Goal: Task Accomplishment & Management: Complete application form

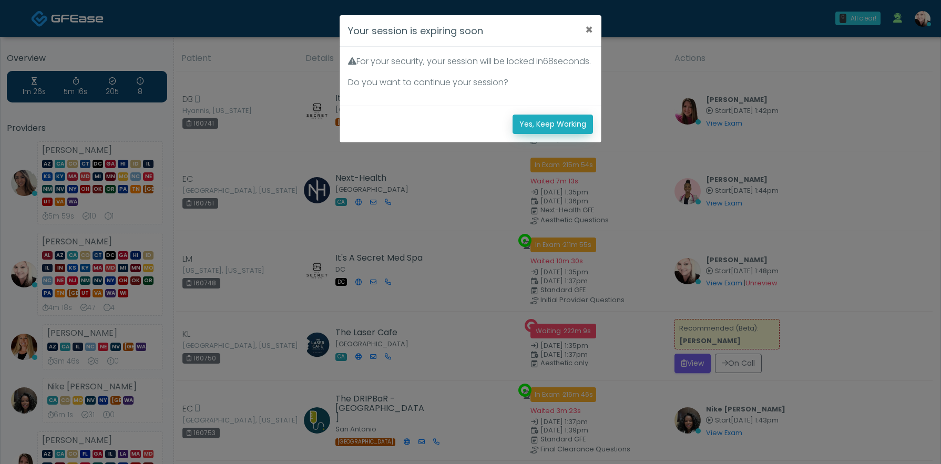
click at [541, 134] on button "Yes, Keep Working" at bounding box center [553, 124] width 80 height 19
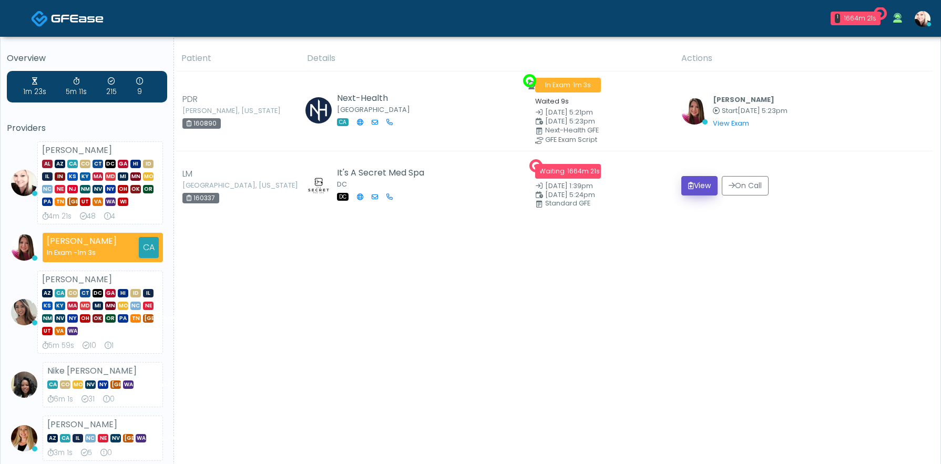
click at [691, 180] on button "View" at bounding box center [700, 185] width 36 height 19
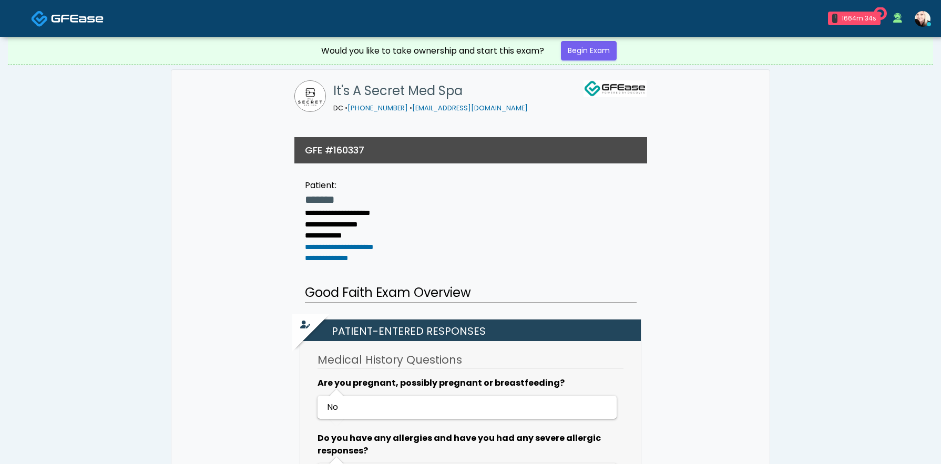
click at [71, 26] on link at bounding box center [67, 18] width 73 height 34
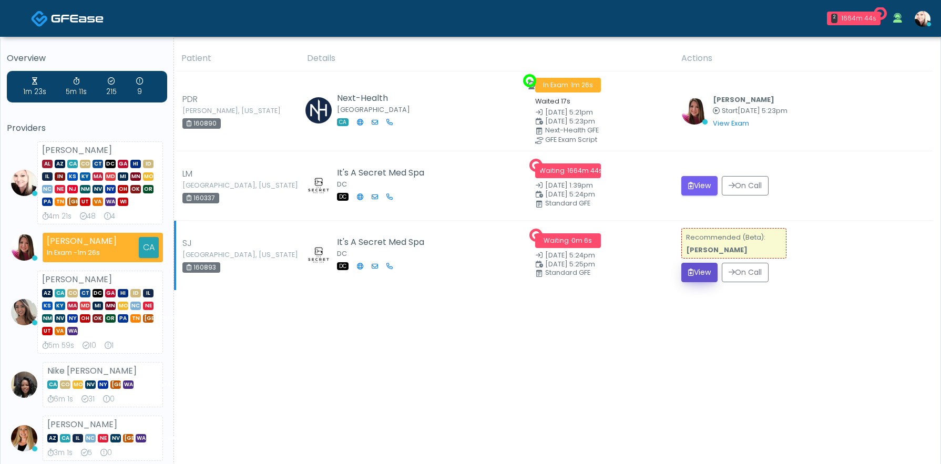
click at [707, 276] on button "View" at bounding box center [700, 272] width 36 height 19
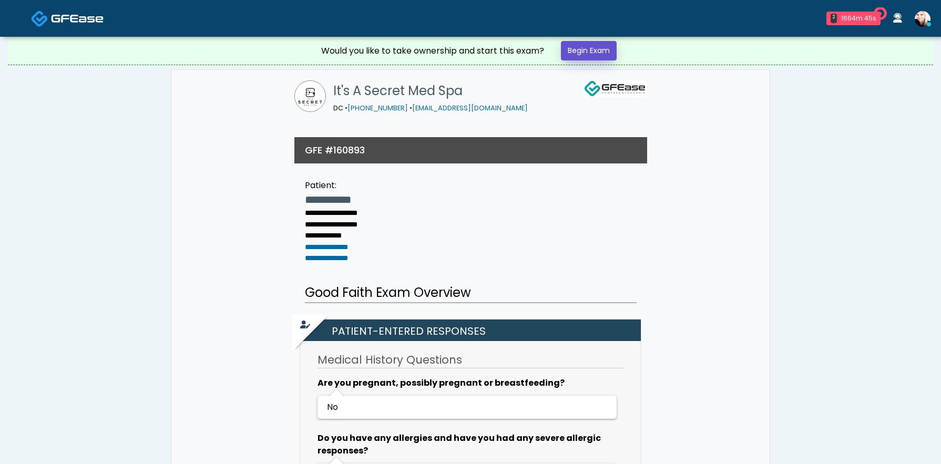
click at [593, 43] on link "Begin Exam" at bounding box center [589, 50] width 56 height 19
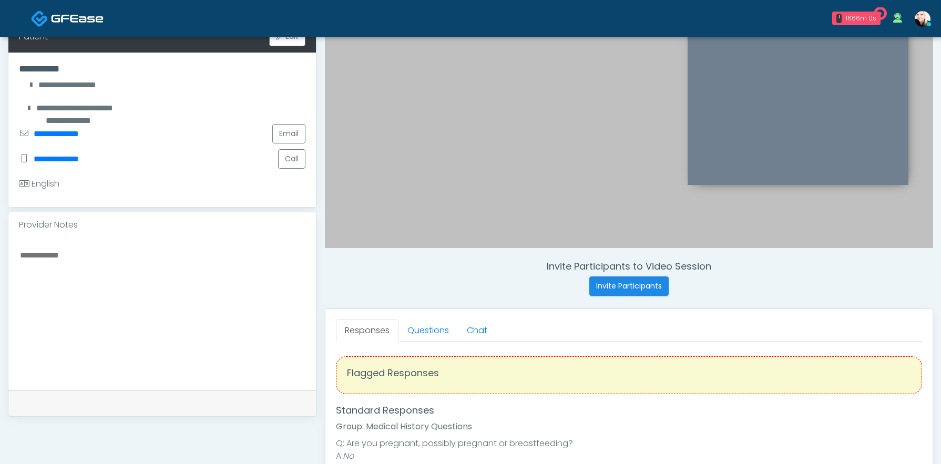
scroll to position [314, 0]
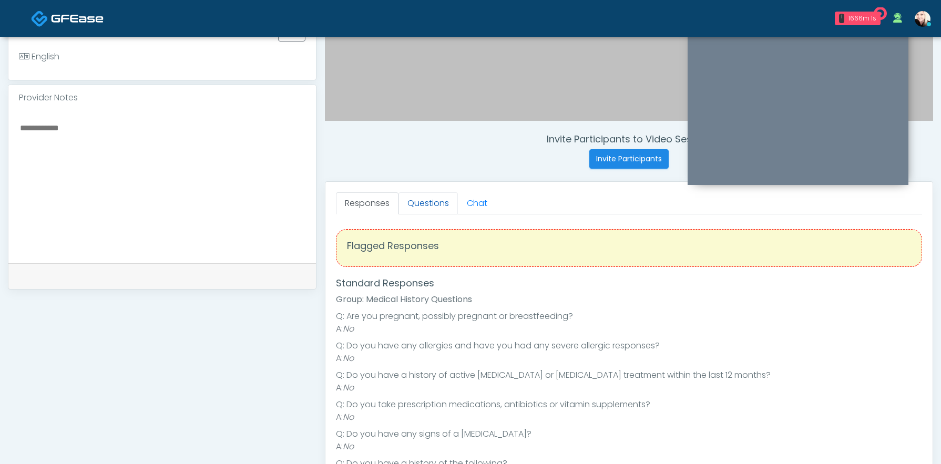
click at [408, 197] on link "Questions" at bounding box center [428, 203] width 59 height 22
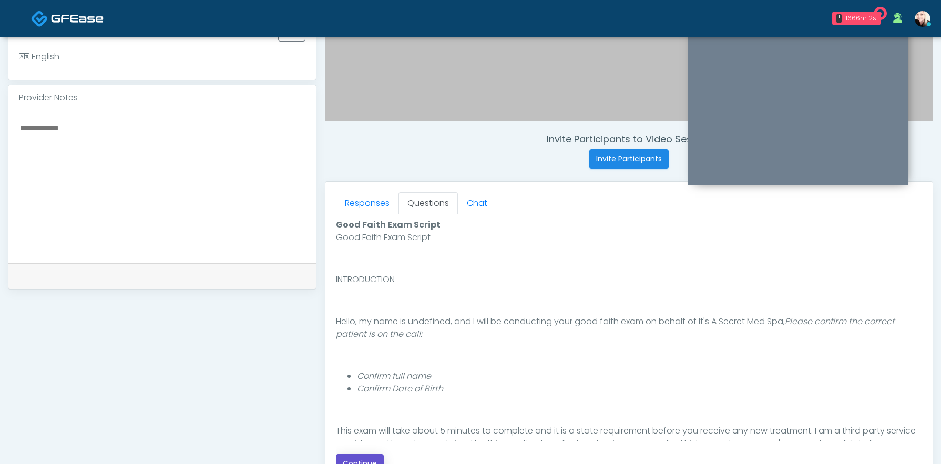
click at [358, 458] on button "Continue" at bounding box center [360, 463] width 48 height 19
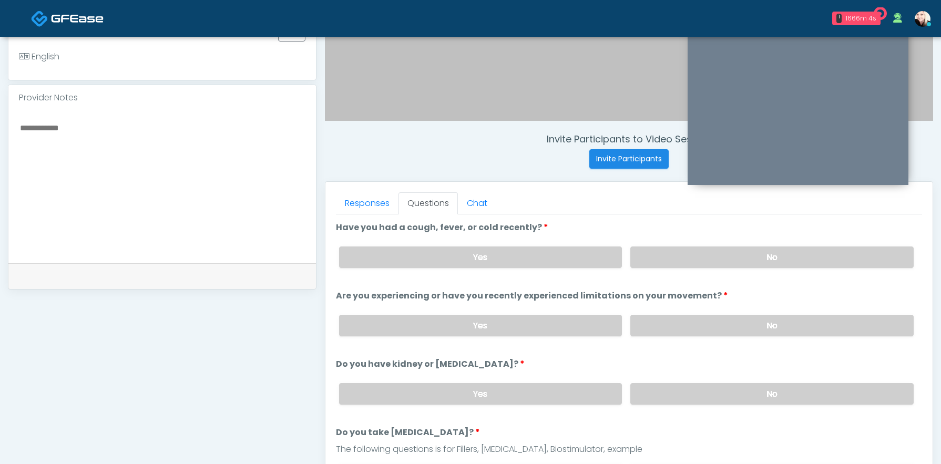
scroll to position [480, 0]
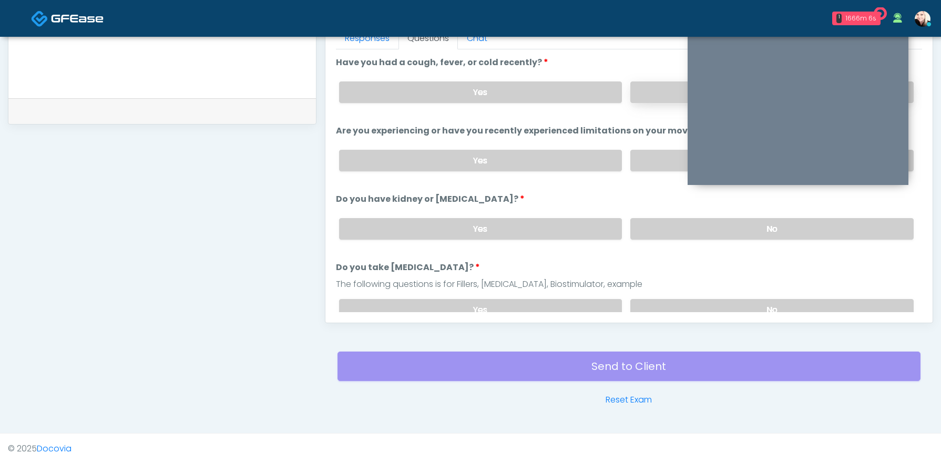
click at [674, 95] on label "No" at bounding box center [772, 93] width 283 height 22
click at [650, 166] on label "No" at bounding box center [772, 161] width 283 height 22
click at [651, 222] on label "No" at bounding box center [772, 229] width 283 height 22
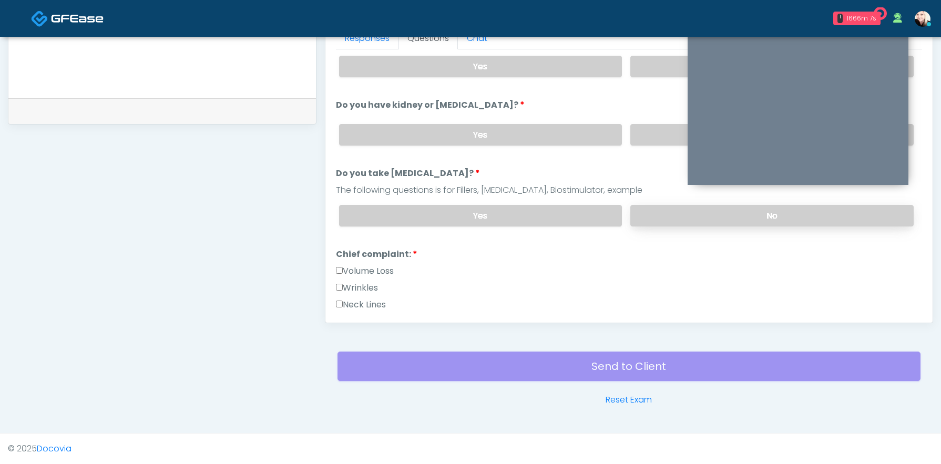
click at [655, 211] on label "No" at bounding box center [772, 216] width 283 height 22
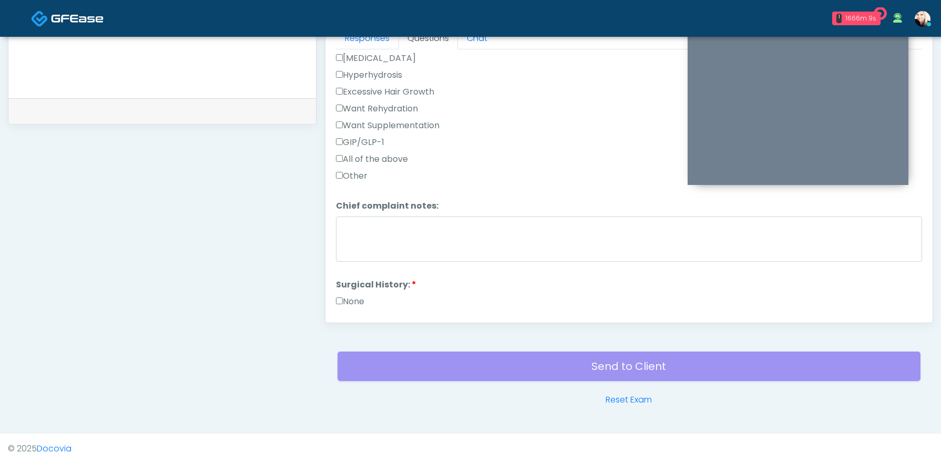
scroll to position [377, 0]
click at [343, 293] on label "None" at bounding box center [350, 299] width 28 height 13
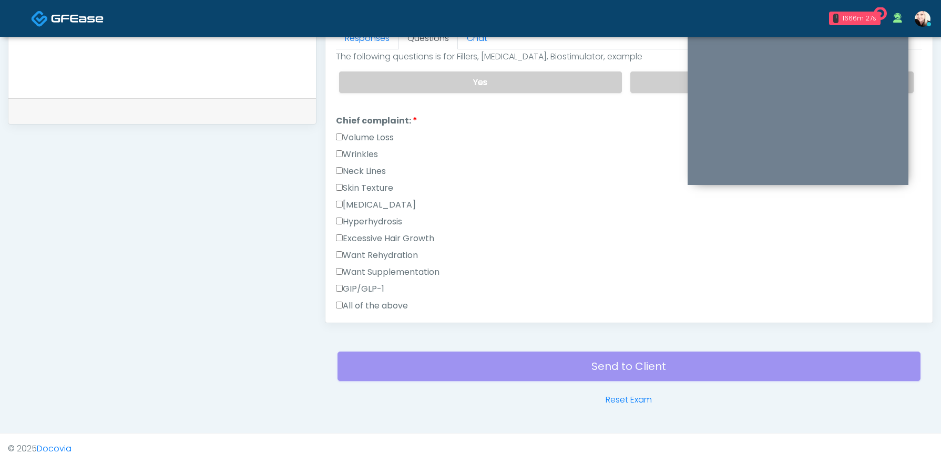
scroll to position [228, 0]
click at [339, 155] on label "Wrinkles" at bounding box center [357, 154] width 42 height 13
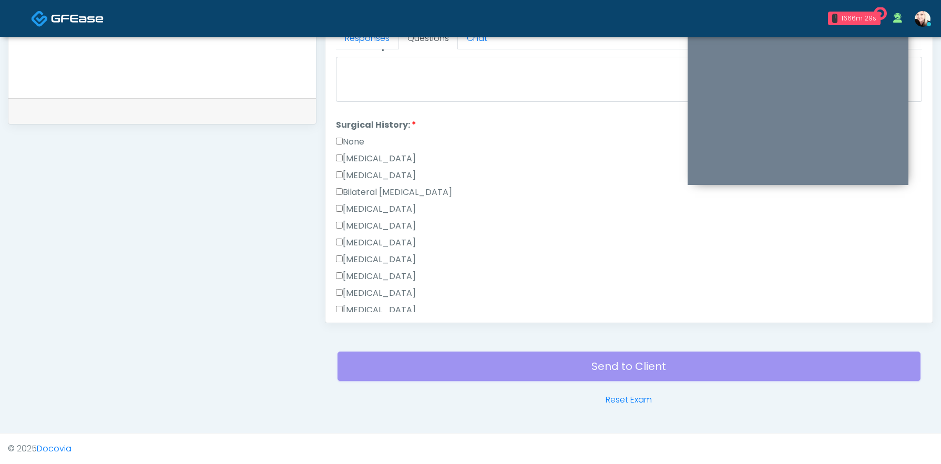
scroll to position [685, 0]
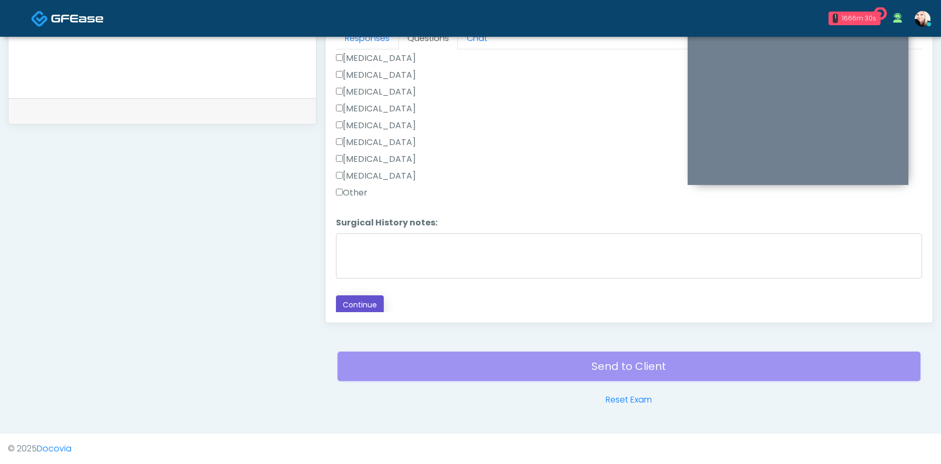
click at [378, 304] on button "Continue" at bounding box center [360, 305] width 48 height 19
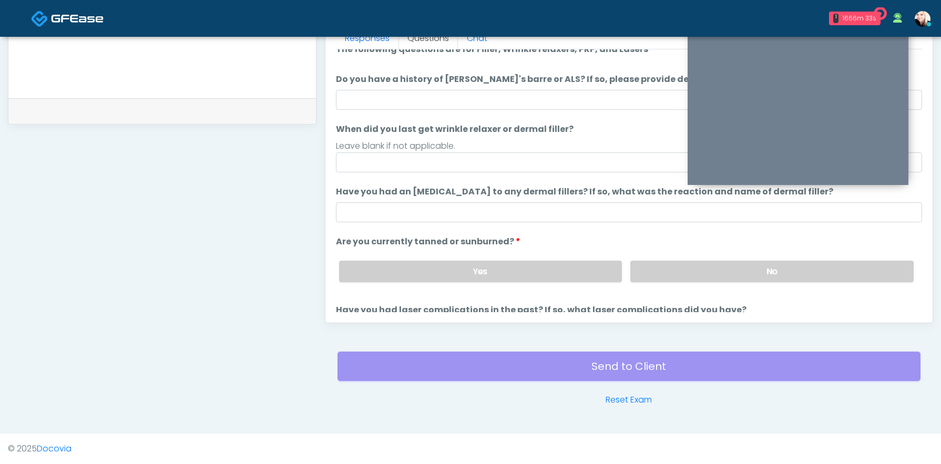
scroll to position [0, 0]
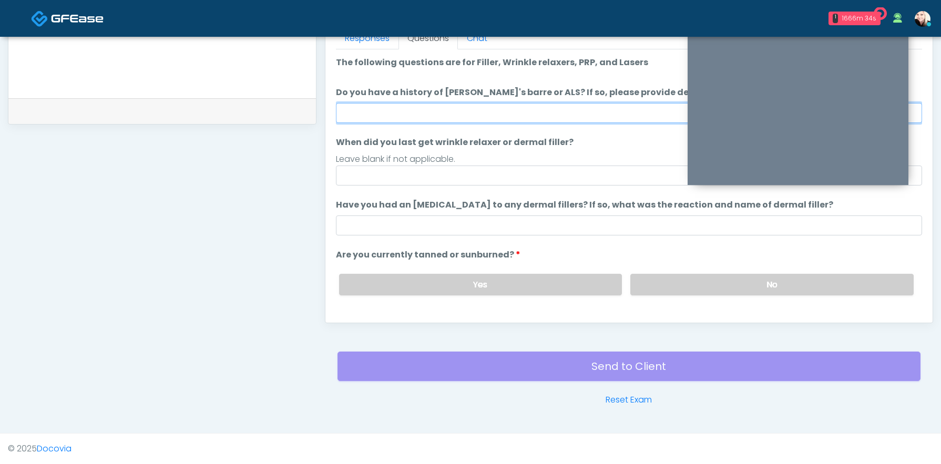
click at [400, 111] on input "Do you have a history of Guillain's barre or ALS? If so, please provide details." at bounding box center [629, 113] width 586 height 20
type input "****"
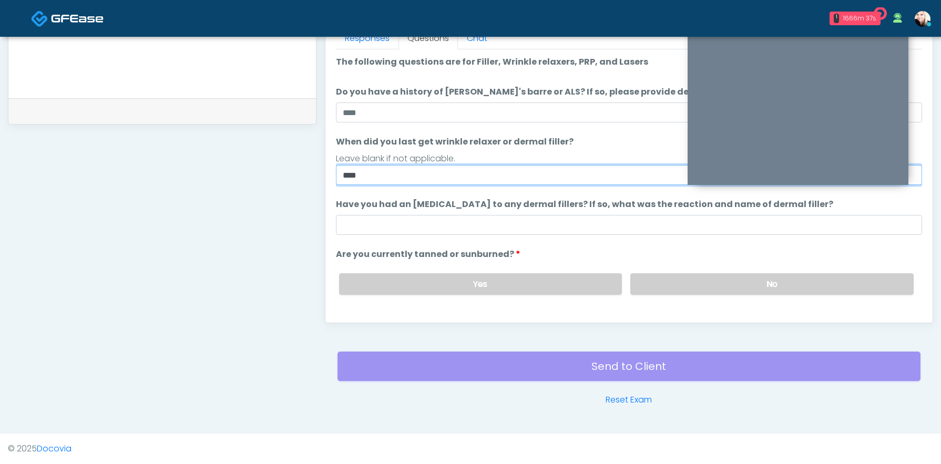
type input "****"
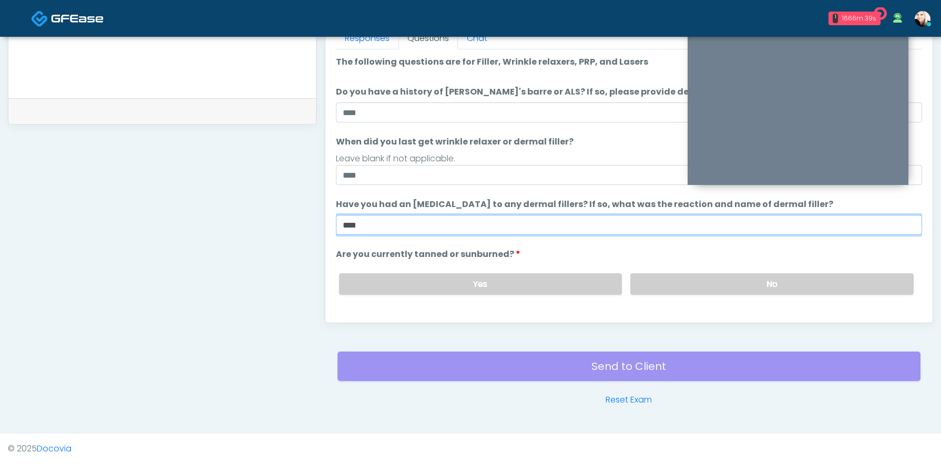
type input "****"
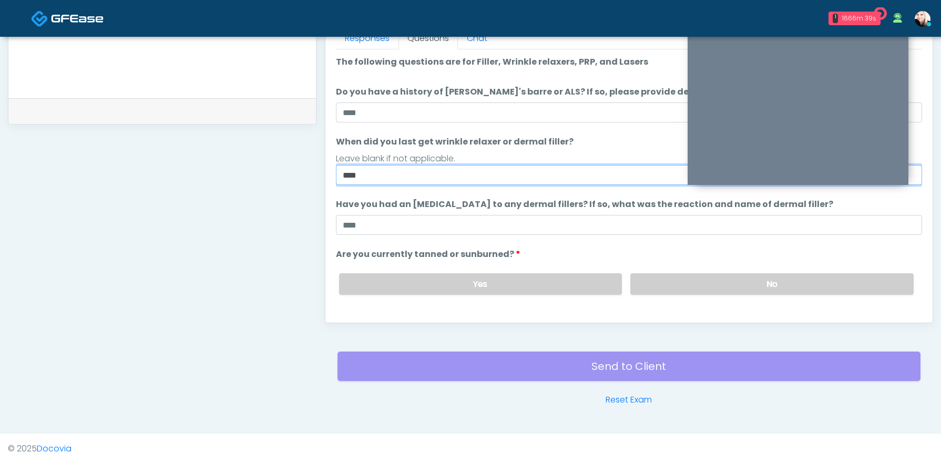
click at [441, 182] on input "****" at bounding box center [629, 175] width 586 height 20
drag, startPoint x: 367, startPoint y: 172, endPoint x: 341, endPoint y: 172, distance: 25.8
click at [347, 172] on input "****" at bounding box center [629, 175] width 586 height 20
type input "*"
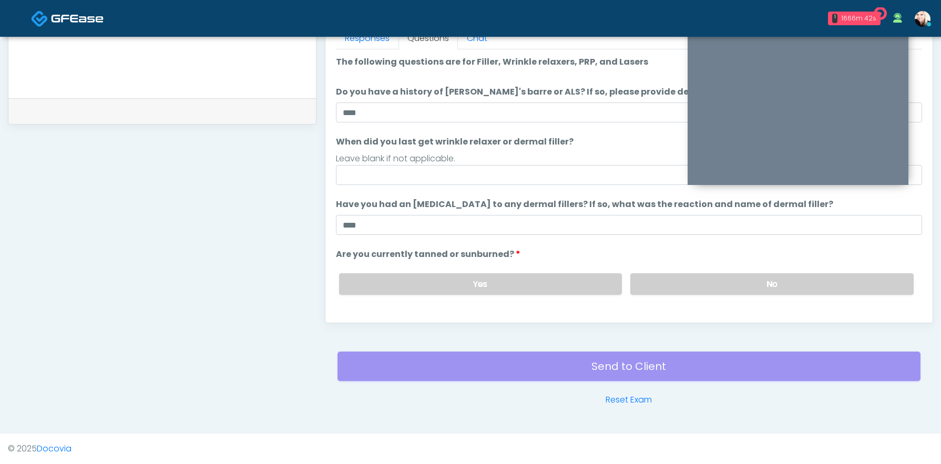
click at [652, 272] on div "Yes No" at bounding box center [627, 284] width 592 height 38
click at [641, 285] on label "No" at bounding box center [772, 284] width 283 height 22
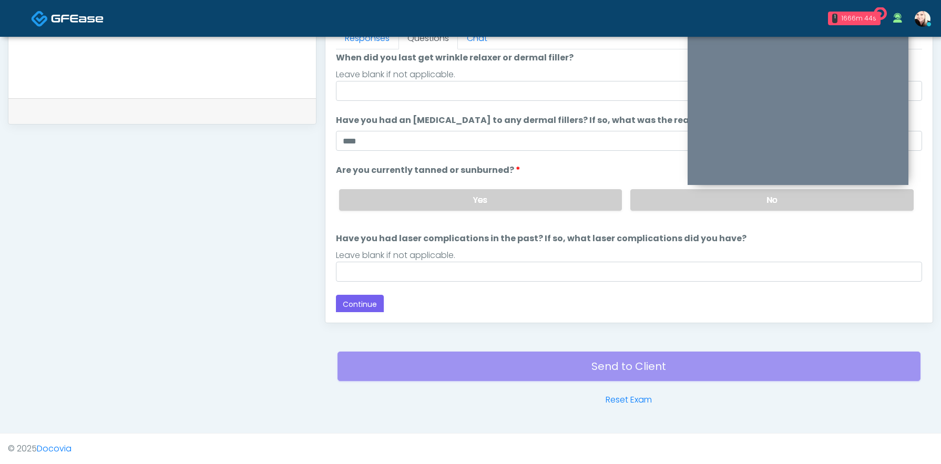
scroll to position [86, 0]
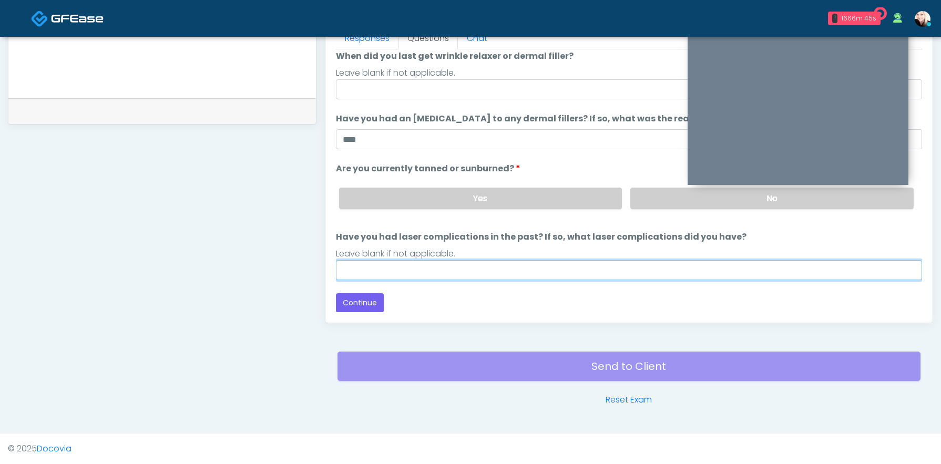
click at [419, 277] on input "Have you had laser complications in the past? If so, what laser complications d…" at bounding box center [629, 270] width 586 height 20
type input "****"
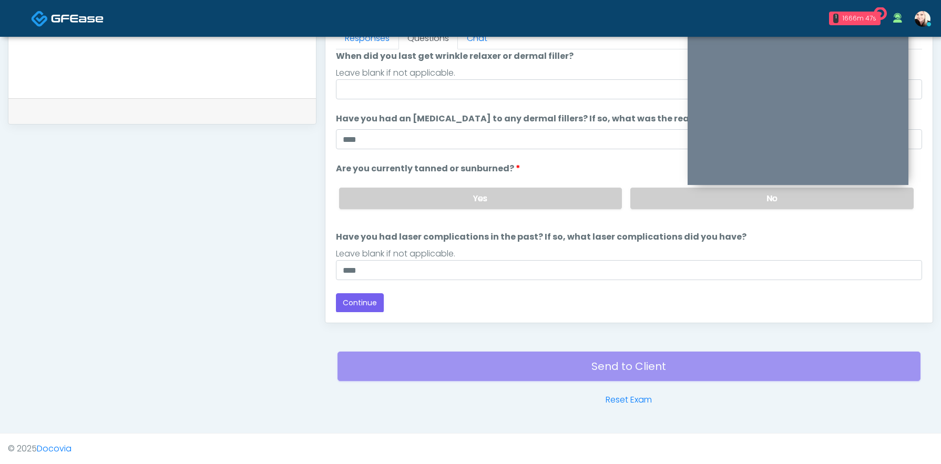
click at [455, 102] on ol "The following questions are for Filler, Wrinkle relaxers, PRP, and Lasers The f…" at bounding box center [629, 125] width 586 height 310
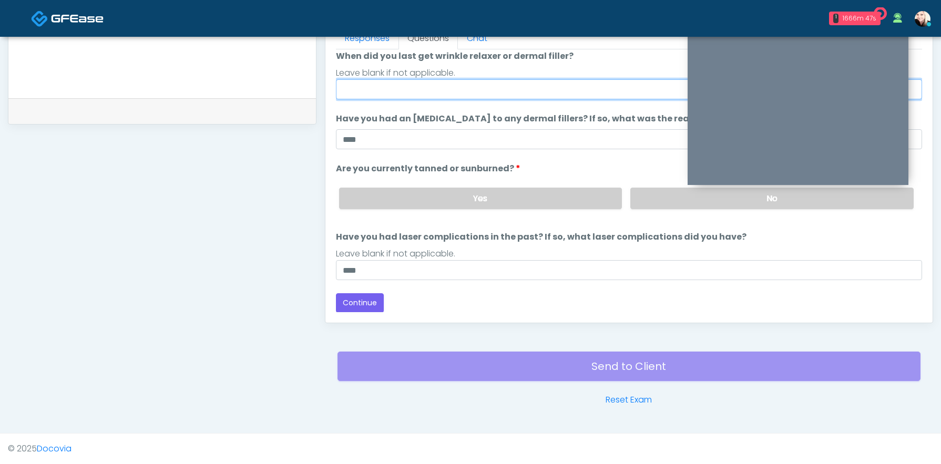
click at [453, 89] on input "When did you last get wrinkle relaxer or dermal filler?" at bounding box center [629, 89] width 586 height 20
type input "*********"
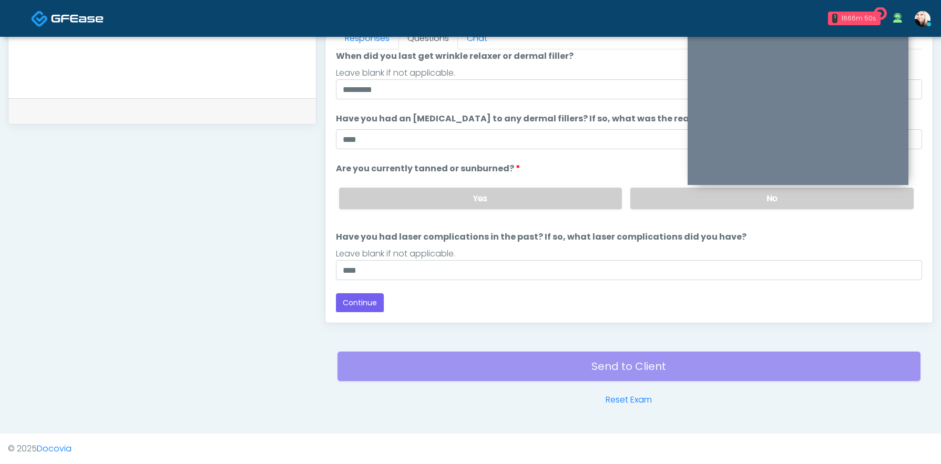
click at [589, 159] on ol "The following questions are for Filler, Wrinkle relaxers, PRP, and Lasers The f…" at bounding box center [629, 125] width 586 height 310
click at [358, 305] on button "Continue" at bounding box center [360, 302] width 48 height 19
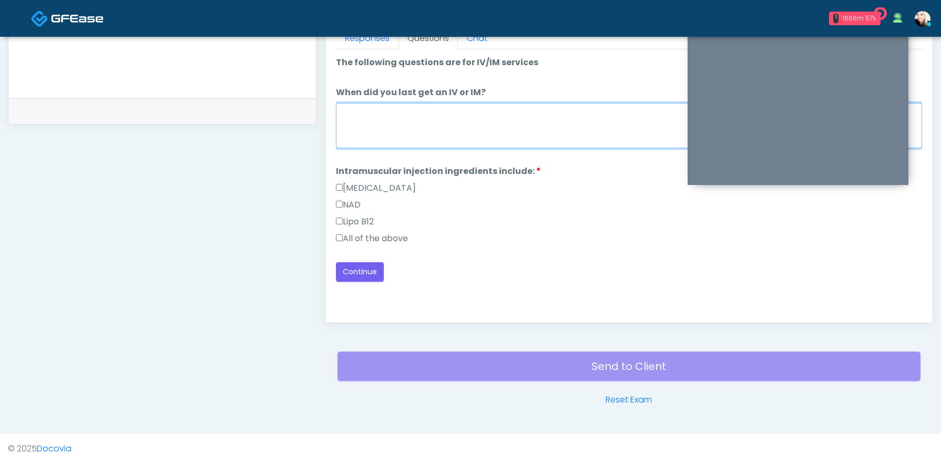
click at [370, 123] on textarea "When did you last get an IV or IM?" at bounding box center [629, 125] width 586 height 45
type textarea "****"
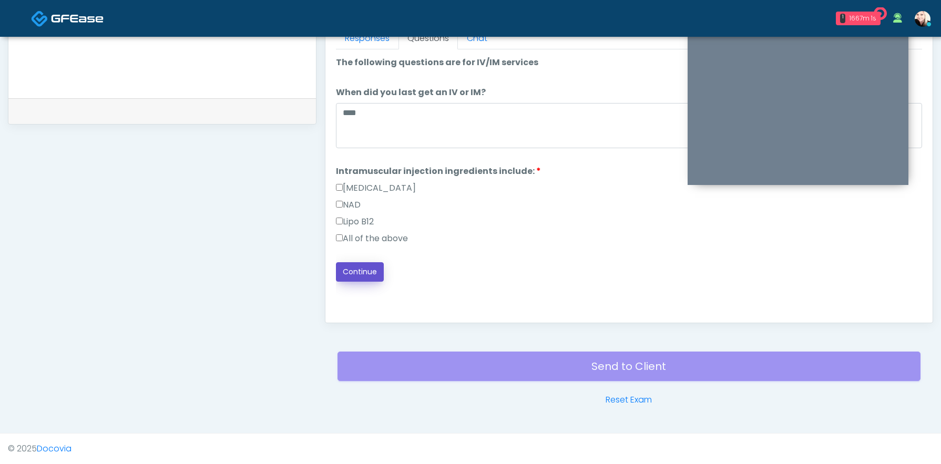
click at [347, 266] on button "Continue" at bounding box center [360, 271] width 48 height 19
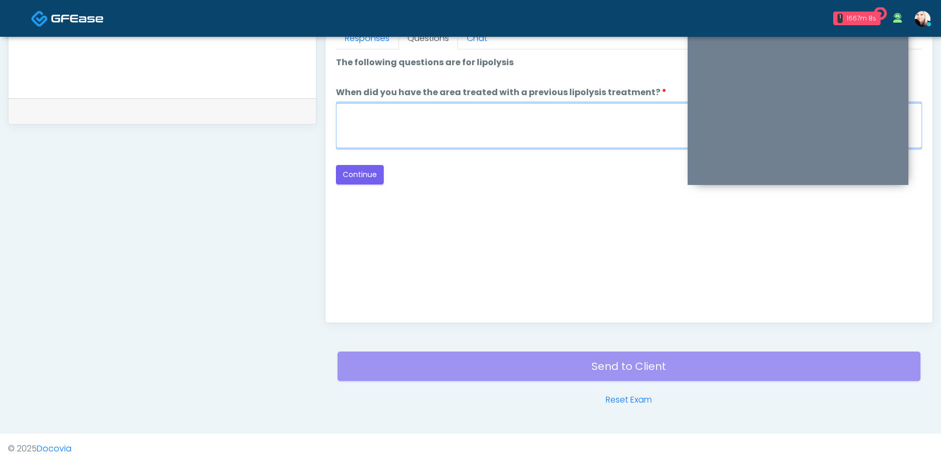
click at [377, 118] on textarea "When did you have the area treated with a previous lipolysis treatment?" at bounding box center [629, 125] width 586 height 45
type textarea "****"
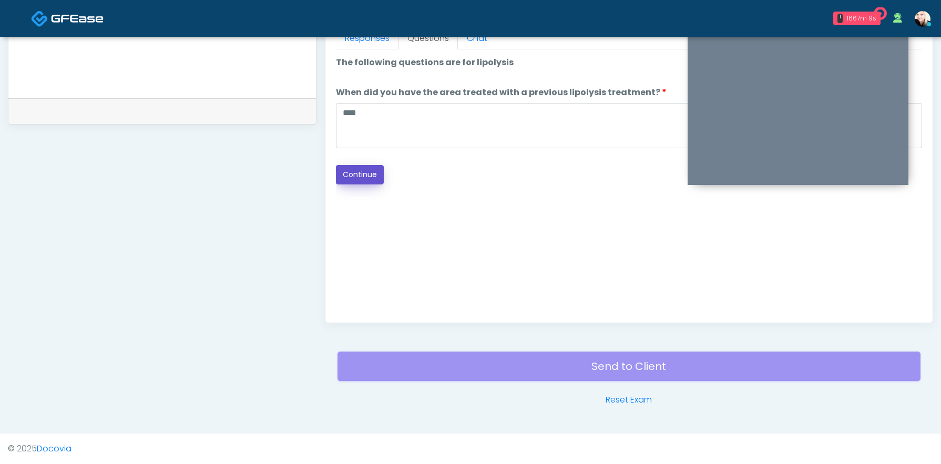
click at [364, 181] on button "Continue" at bounding box center [360, 174] width 48 height 19
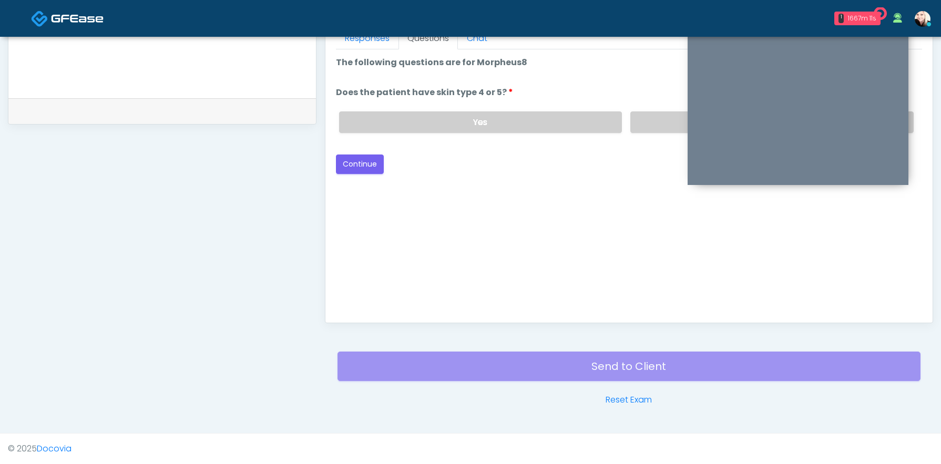
click at [650, 137] on div "Yes No" at bounding box center [627, 122] width 592 height 38
click at [648, 123] on label "No" at bounding box center [772, 122] width 283 height 22
click at [367, 168] on button "Continue" at bounding box center [360, 164] width 48 height 19
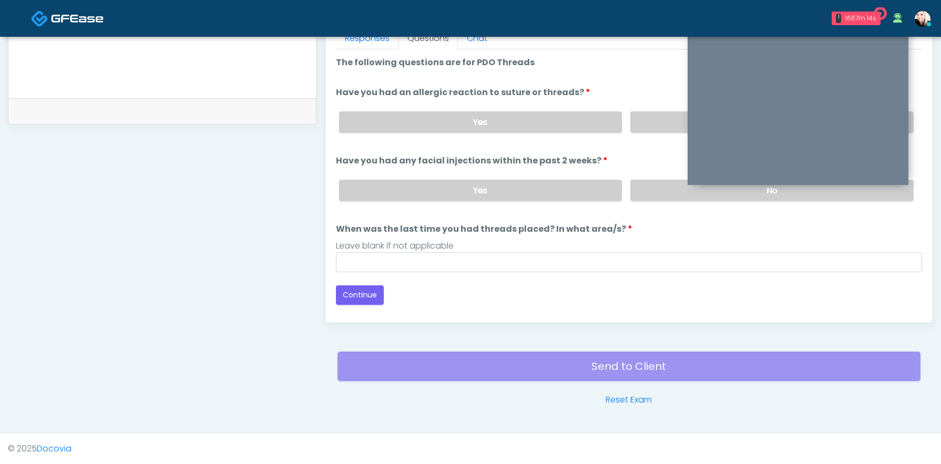
click at [647, 110] on div "Yes No" at bounding box center [627, 122] width 592 height 38
click at [650, 124] on label "No" at bounding box center [772, 122] width 283 height 22
click at [650, 194] on label "No" at bounding box center [772, 191] width 283 height 22
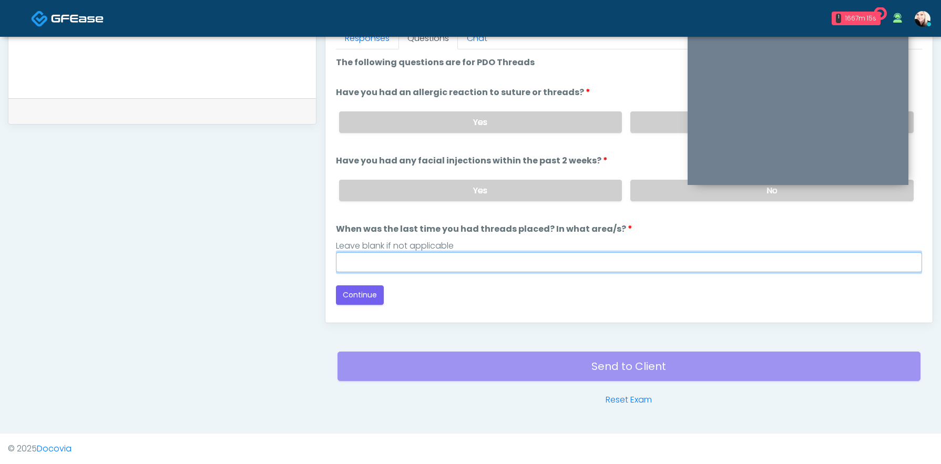
click at [583, 255] on input "When was the last time you had threads placed? In what area/s?" at bounding box center [629, 262] width 586 height 20
type input "****"
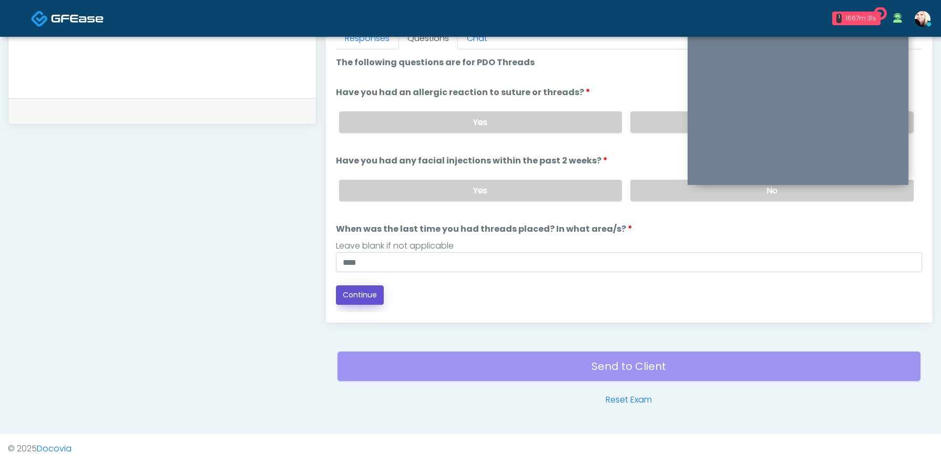
click at [378, 291] on button "Continue" at bounding box center [360, 295] width 48 height 19
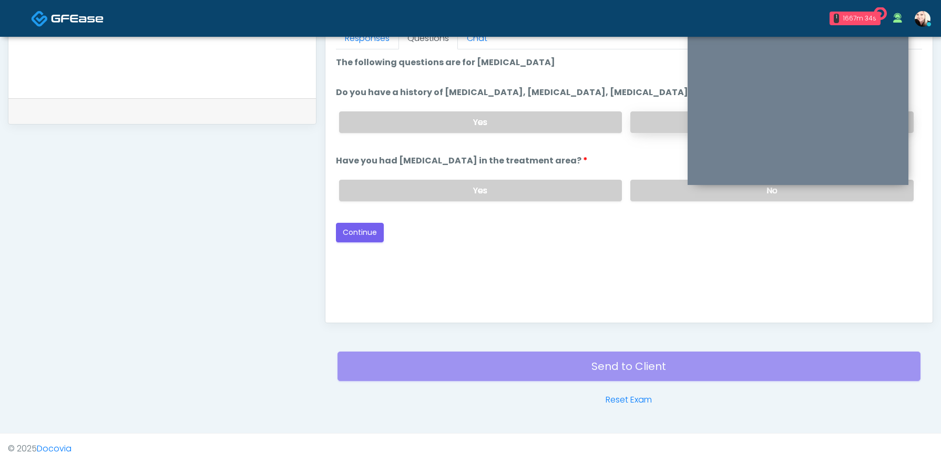
click at [640, 133] on label "No" at bounding box center [772, 122] width 283 height 22
click at [656, 196] on label "No" at bounding box center [772, 191] width 283 height 22
click at [348, 242] on button "Continue" at bounding box center [360, 232] width 48 height 19
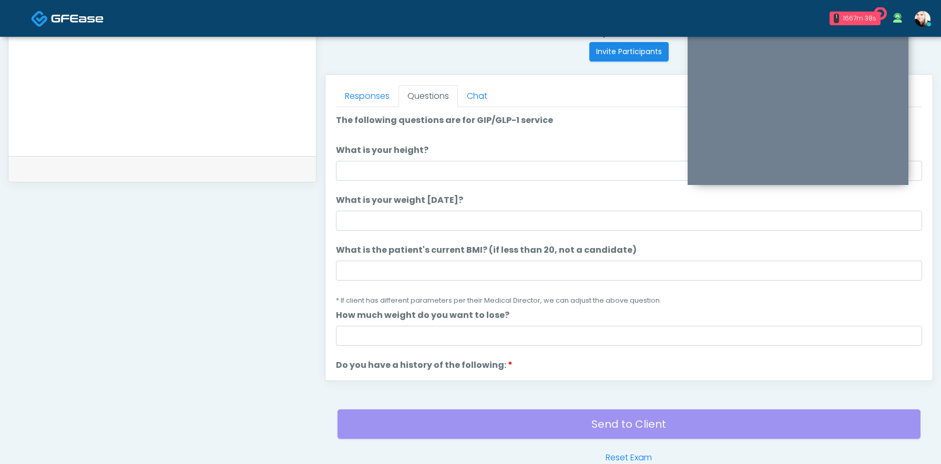
scroll to position [424, 0]
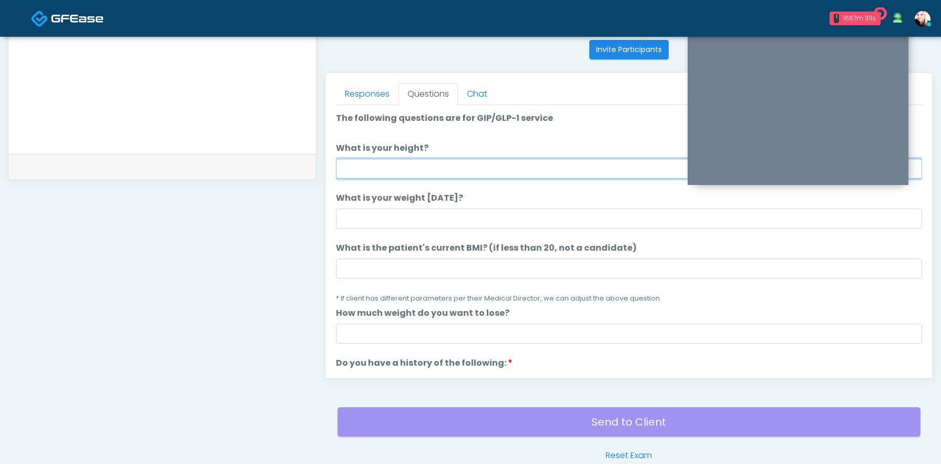
click at [390, 164] on input "What is your height?" at bounding box center [629, 169] width 586 height 20
type input "****"
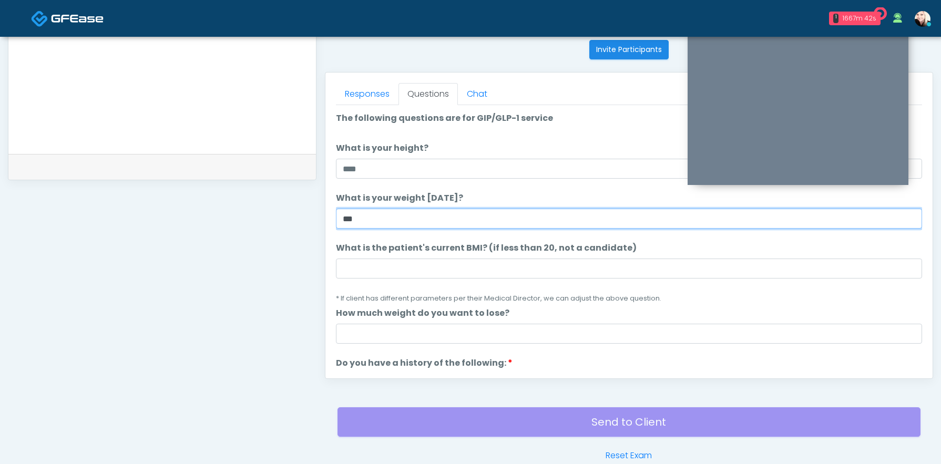
type input "***"
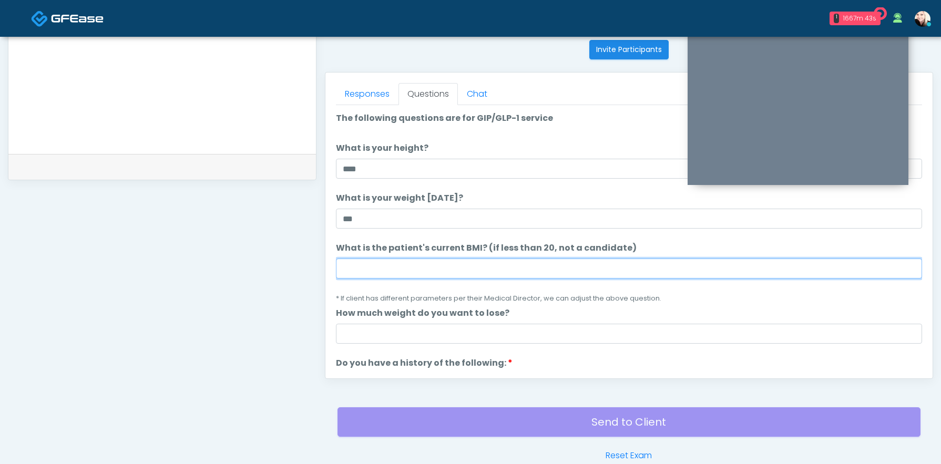
paste input "****"
type input "****"
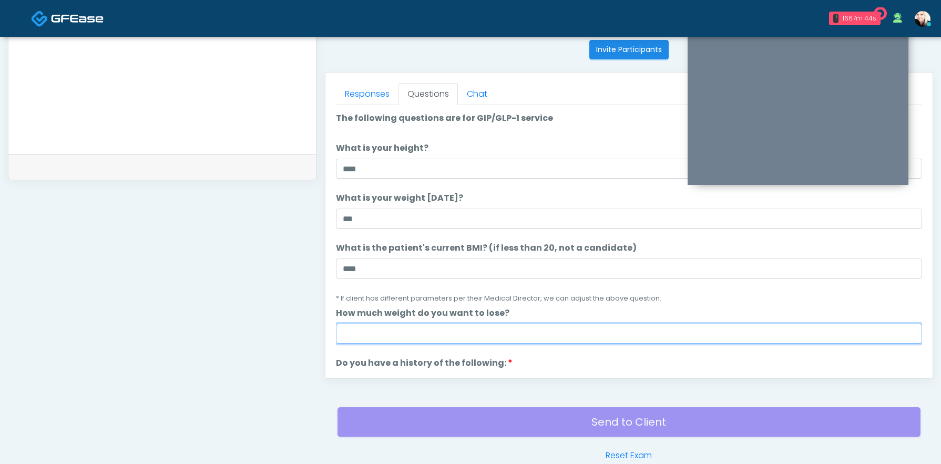
click at [362, 342] on input "How much weight do you want to lose?" at bounding box center [629, 334] width 586 height 20
type input "*"
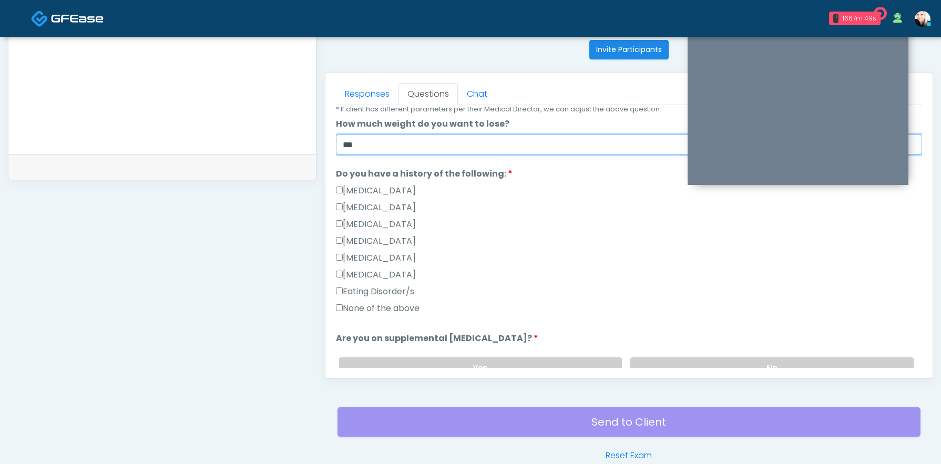
scroll to position [223, 0]
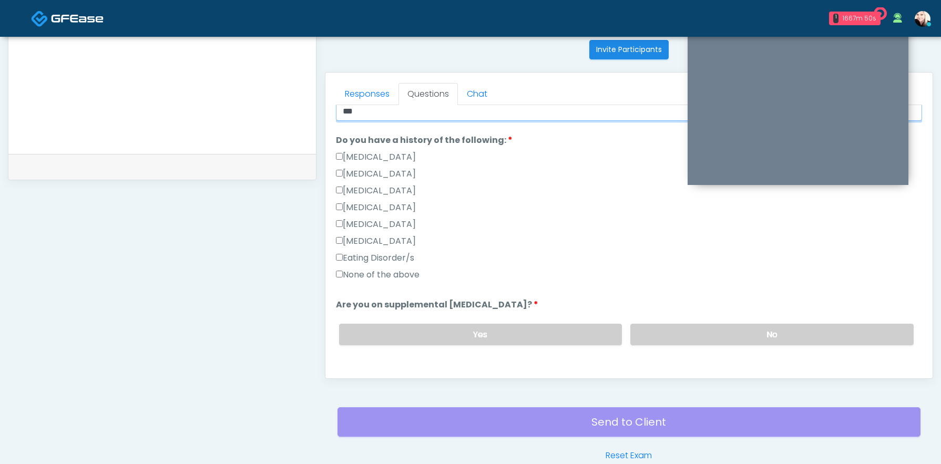
type input "***"
click at [376, 273] on label "None of the above" at bounding box center [378, 275] width 84 height 13
click at [668, 336] on label "No" at bounding box center [772, 335] width 283 height 22
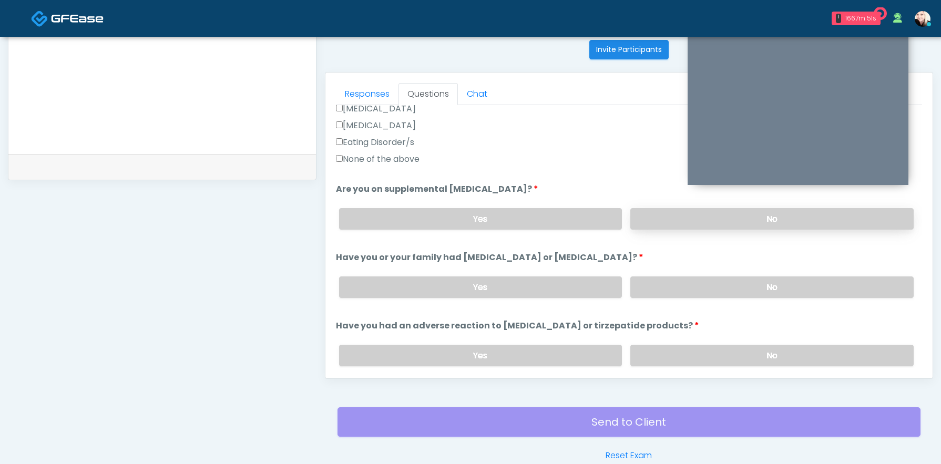
scroll to position [348, 0]
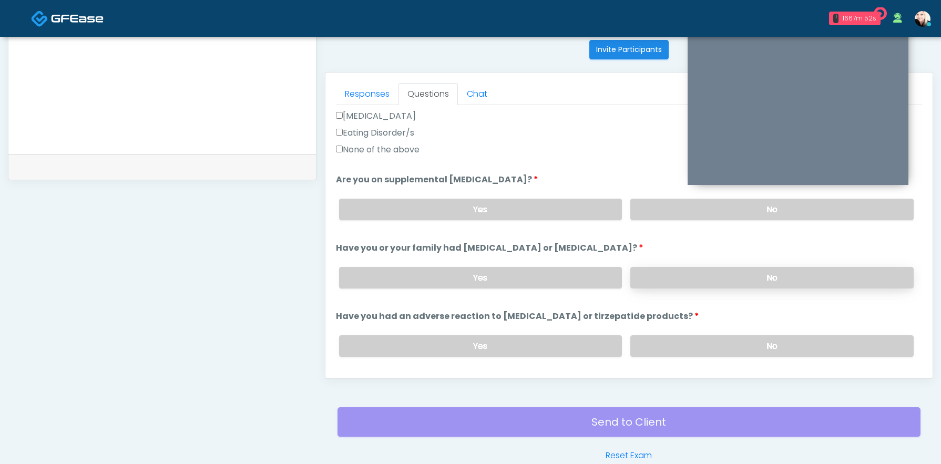
click at [679, 280] on label "No" at bounding box center [772, 278] width 283 height 22
click at [671, 337] on label "No" at bounding box center [772, 347] width 283 height 22
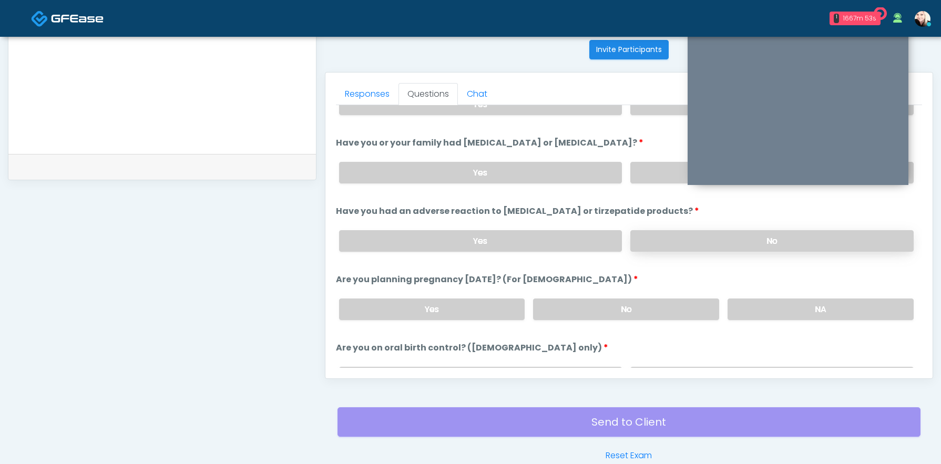
scroll to position [463, 0]
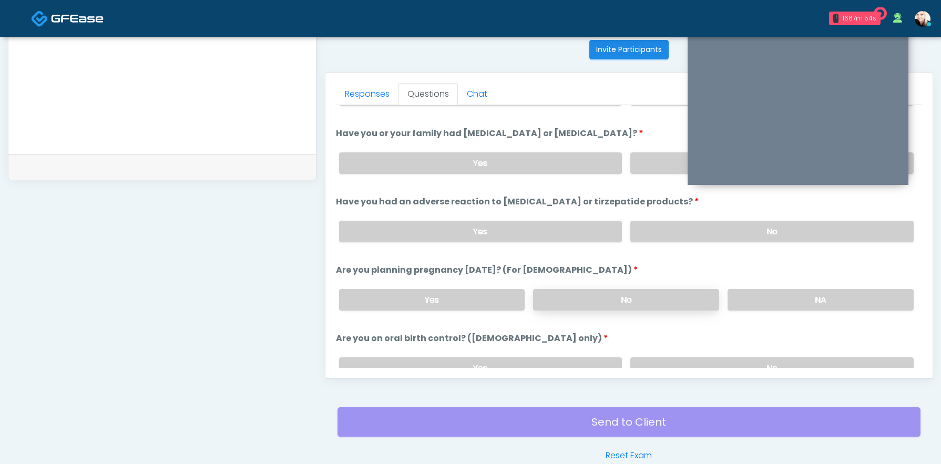
click at [664, 302] on label "No" at bounding box center [626, 300] width 186 height 22
click at [698, 358] on label "No" at bounding box center [772, 369] width 283 height 22
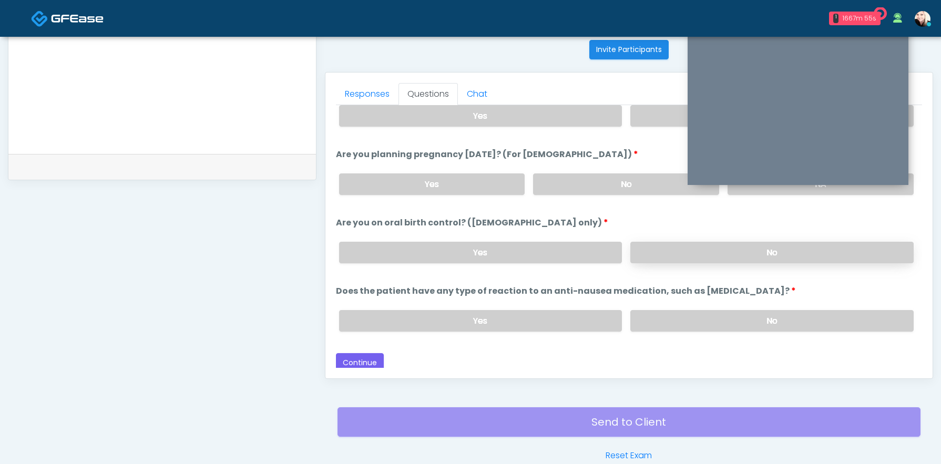
scroll to position [580, 0]
click at [684, 321] on label "No" at bounding box center [772, 320] width 283 height 22
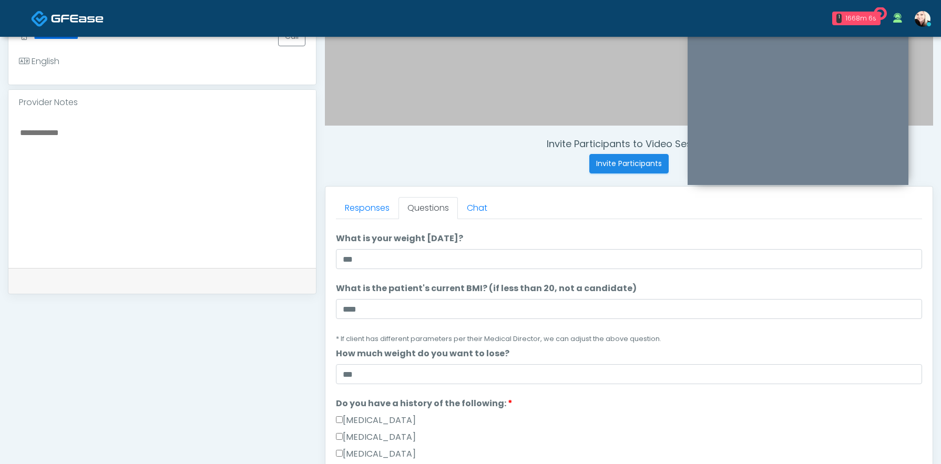
scroll to position [0, 0]
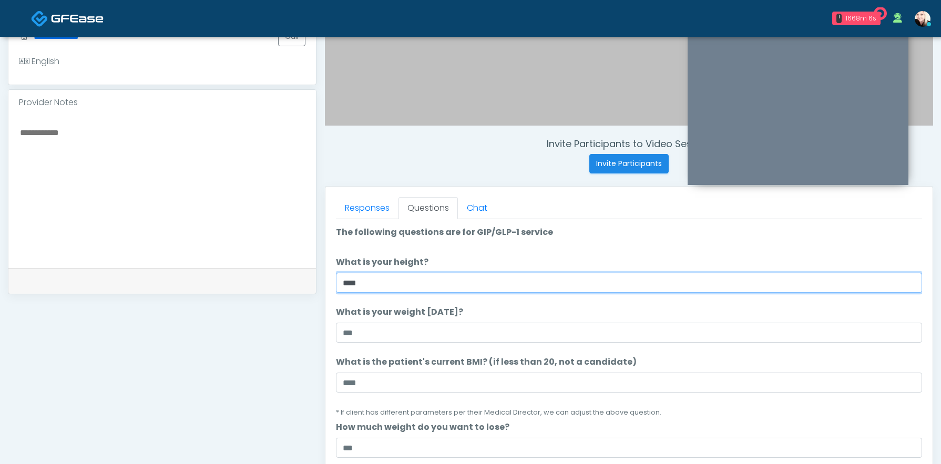
click at [349, 286] on input "****" at bounding box center [629, 283] width 586 height 20
click at [353, 286] on input "****" at bounding box center [629, 283] width 586 height 20
type input "****"
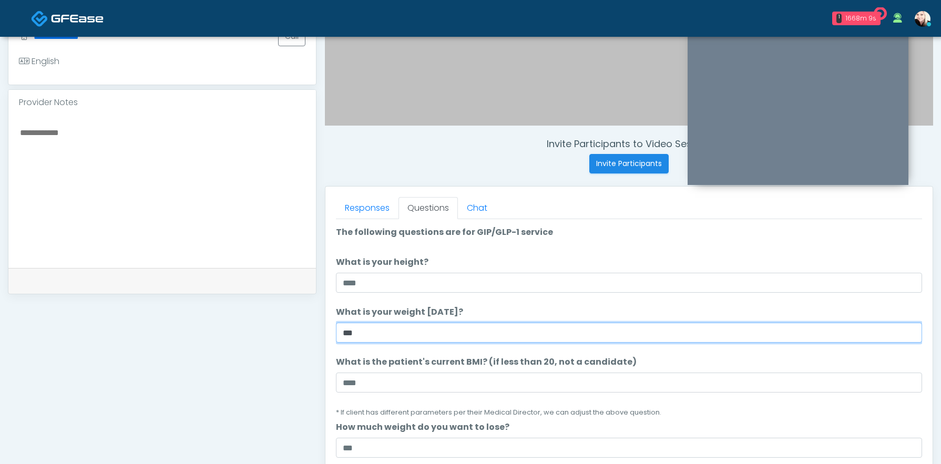
drag, startPoint x: 361, startPoint y: 341, endPoint x: 312, endPoint y: 332, distance: 49.7
click at [312, 332] on div "**********" at bounding box center [471, 175] width 926 height 802
type input "***"
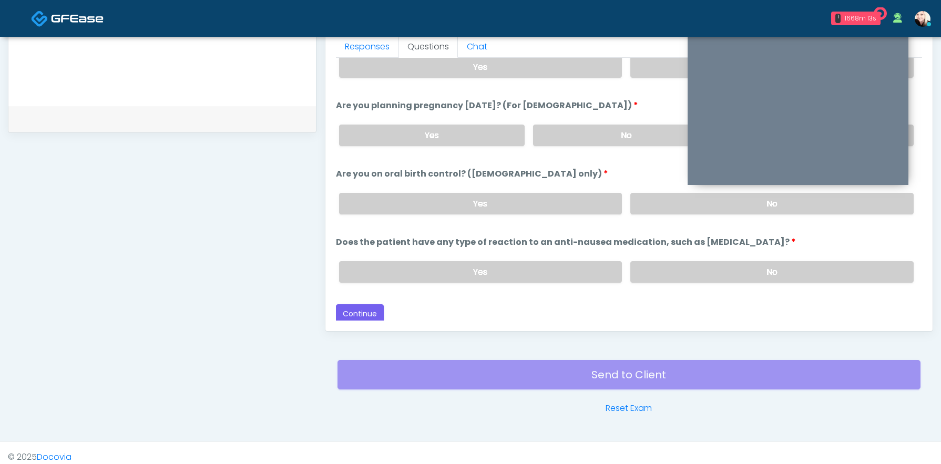
scroll to position [480, 0]
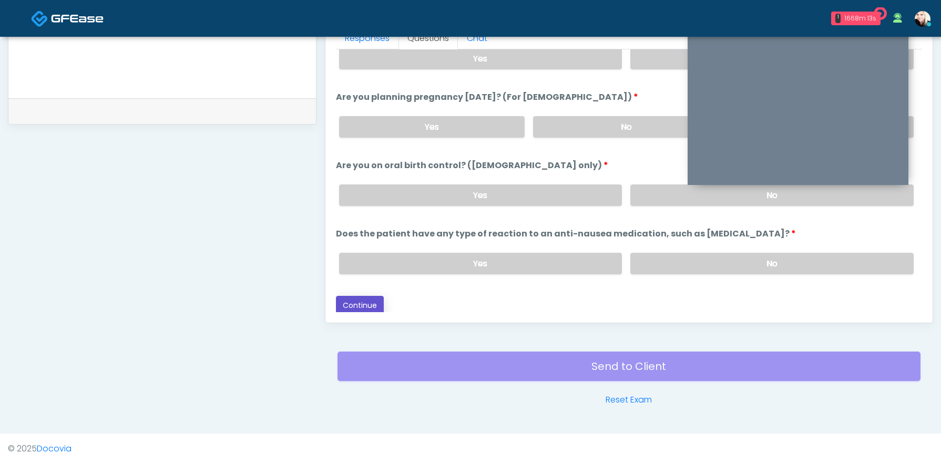
click at [359, 307] on button "Continue" at bounding box center [360, 305] width 48 height 19
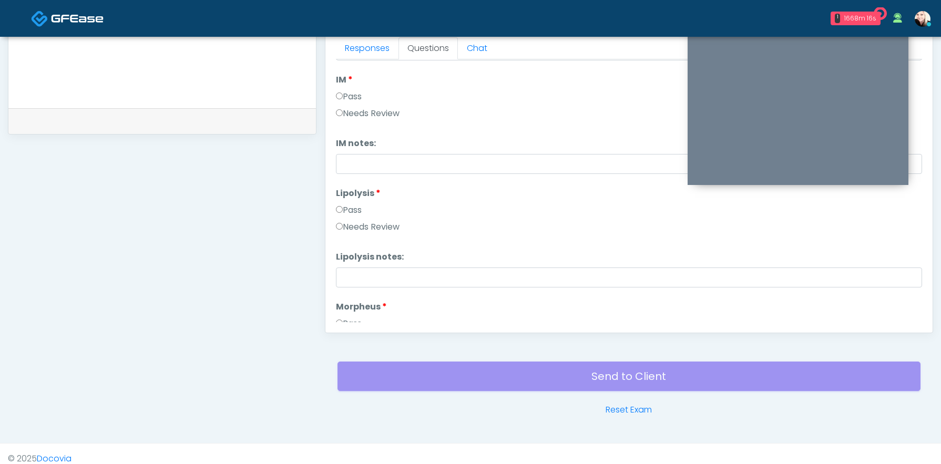
scroll to position [464, 0]
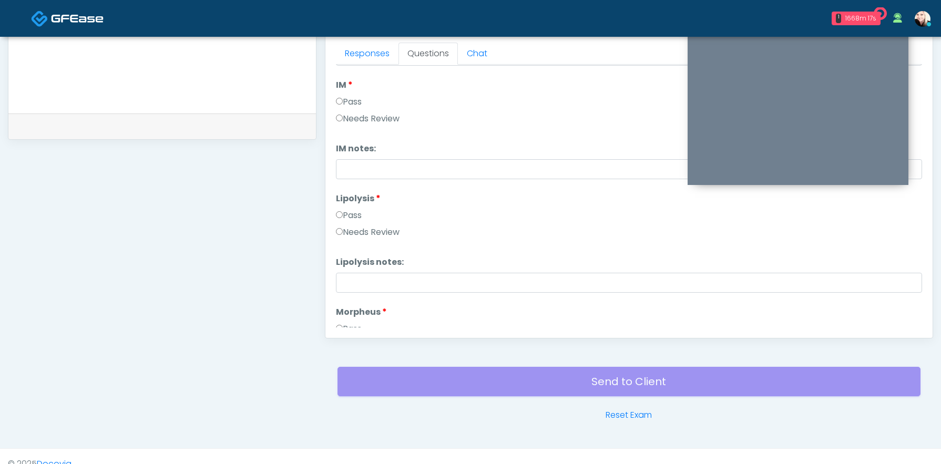
click at [341, 106] on label "Pass" at bounding box center [349, 102] width 26 height 13
click at [342, 221] on label "Pass" at bounding box center [349, 215] width 26 height 13
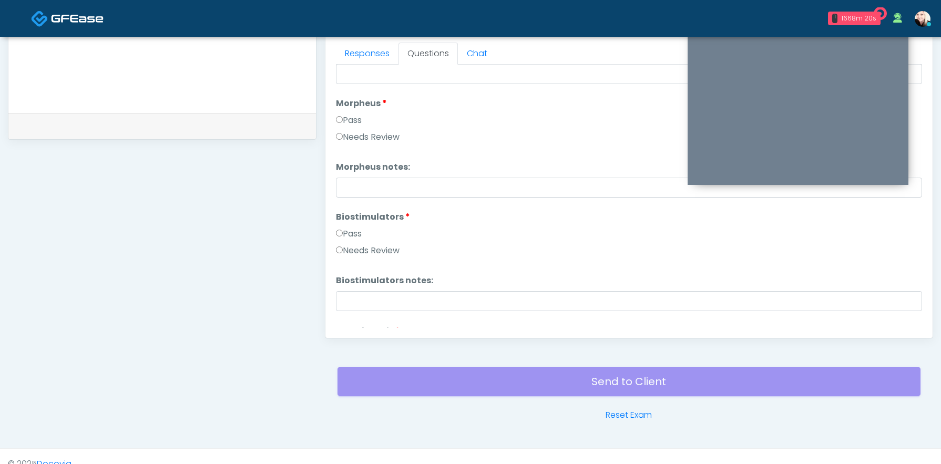
click at [342, 237] on label "Pass" at bounding box center [349, 234] width 26 height 13
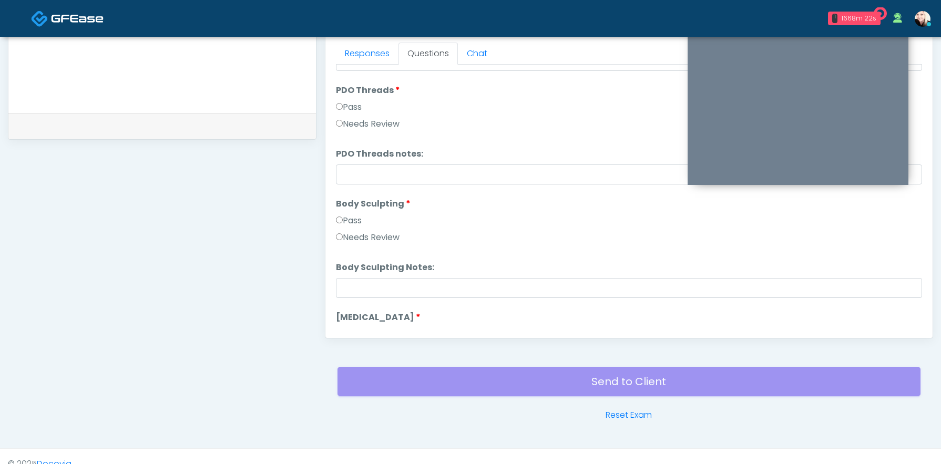
click at [343, 224] on label "Pass" at bounding box center [349, 221] width 26 height 13
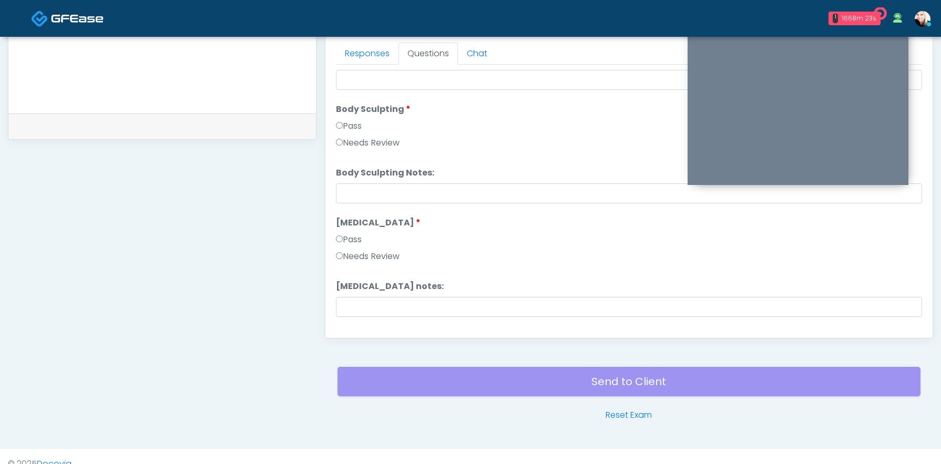
click at [342, 242] on label "Pass" at bounding box center [349, 240] width 26 height 13
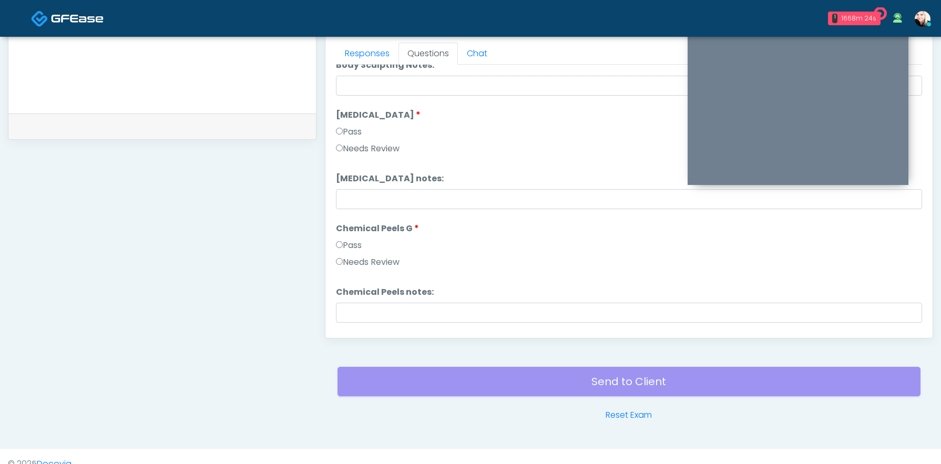
click at [342, 250] on label "Pass" at bounding box center [349, 245] width 26 height 13
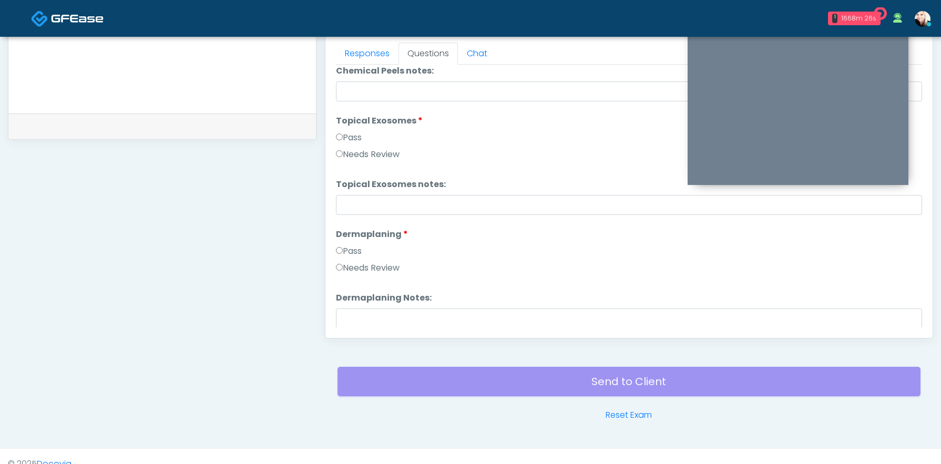
click at [343, 257] on div "Pass" at bounding box center [629, 253] width 586 height 17
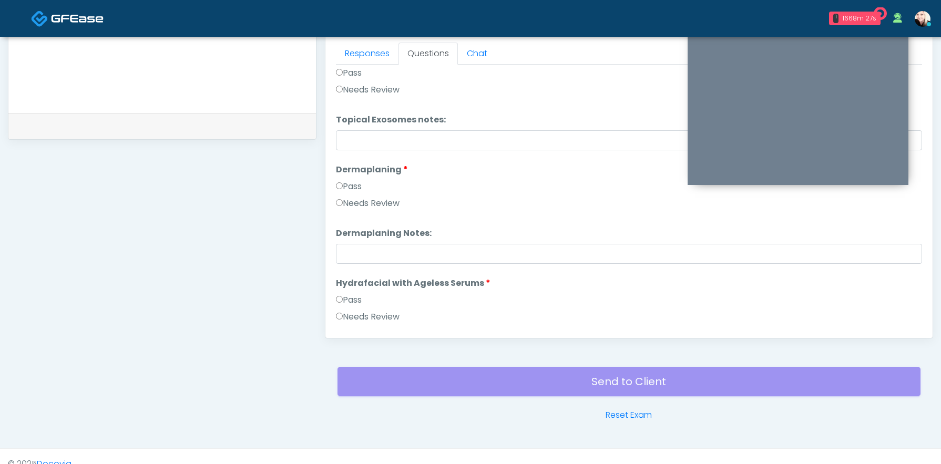
click at [337, 182] on label "Pass" at bounding box center [349, 186] width 26 height 13
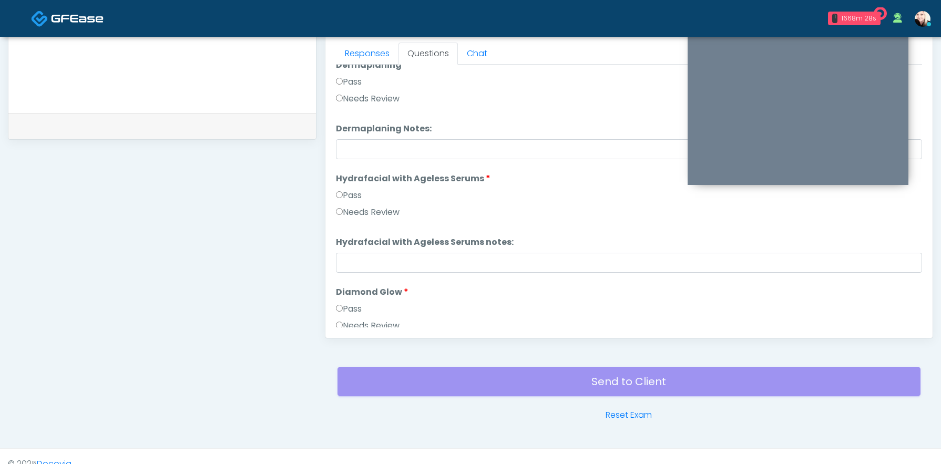
scroll to position [1622, 0]
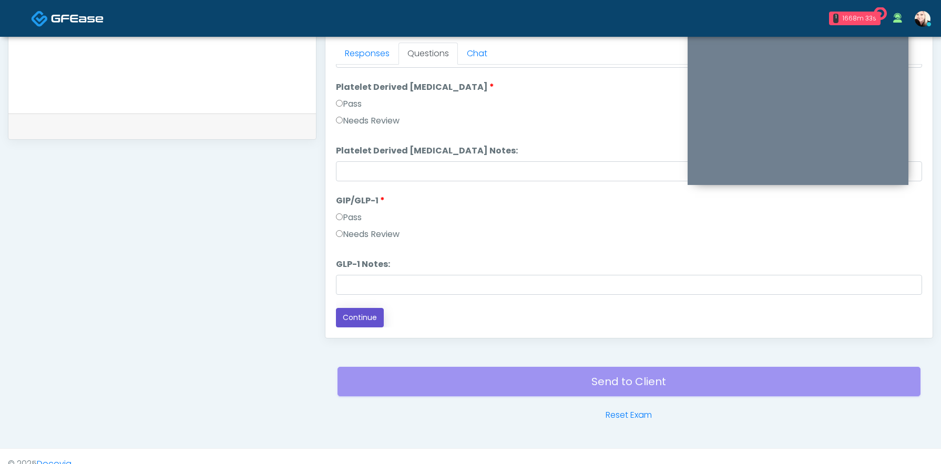
click at [362, 320] on button "Continue" at bounding box center [360, 317] width 48 height 19
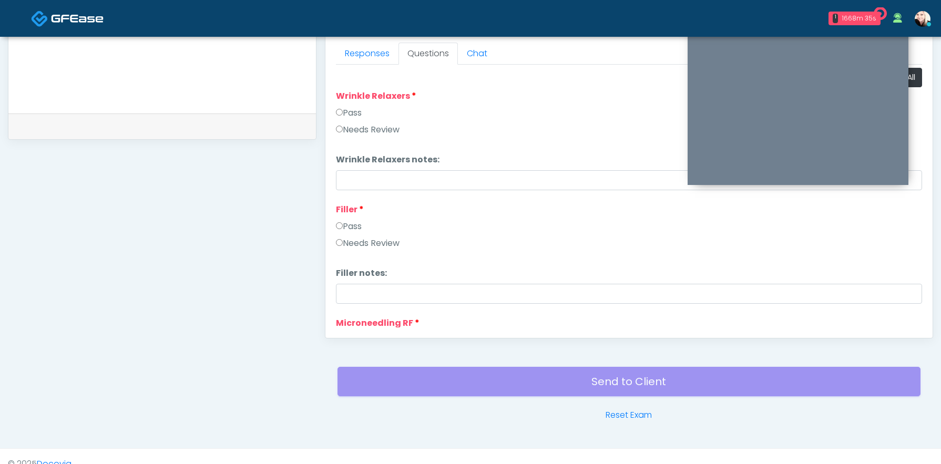
click at [348, 114] on label "Pass" at bounding box center [349, 113] width 26 height 13
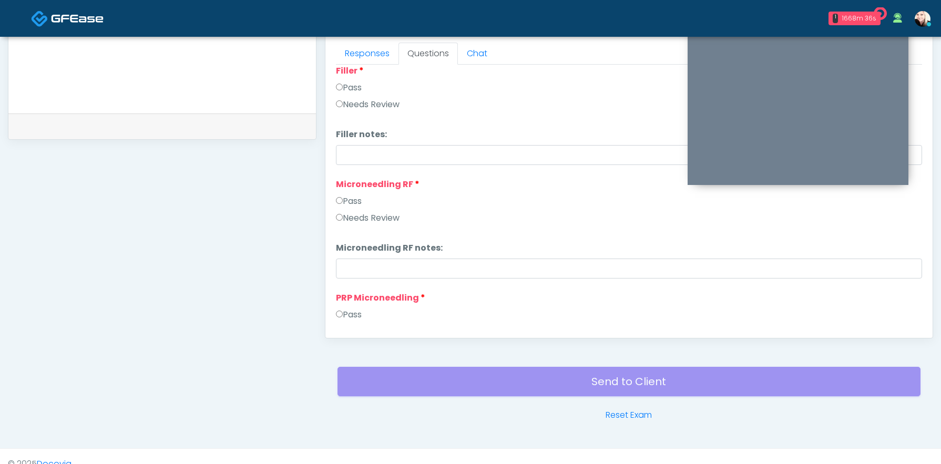
click at [344, 199] on label "Pass" at bounding box center [349, 201] width 26 height 13
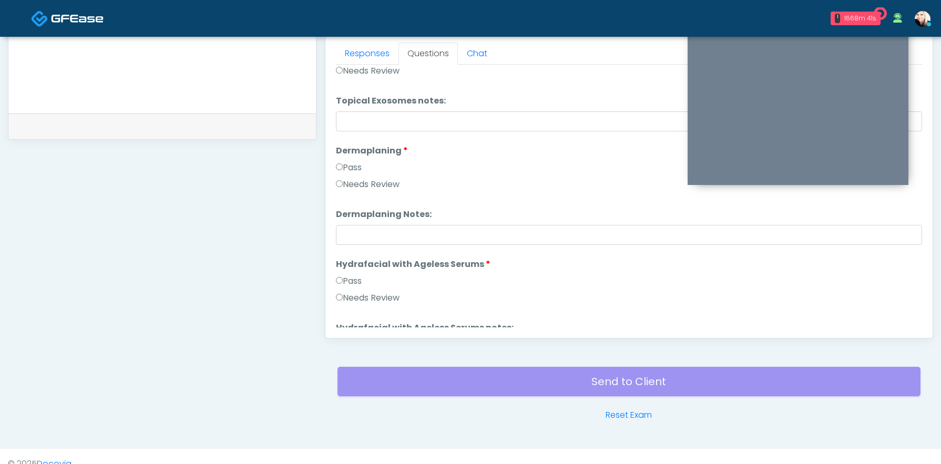
scroll to position [1941, 0]
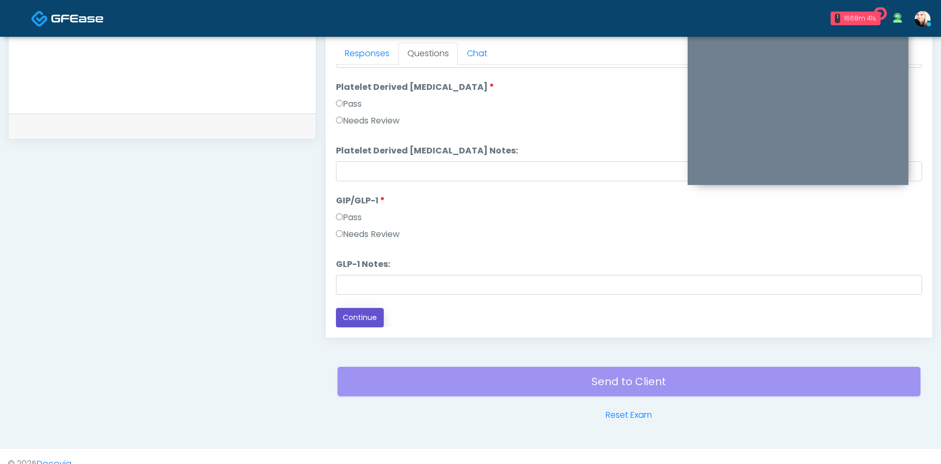
click at [352, 315] on button "Continue" at bounding box center [360, 317] width 48 height 19
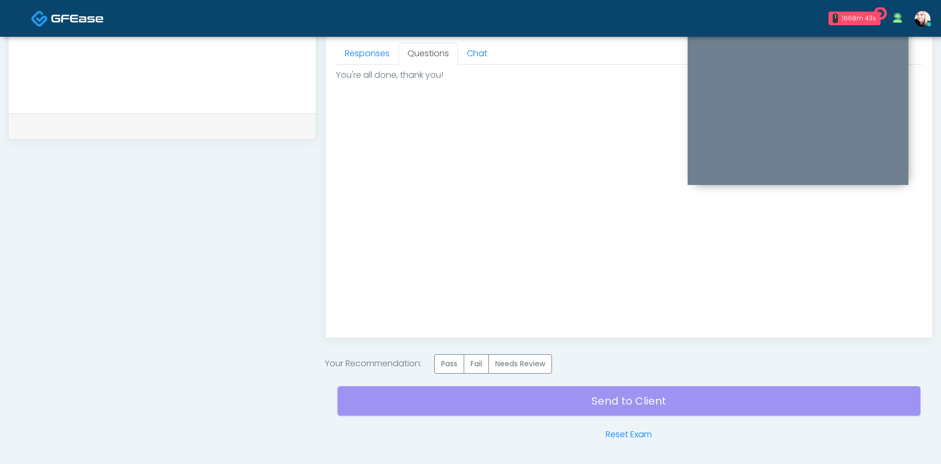
scroll to position [0, 0]
click at [453, 366] on label "Pass" at bounding box center [449, 363] width 30 height 19
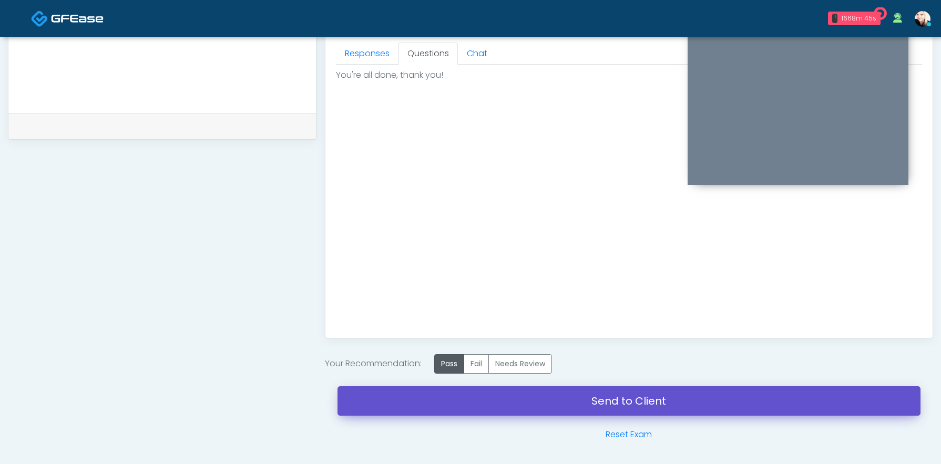
click at [638, 401] on link "Send to Client" at bounding box center [629, 401] width 583 height 29
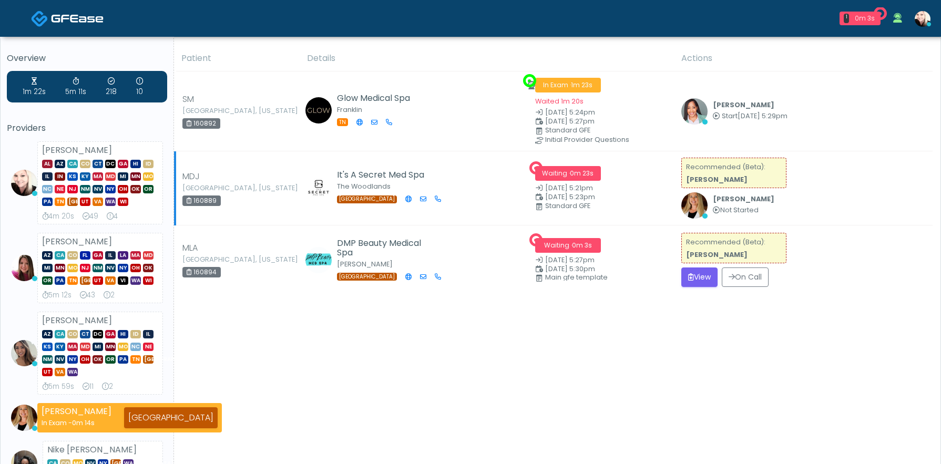
click at [667, 376] on div "Patient Details Actions" at bounding box center [553, 470] width 759 height 848
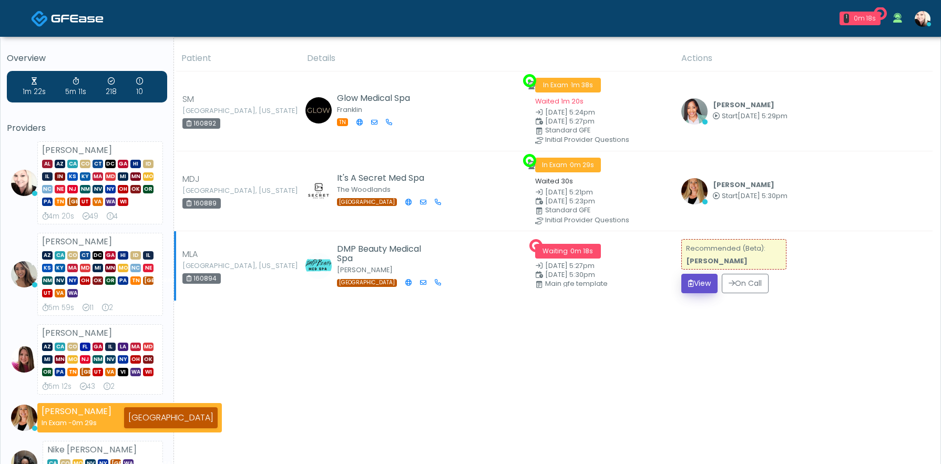
click at [702, 286] on button "View" at bounding box center [700, 283] width 36 height 19
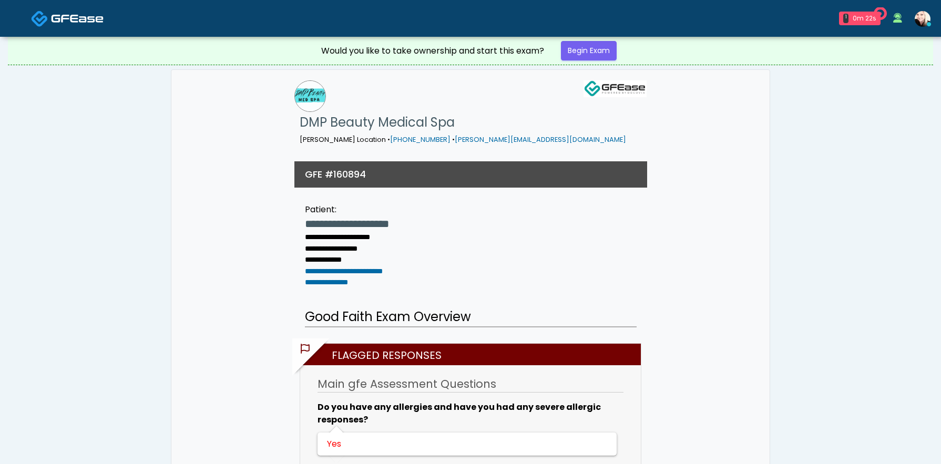
click at [57, 32] on link at bounding box center [67, 18] width 73 height 34
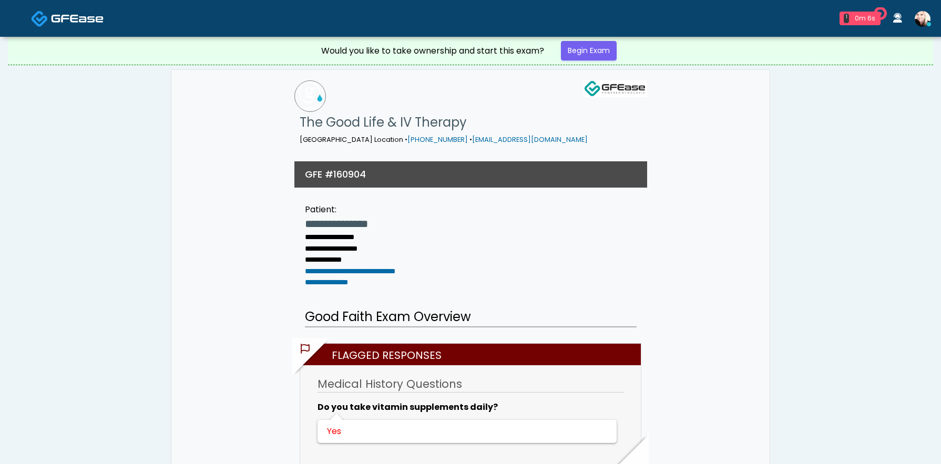
click at [592, 60] on div "Would you like to take ownership and start this exam? Begin Exam" at bounding box center [471, 51] width 316 height 28
click at [595, 56] on link "Begin Exam" at bounding box center [589, 50] width 56 height 19
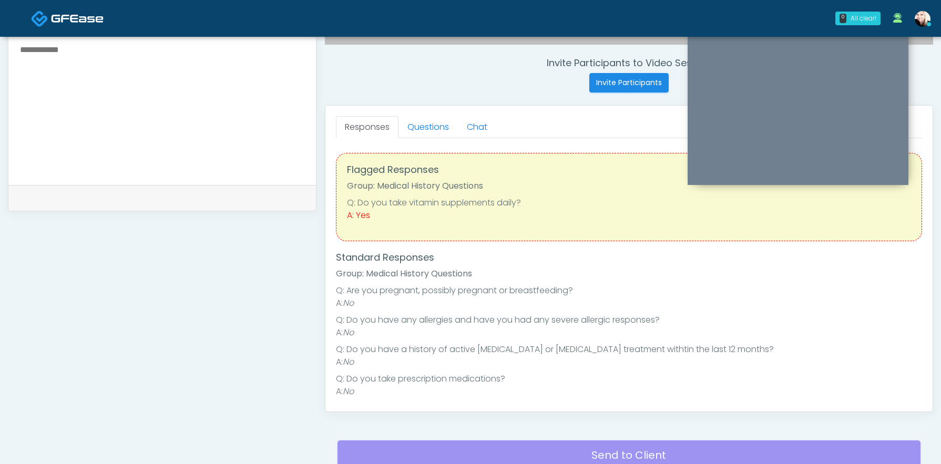
scroll to position [386, 0]
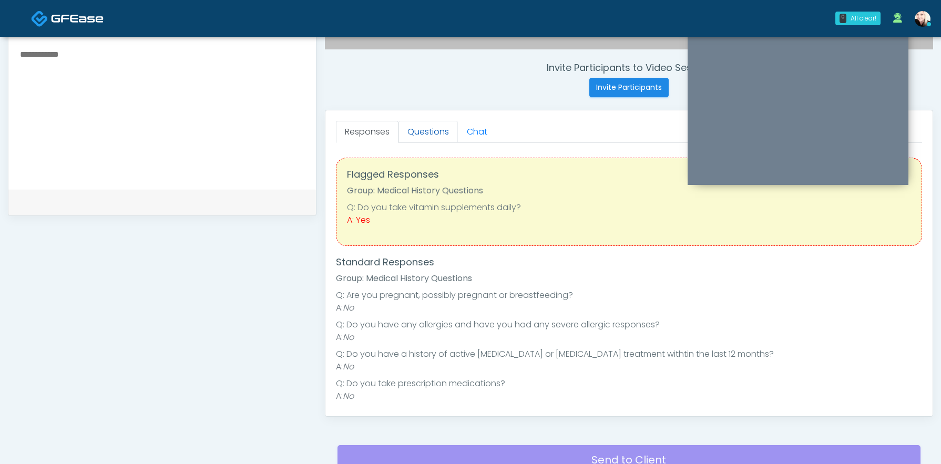
click at [417, 134] on link "Questions" at bounding box center [428, 132] width 59 height 22
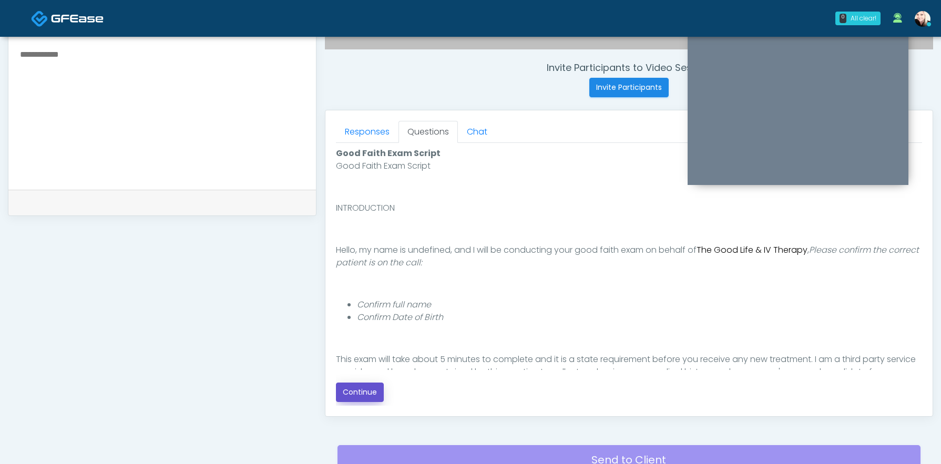
click at [347, 387] on button "Continue" at bounding box center [360, 392] width 48 height 19
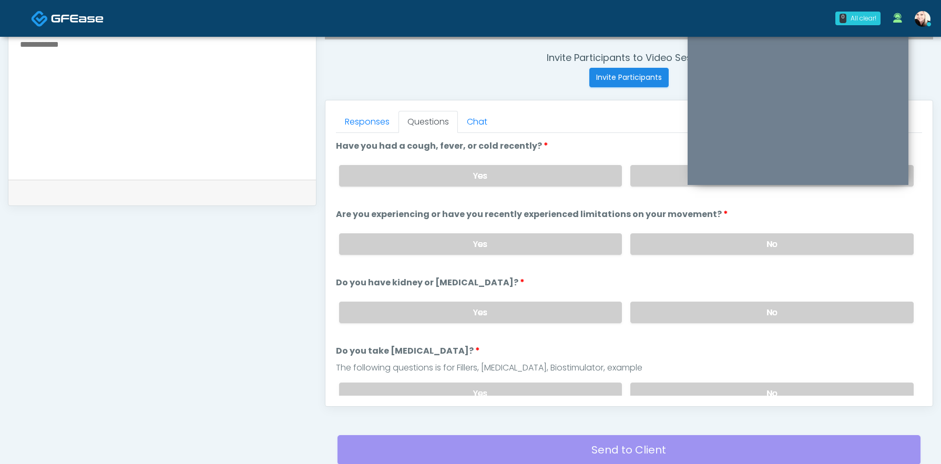
scroll to position [393, 0]
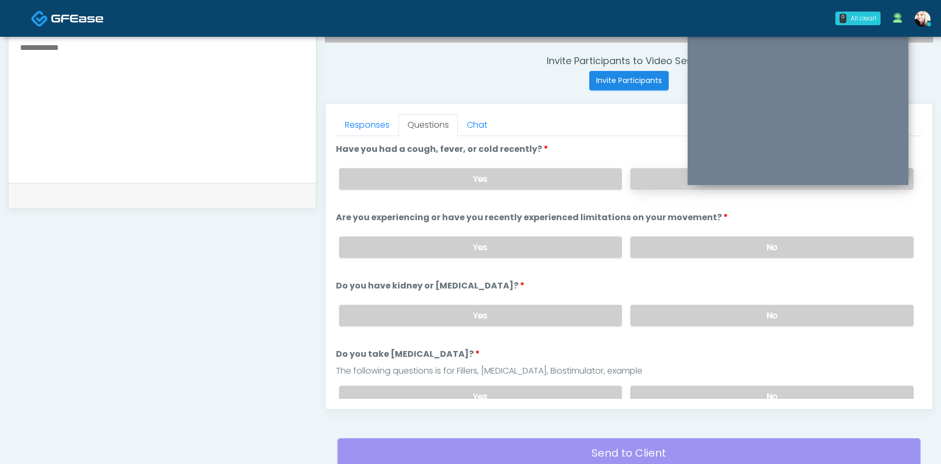
click at [639, 185] on label "No" at bounding box center [772, 179] width 283 height 22
click at [656, 251] on label "No" at bounding box center [772, 248] width 283 height 22
click at [658, 309] on label "No" at bounding box center [772, 316] width 283 height 22
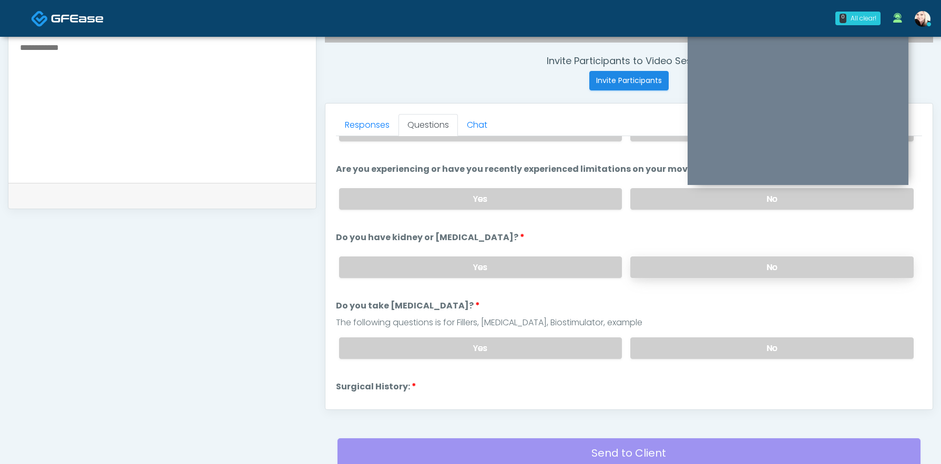
scroll to position [49, 0]
click at [661, 337] on label "No" at bounding box center [772, 348] width 283 height 22
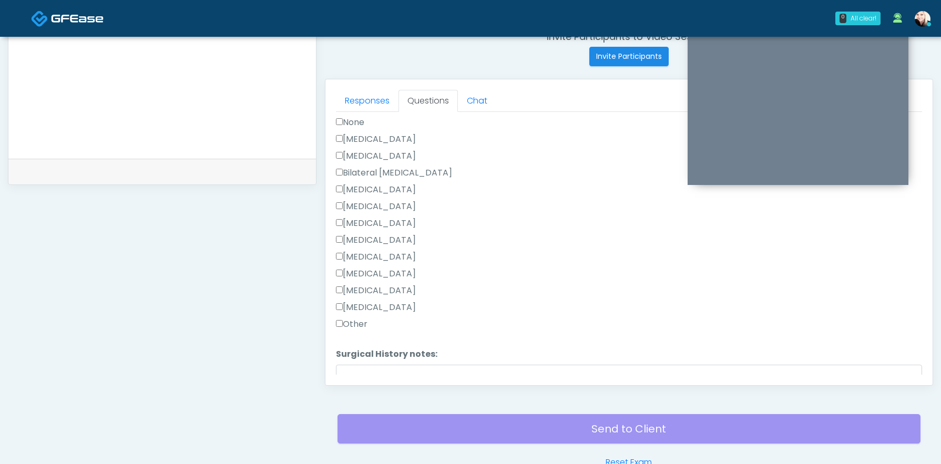
scroll to position [280, 0]
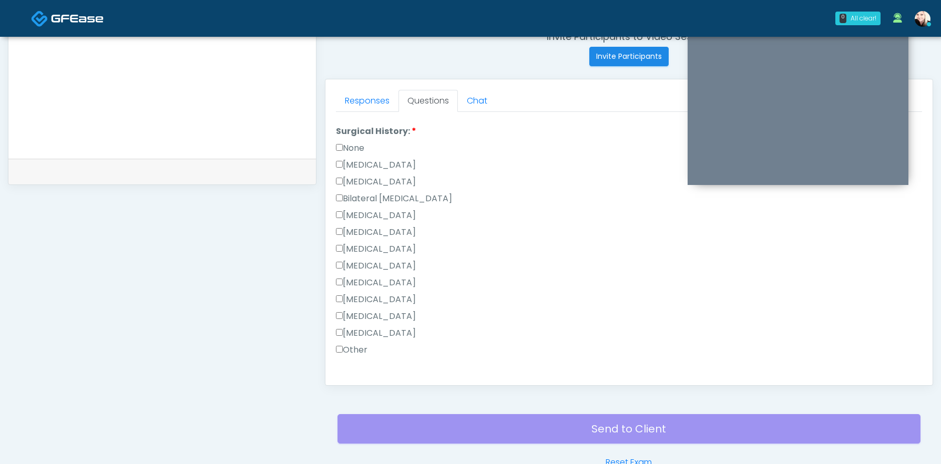
click at [342, 147] on label "None" at bounding box center [350, 148] width 28 height 13
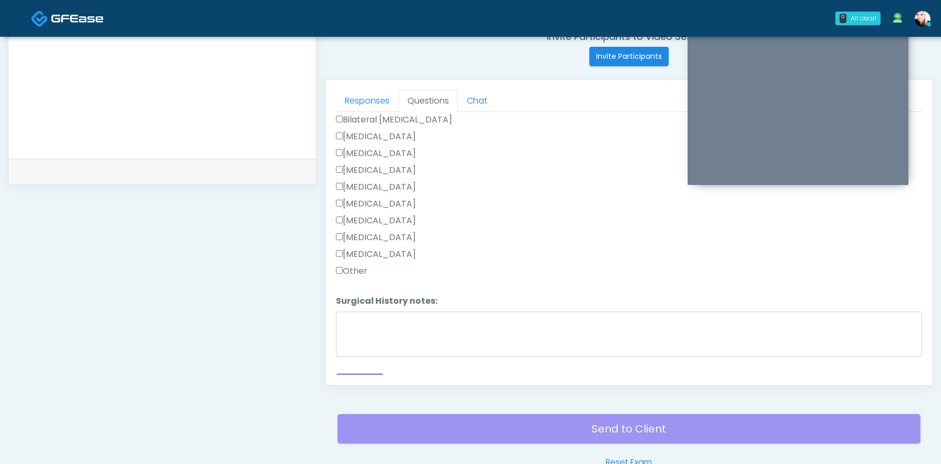
scroll to position [0, 0]
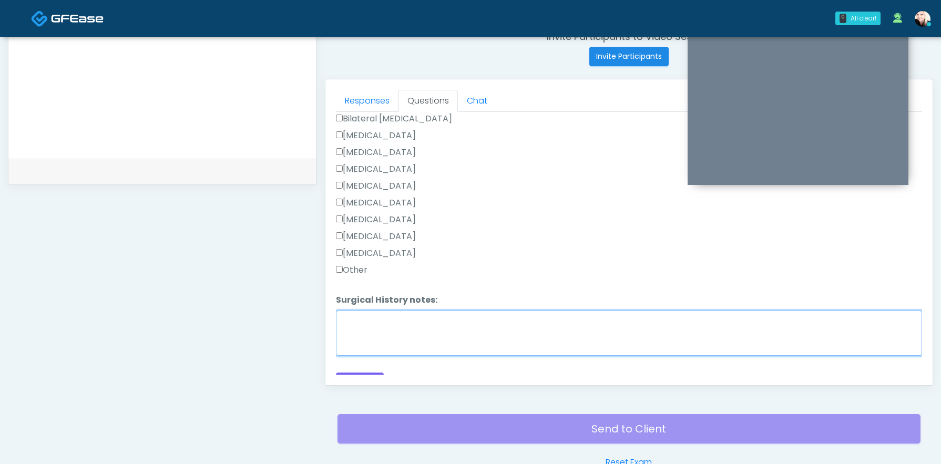
click at [351, 331] on textarea "Surgical History notes:" at bounding box center [629, 333] width 586 height 45
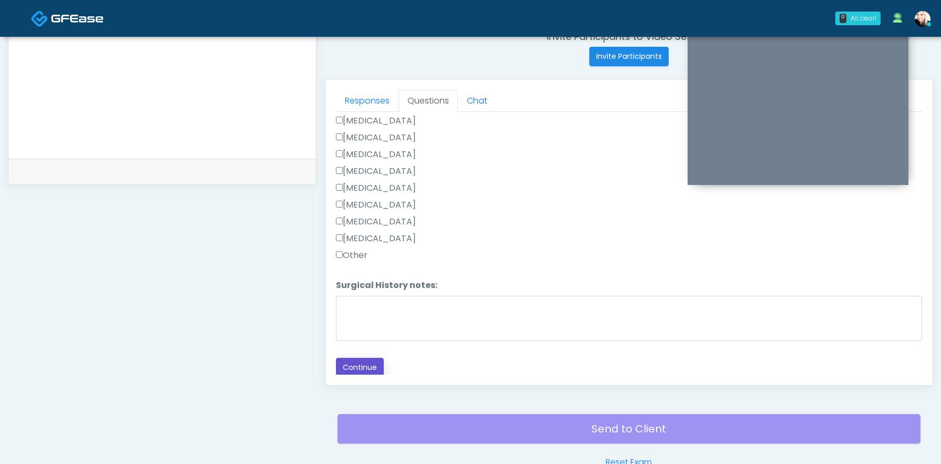
click at [360, 361] on button "Continue" at bounding box center [360, 367] width 48 height 19
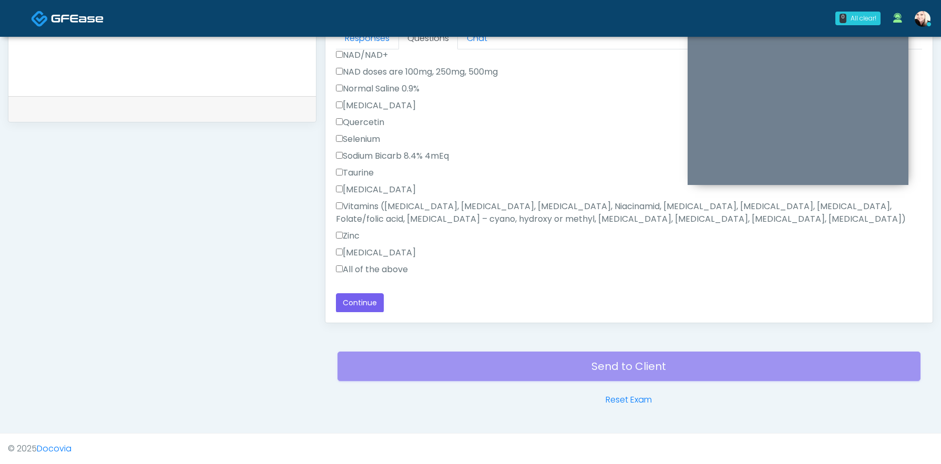
click at [344, 273] on label "All of the above" at bounding box center [372, 269] width 72 height 13
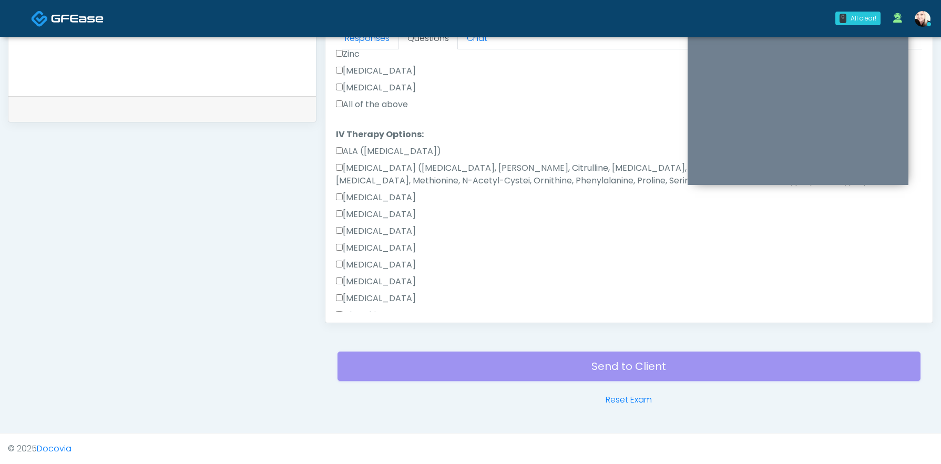
click at [354, 108] on label "All of the above" at bounding box center [372, 104] width 72 height 13
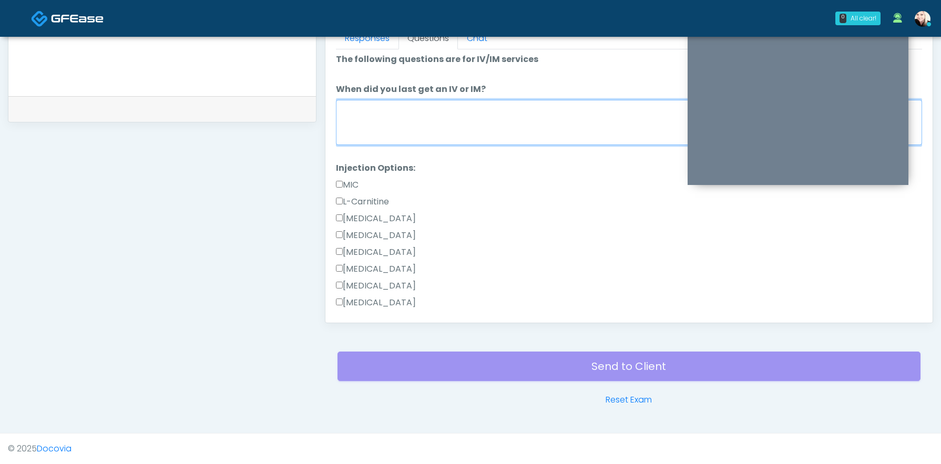
click at [354, 108] on textarea "When did you last get an IV or IM?" at bounding box center [629, 122] width 586 height 45
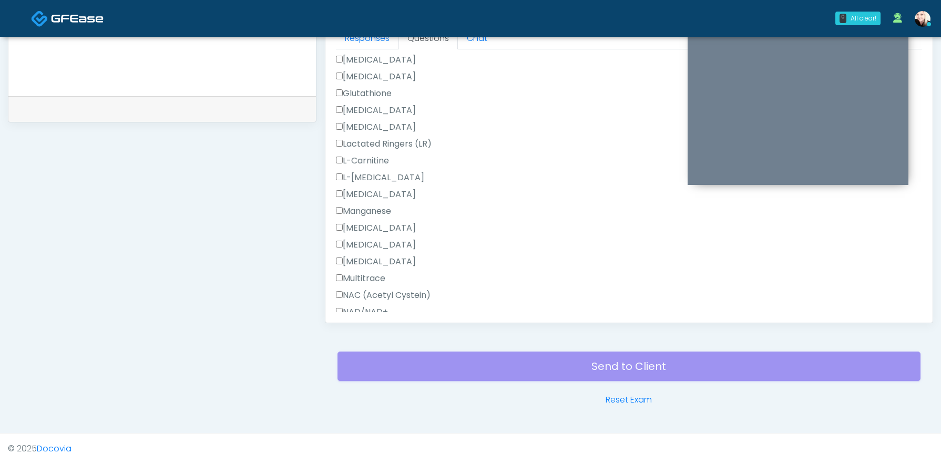
scroll to position [782, 0]
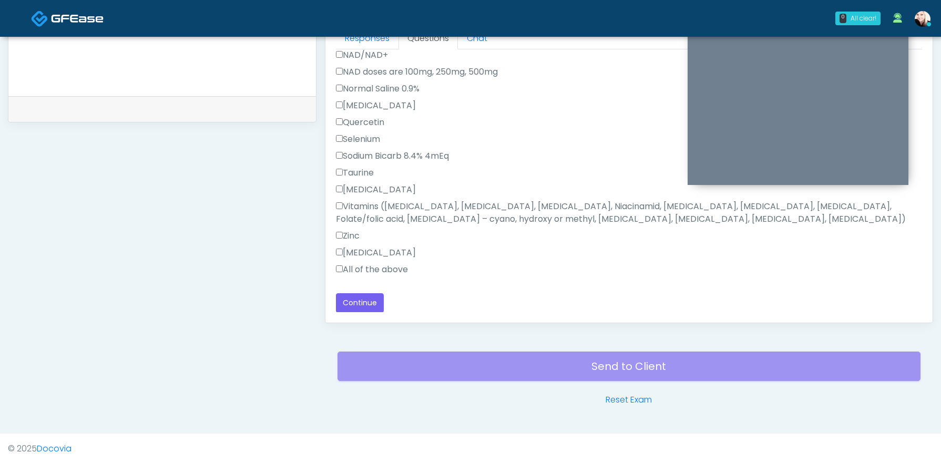
type textarea "**********"
click at [360, 302] on button "Continue" at bounding box center [360, 302] width 48 height 19
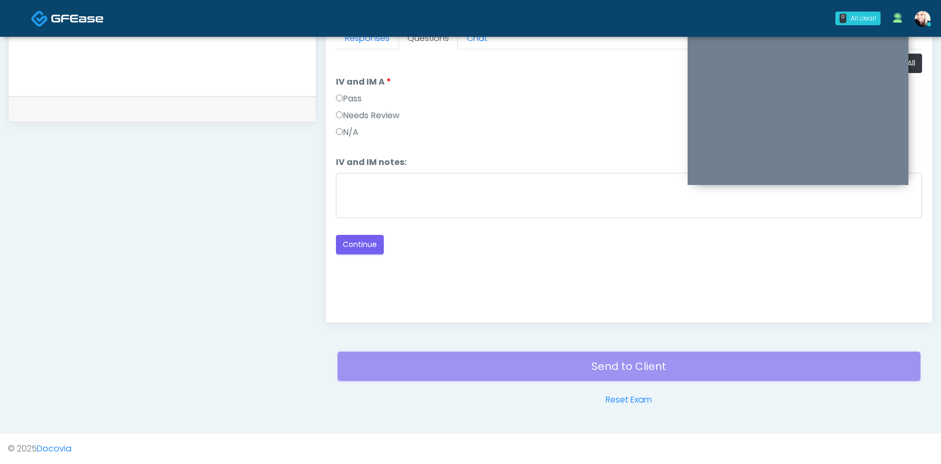
scroll to position [0, 0]
click at [362, 249] on button "Continue" at bounding box center [360, 244] width 48 height 19
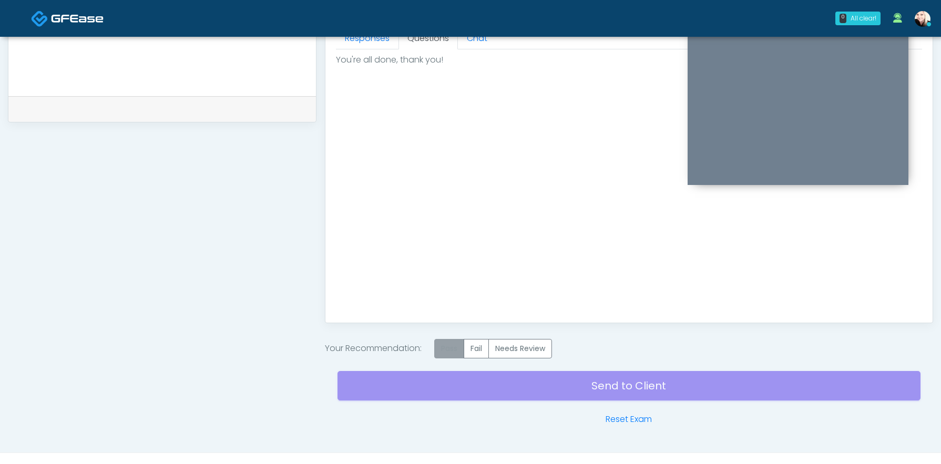
click at [444, 354] on label "Pass" at bounding box center [449, 348] width 30 height 19
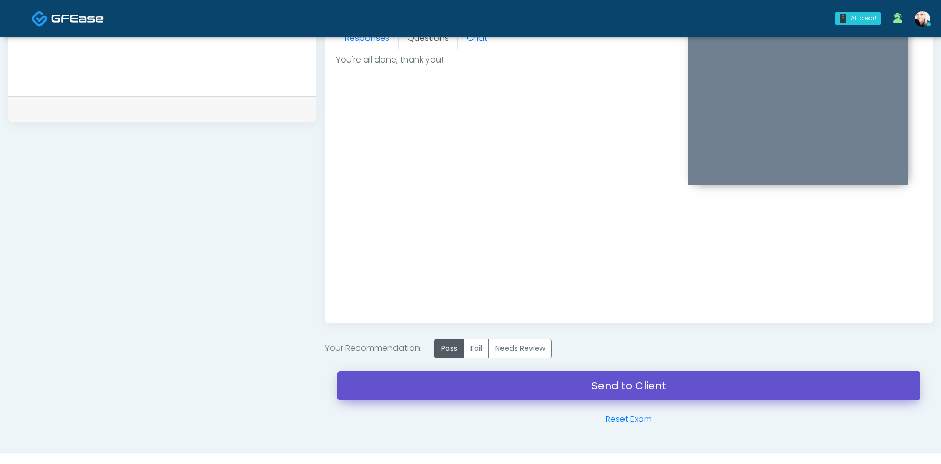
click at [582, 392] on link "Send to Client" at bounding box center [629, 385] width 583 height 29
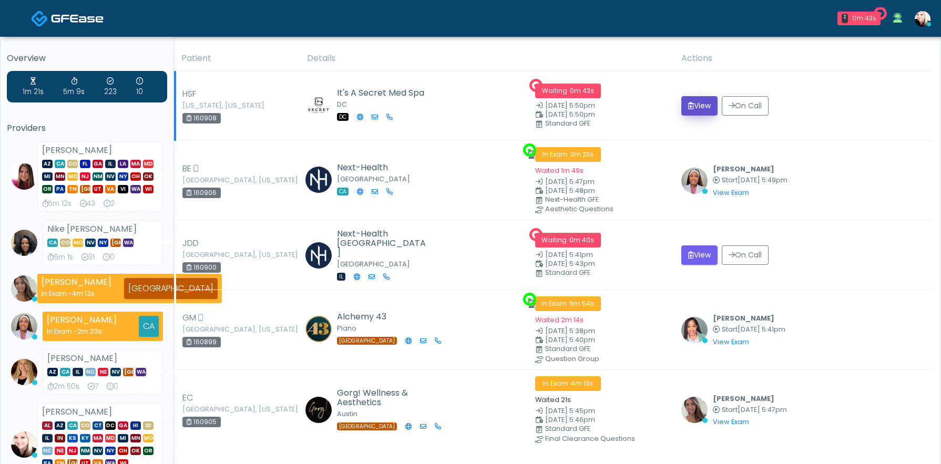
click at [699, 104] on button "View" at bounding box center [700, 105] width 36 height 19
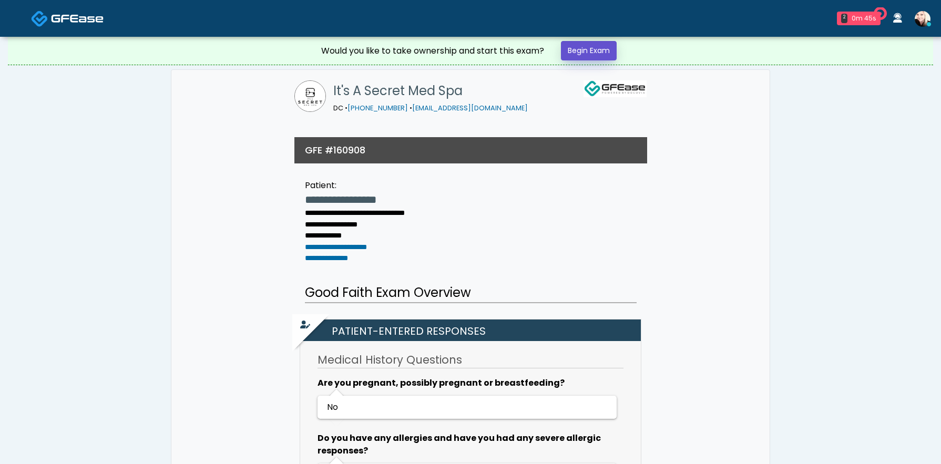
click at [592, 43] on link "Begin Exam" at bounding box center [589, 50] width 56 height 19
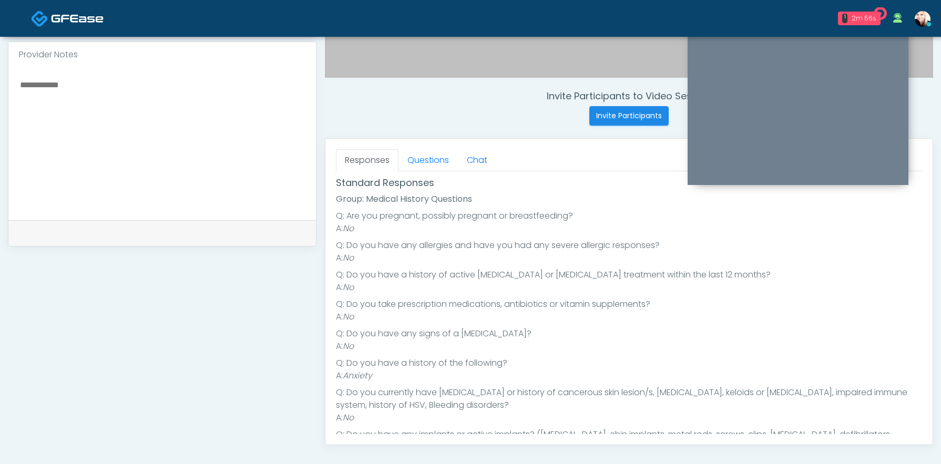
scroll to position [67, 0]
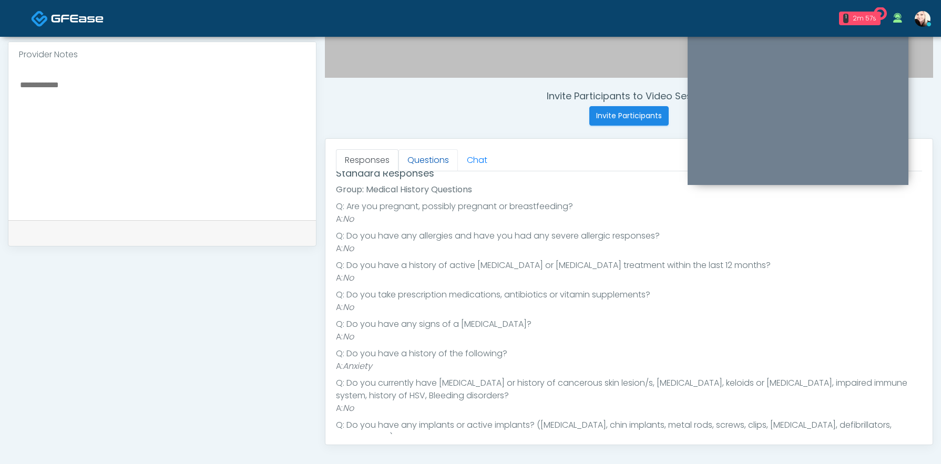
click at [419, 156] on link "Questions" at bounding box center [428, 160] width 59 height 22
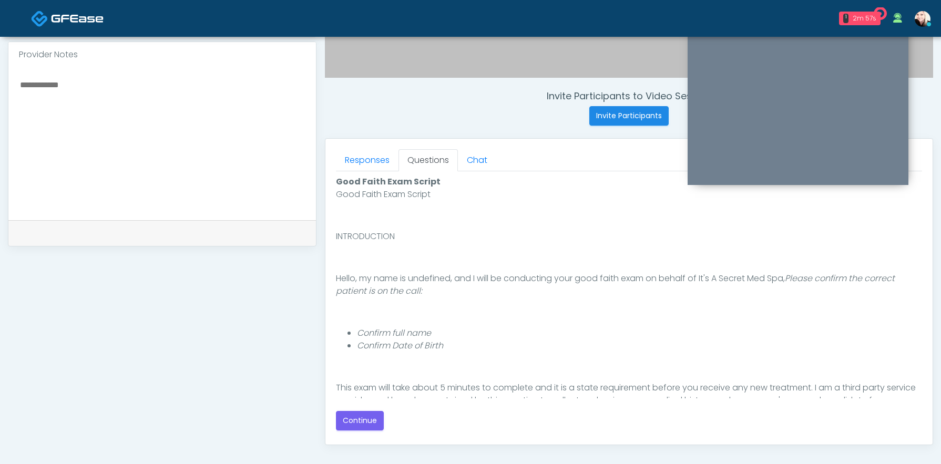
scroll to position [0, 0]
click at [351, 417] on button "Continue" at bounding box center [360, 420] width 48 height 19
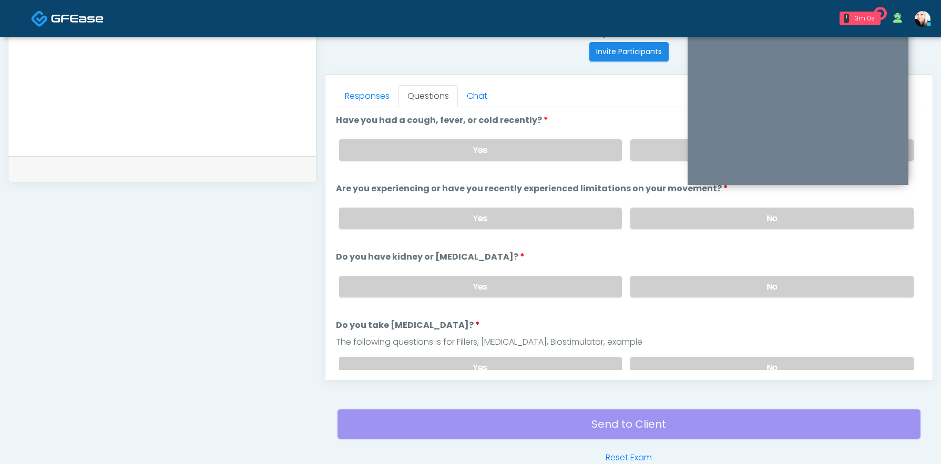
scroll to position [353, 0]
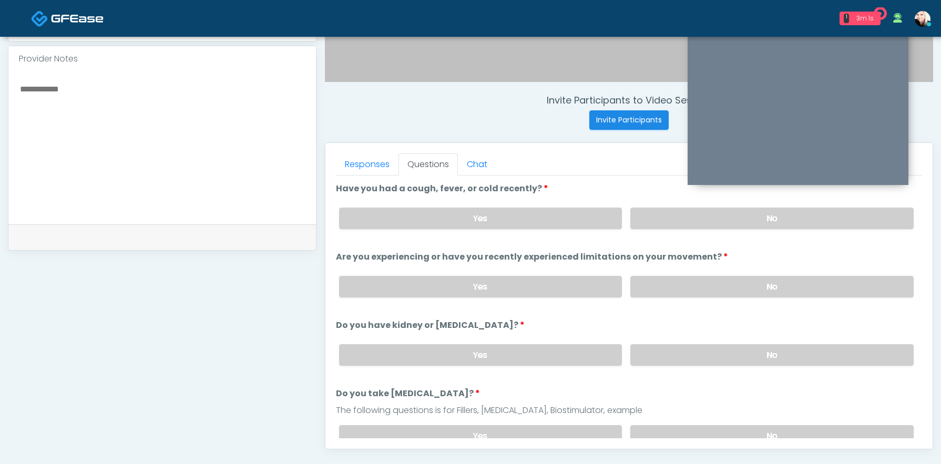
click at [674, 231] on div "Yes No" at bounding box center [627, 218] width 592 height 38
click at [672, 225] on label "No" at bounding box center [772, 219] width 283 height 22
click at [671, 285] on label "No" at bounding box center [772, 287] width 283 height 22
click at [672, 352] on label "No" at bounding box center [772, 355] width 283 height 22
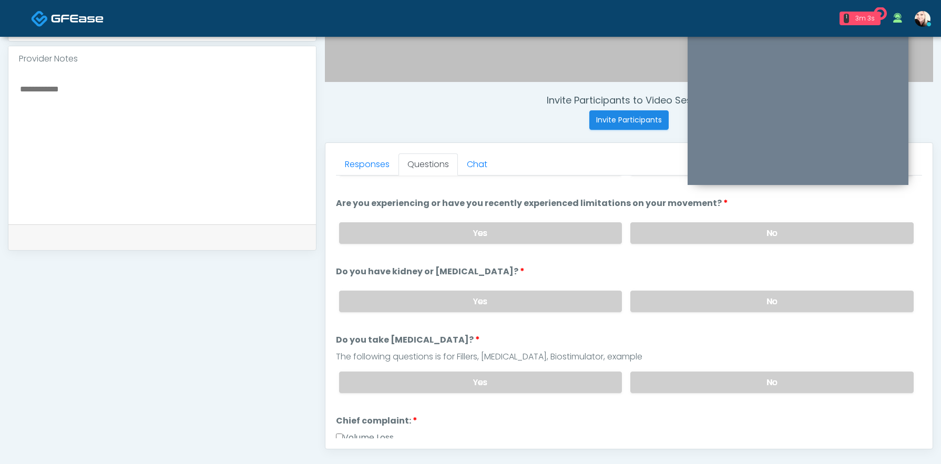
scroll to position [55, 0]
click at [668, 388] on label "No" at bounding box center [772, 382] width 283 height 22
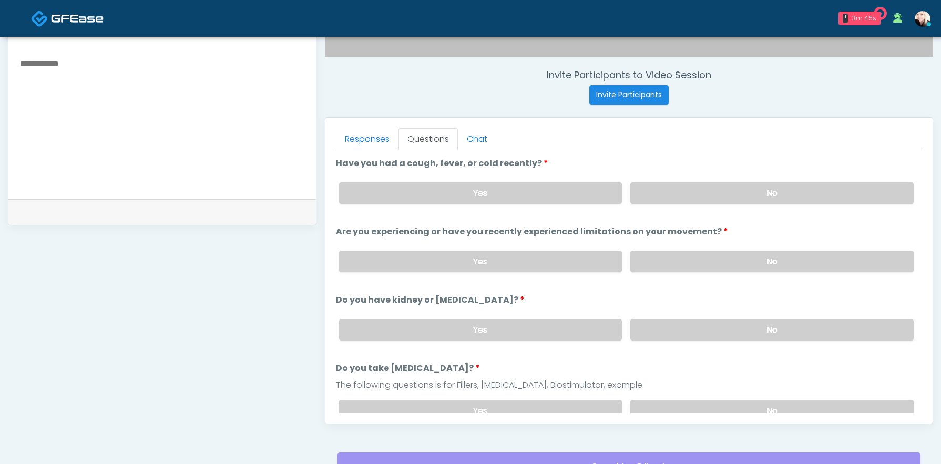
scroll to position [386, 0]
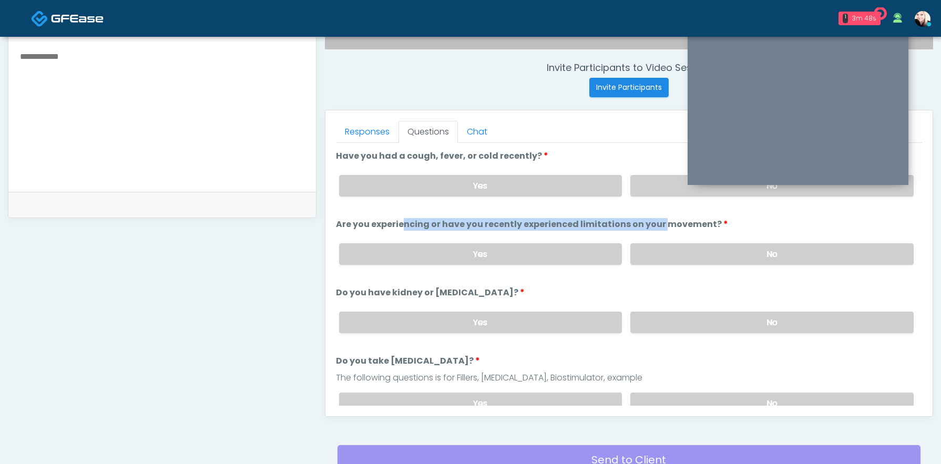
drag, startPoint x: 334, startPoint y: 220, endPoint x: 597, endPoint y: 227, distance: 263.0
click at [597, 227] on div "Responses Questions Chat Good Faith Exam Script Good Faith Exam Script INTRODUC…" at bounding box center [629, 263] width 607 height 306
click at [597, 227] on label "Are you experiencing or have you recently experienced limitations on your movem…" at bounding box center [532, 224] width 392 height 13
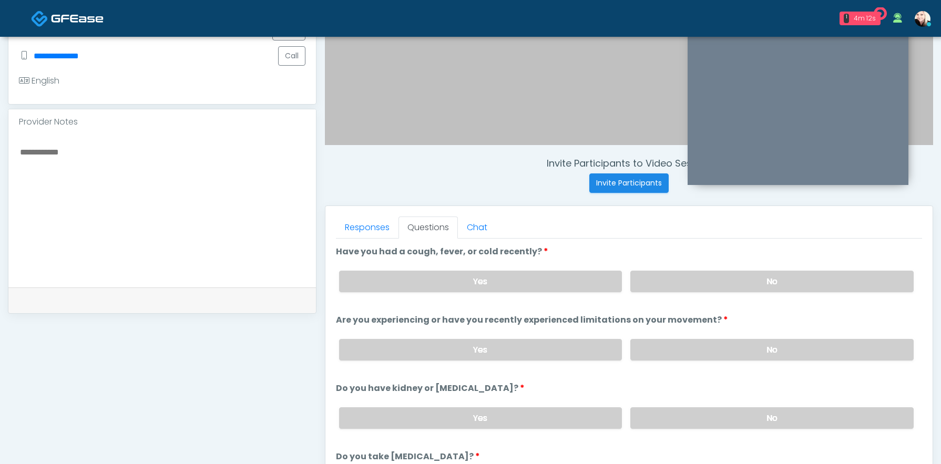
scroll to position [289, 0]
drag, startPoint x: 337, startPoint y: 253, endPoint x: 538, endPoint y: 267, distance: 201.4
click at [538, 267] on li "Have you had a cough, fever, or cold recently? Have you had a cough, fever, or …" at bounding box center [629, 274] width 586 height 55
click at [541, 256] on li "Have you had a cough, fever, or cold recently? Have you had a cough, fever, or …" at bounding box center [629, 274] width 586 height 55
drag, startPoint x: 527, startPoint y: 256, endPoint x: 334, endPoint y: 257, distance: 193.5
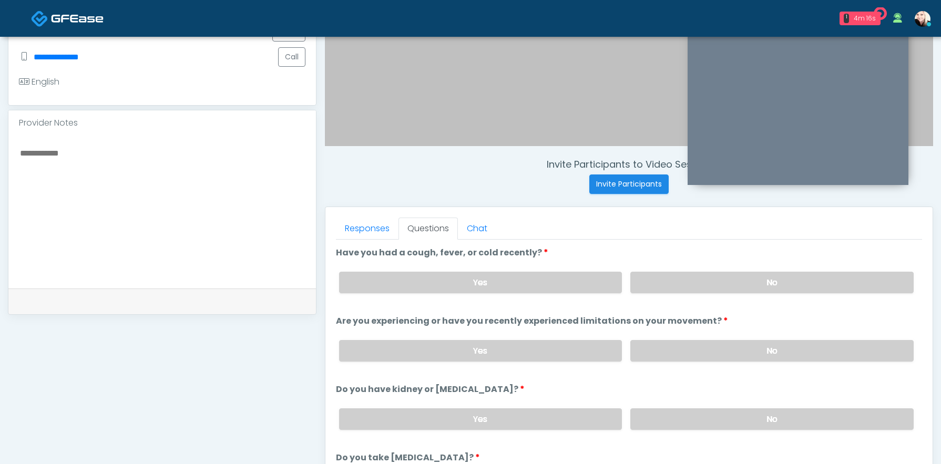
click at [334, 257] on div "Responses Questions Chat Good Faith Exam Script Good Faith Exam Script INTRODUC…" at bounding box center [629, 360] width 607 height 306
click at [336, 256] on label "Have you had a cough, fever, or cold recently?" at bounding box center [442, 253] width 212 height 13
drag, startPoint x: 336, startPoint y: 256, endPoint x: 531, endPoint y: 262, distance: 195.2
click at [531, 262] on li "Have you had a cough, fever, or cold recently? Have you had a cough, fever, or …" at bounding box center [629, 274] width 586 height 55
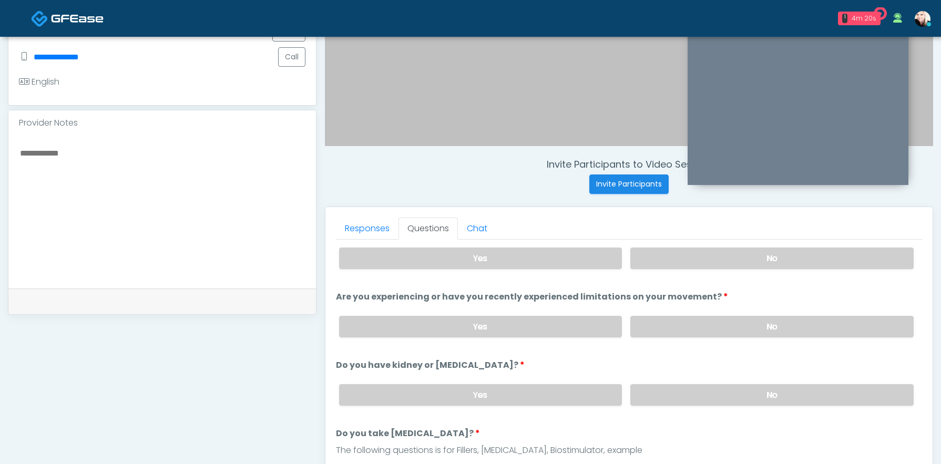
scroll to position [0, 0]
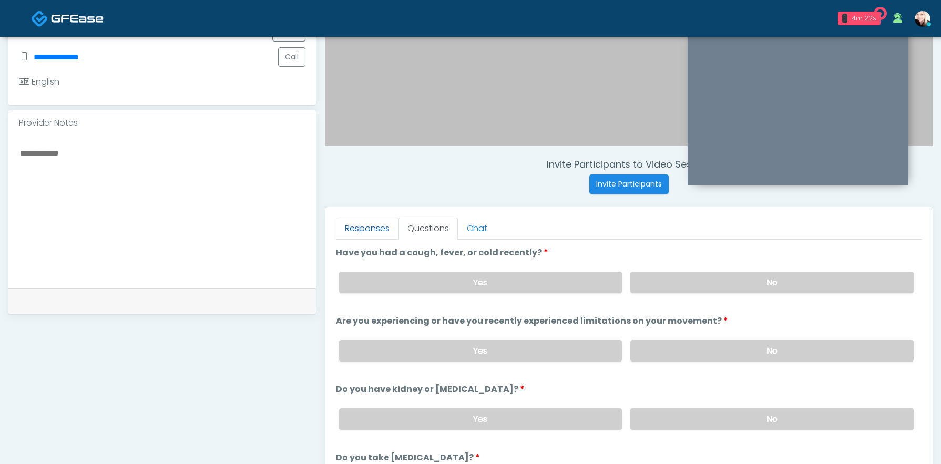
click at [377, 227] on link "Responses" at bounding box center [367, 229] width 63 height 22
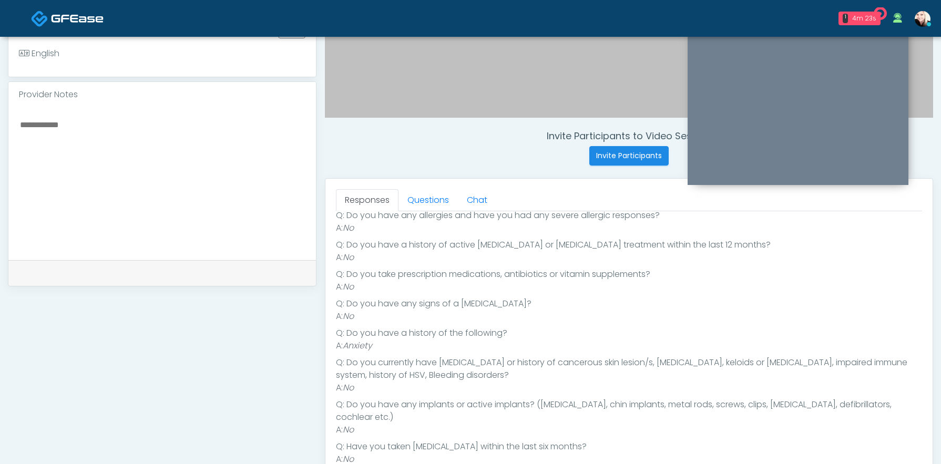
scroll to position [332, 0]
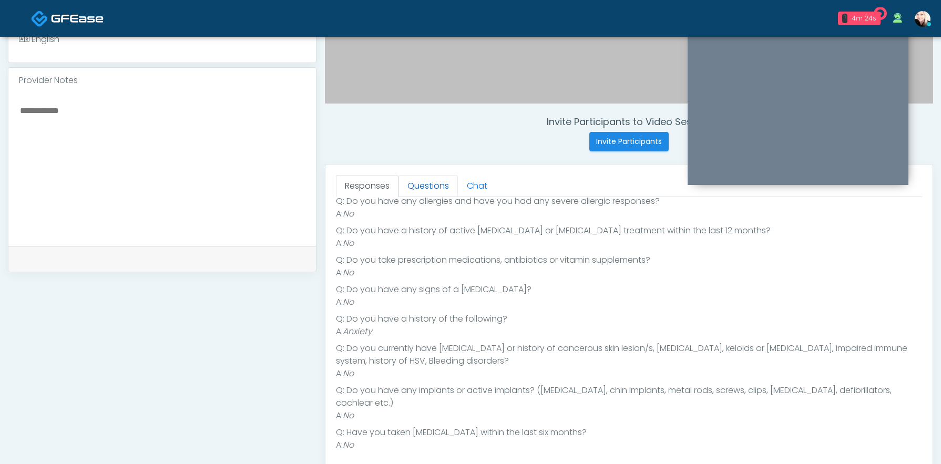
click at [434, 186] on link "Questions" at bounding box center [428, 186] width 59 height 22
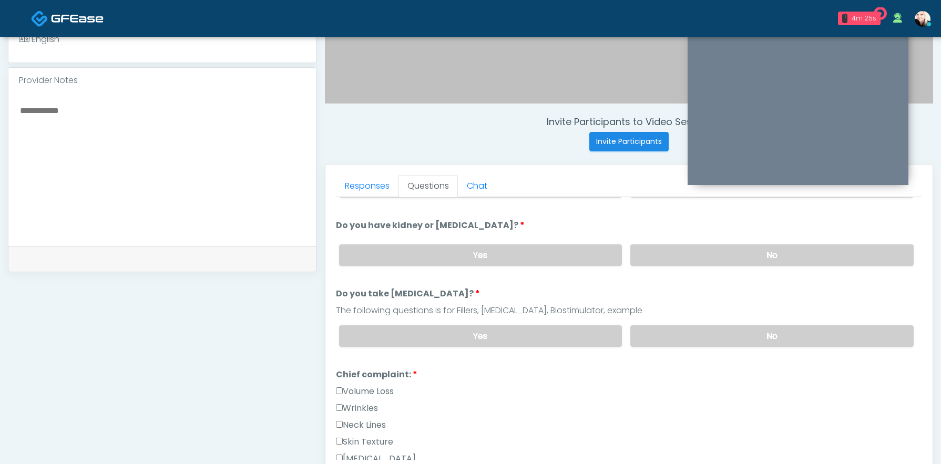
scroll to position [0, 0]
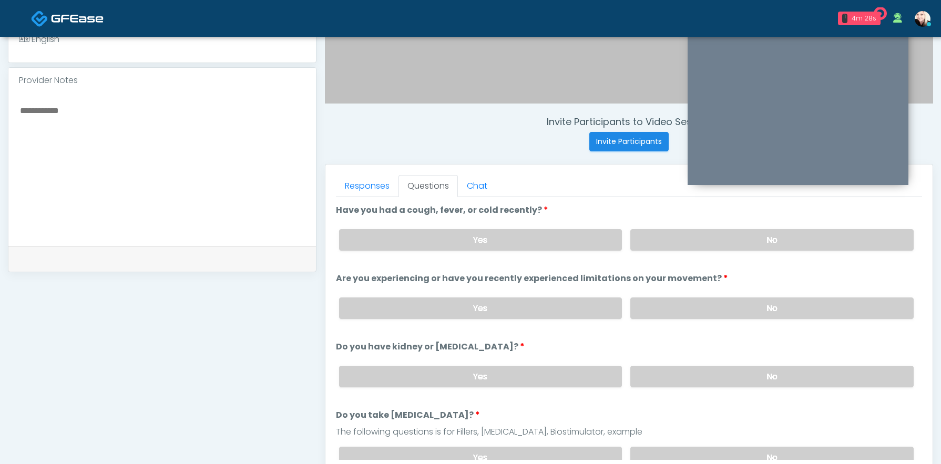
click at [175, 136] on textarea at bounding box center [162, 168] width 287 height 128
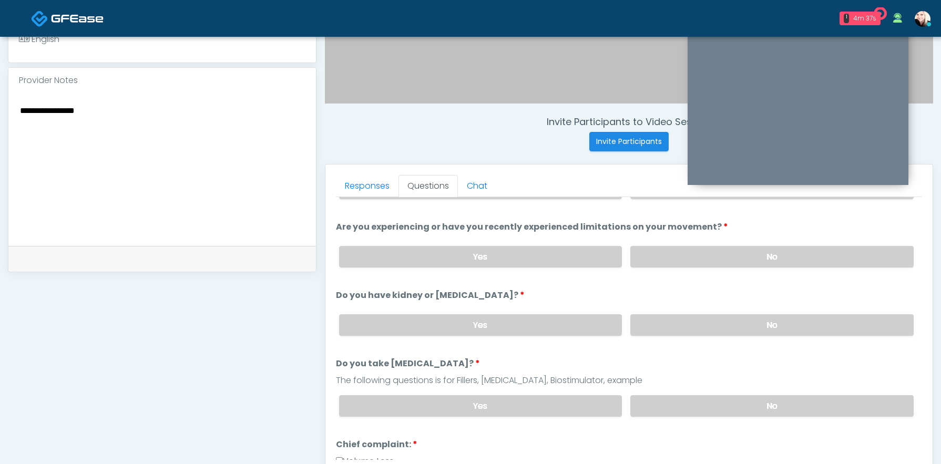
scroll to position [53, 0]
click at [197, 133] on textarea "**********" at bounding box center [162, 168] width 287 height 128
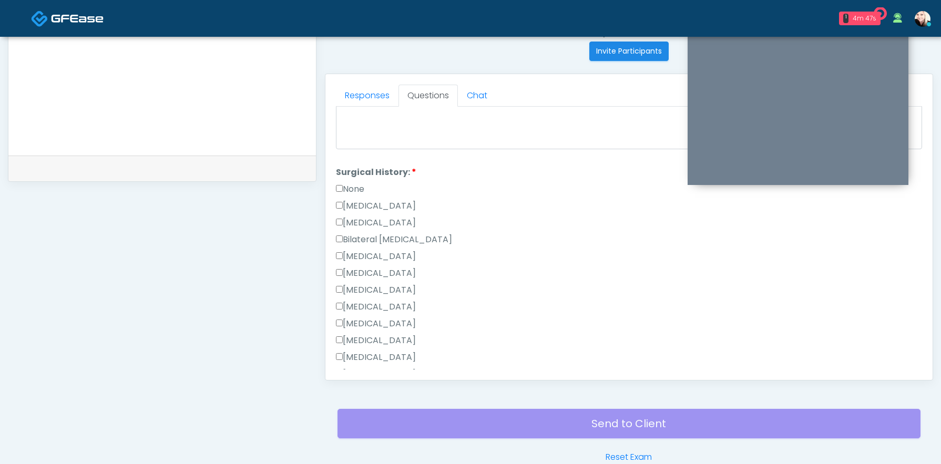
scroll to position [546, 0]
type textarea "**********"
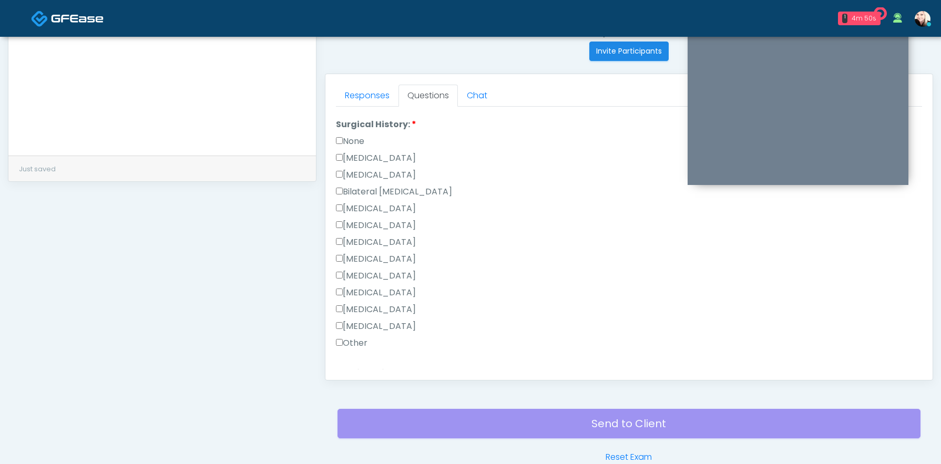
scroll to position [591, 0]
click at [341, 321] on label "Tonsillectomy" at bounding box center [376, 327] width 80 height 13
click at [344, 347] on label "Other" at bounding box center [352, 346] width 32 height 13
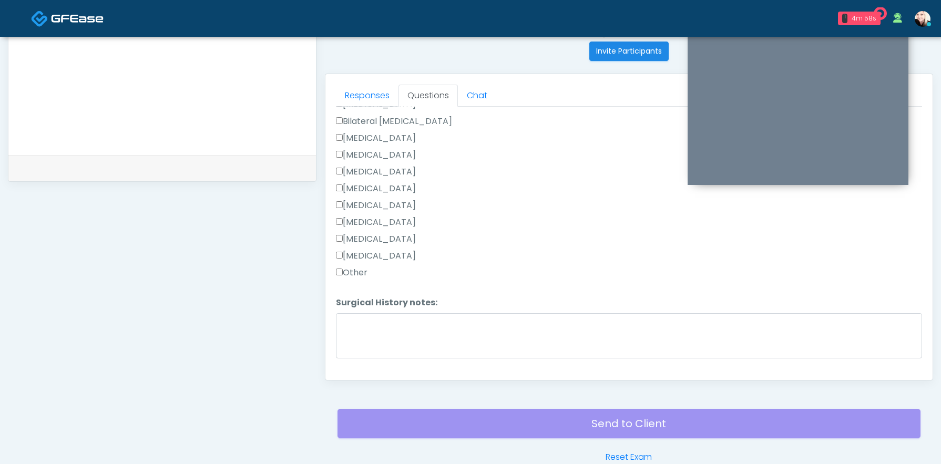
scroll to position [685, 0]
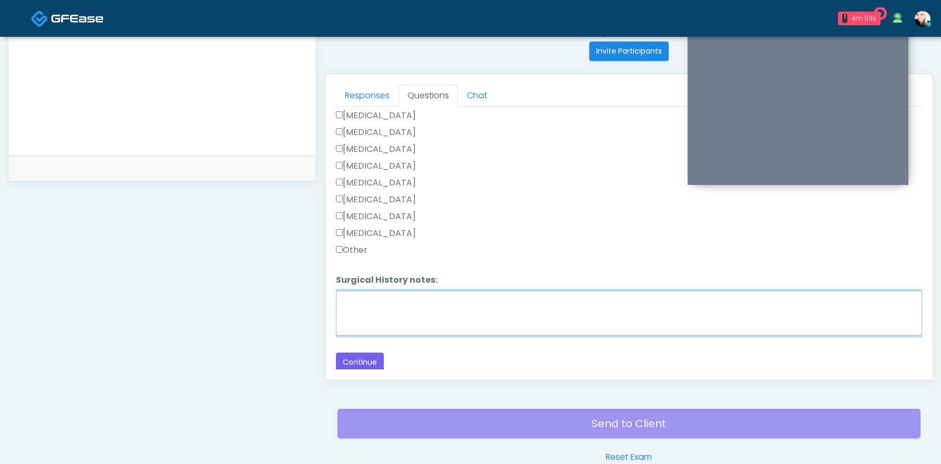
click at [359, 313] on textarea "Surgical History notes:" at bounding box center [629, 313] width 586 height 45
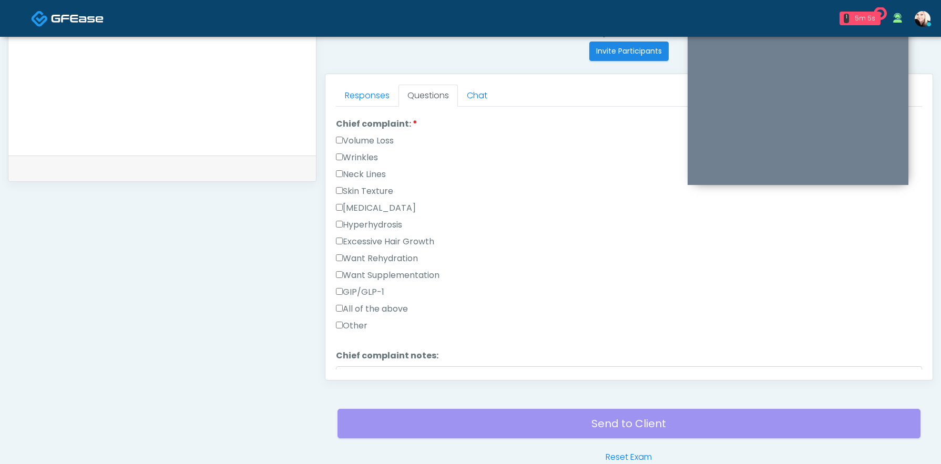
scroll to position [282, 0]
type textarea "**********"
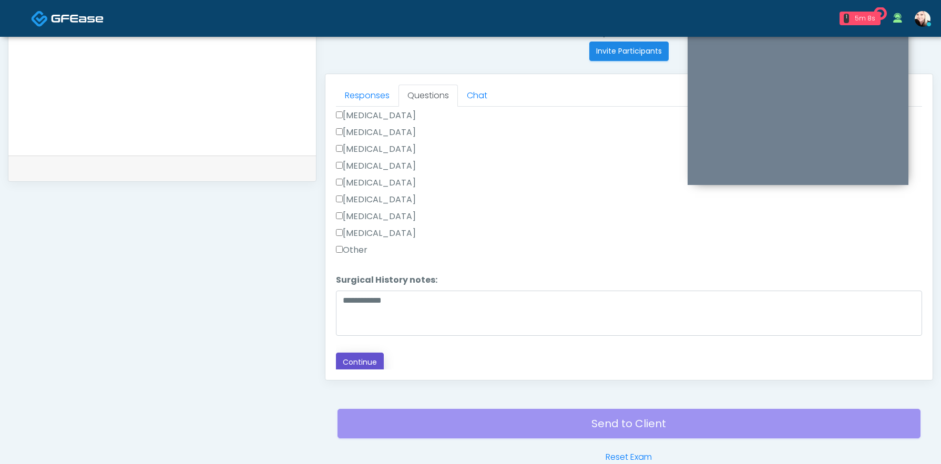
click at [364, 362] on button "Continue" at bounding box center [360, 362] width 48 height 19
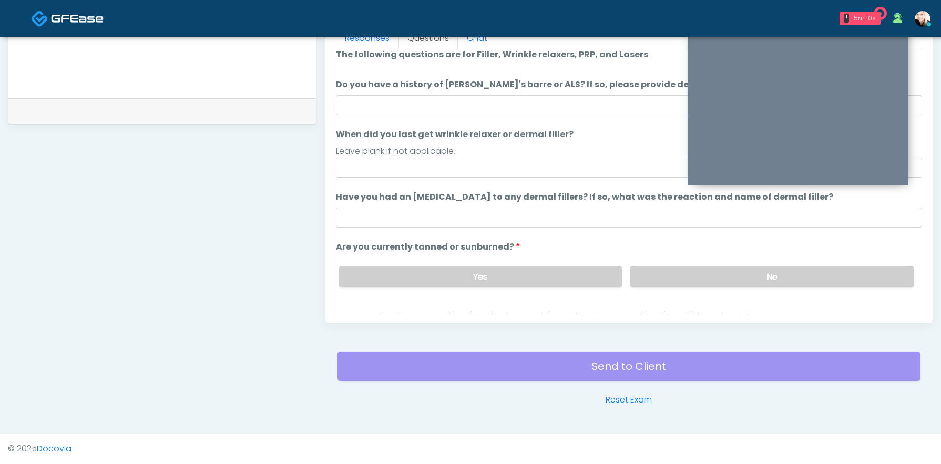
scroll to position [0, 0]
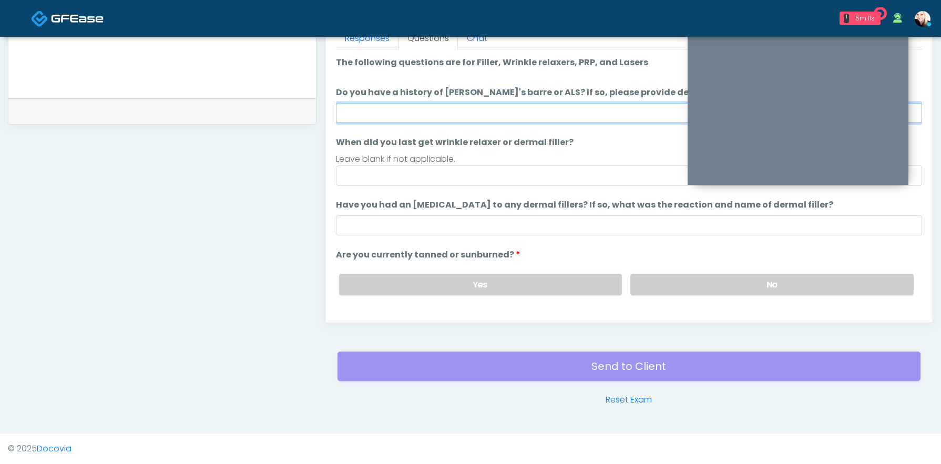
click at [404, 111] on input "Do you have a history of Guillain's barre or ALS? If so, please provide details." at bounding box center [629, 113] width 586 height 20
type input "****"
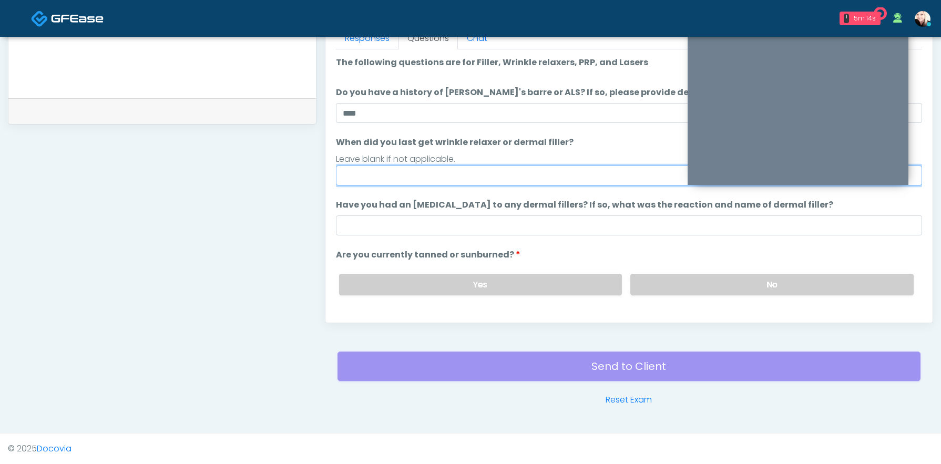
click at [370, 172] on input "When did you last get wrinkle relaxer or dermal filler?" at bounding box center [629, 176] width 586 height 20
type input "****"
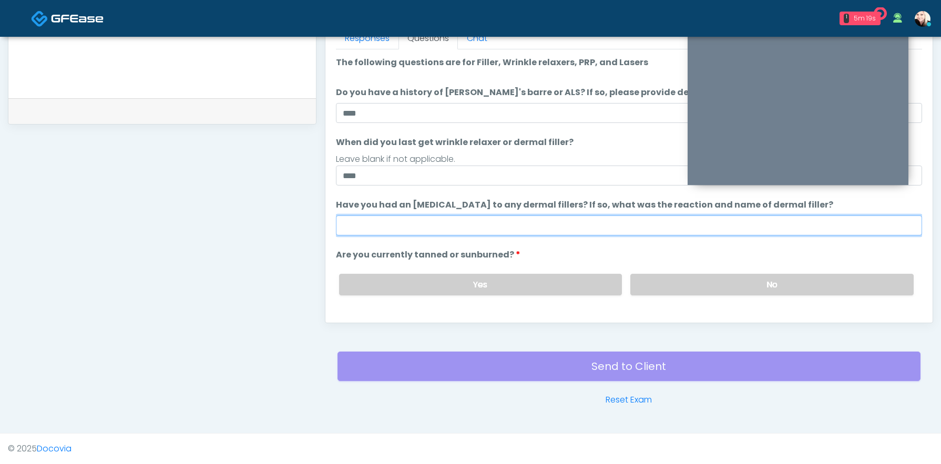
click at [346, 235] on input "Have you had an allergic response to any dermal fillers? If so, what was the re…" at bounding box center [629, 226] width 586 height 20
type input "****"
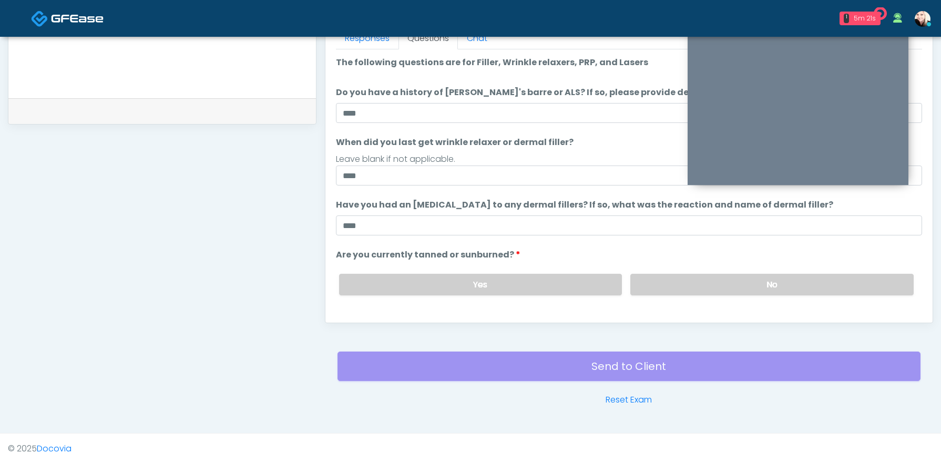
click at [621, 246] on ol "The following questions are for Filler, Wrinkle relaxers, PRP, and Lasers The f…" at bounding box center [629, 211] width 586 height 310
click at [681, 281] on label "No" at bounding box center [772, 285] width 283 height 22
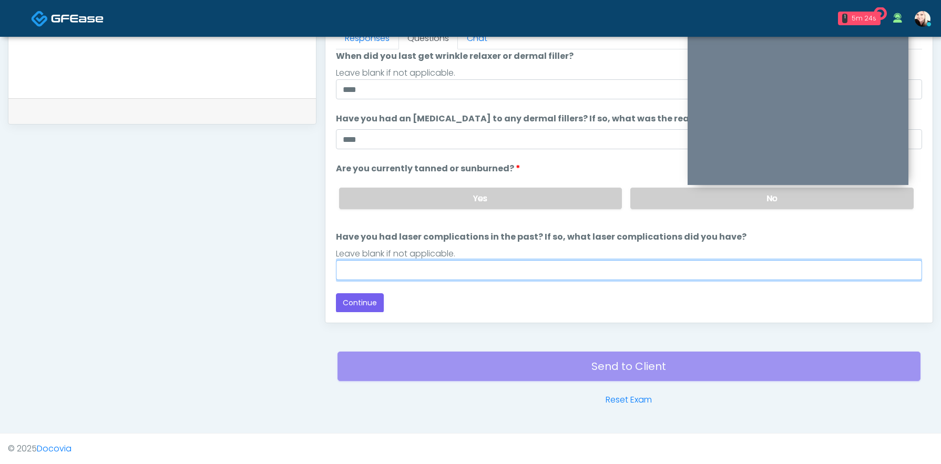
click at [478, 271] on input "Have you had laser complications in the past? If so, what laser complications d…" at bounding box center [629, 270] width 586 height 20
type input "****"
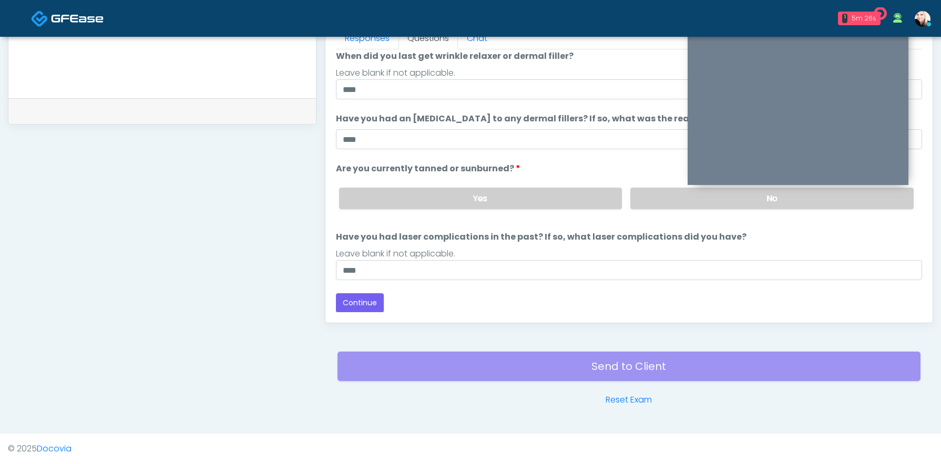
click at [328, 281] on div "Responses Questions Chat Good Faith Exam Script Good Faith Exam Script INTRODUC…" at bounding box center [629, 170] width 607 height 306
click at [451, 189] on label "Yes" at bounding box center [480, 199] width 283 height 22
click at [351, 300] on button "Continue" at bounding box center [360, 302] width 48 height 19
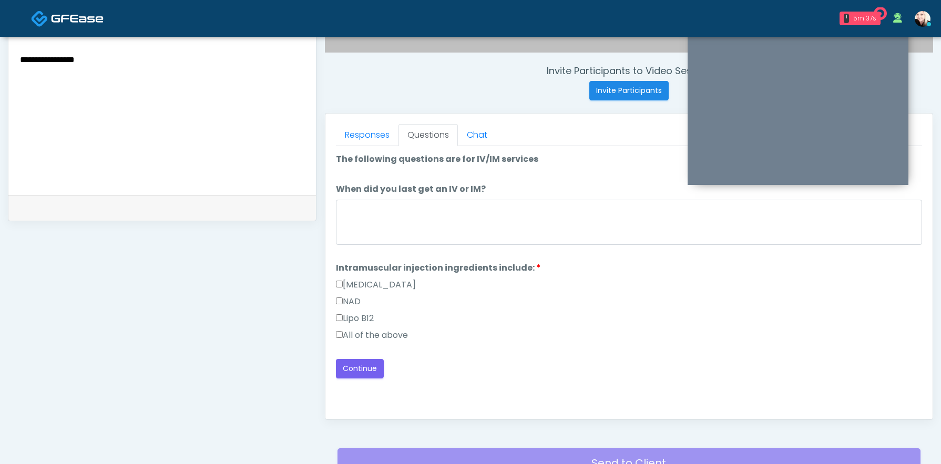
scroll to position [377, 0]
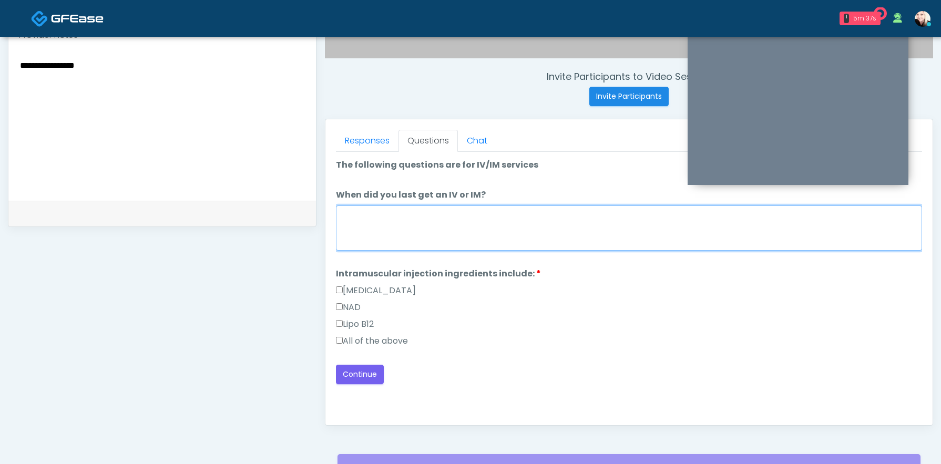
click at [364, 210] on textarea "When did you last get an IV or IM?" at bounding box center [629, 228] width 586 height 45
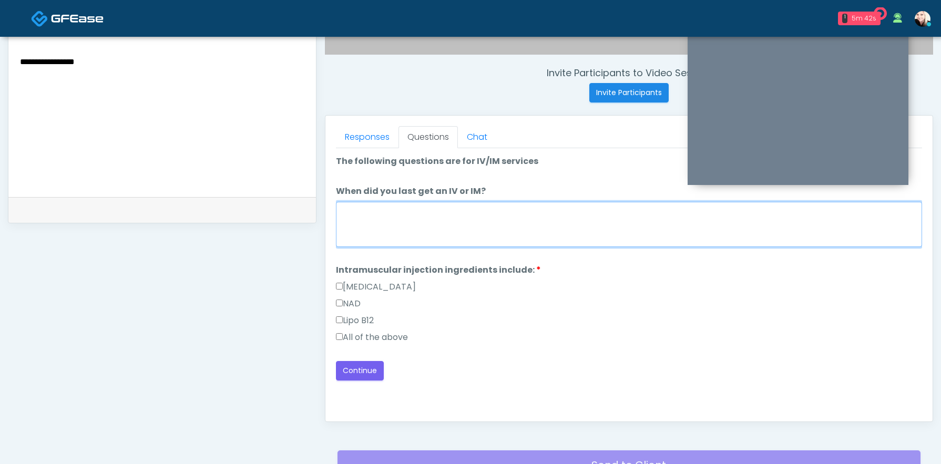
scroll to position [409, 0]
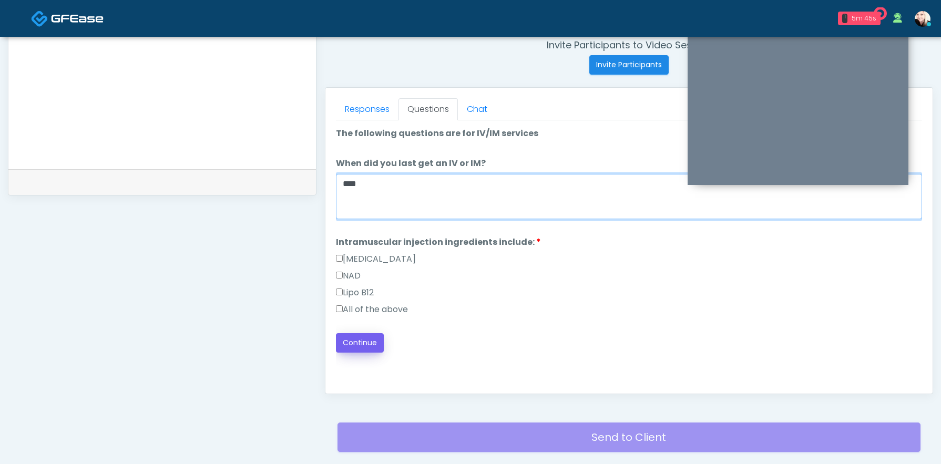
type textarea "****"
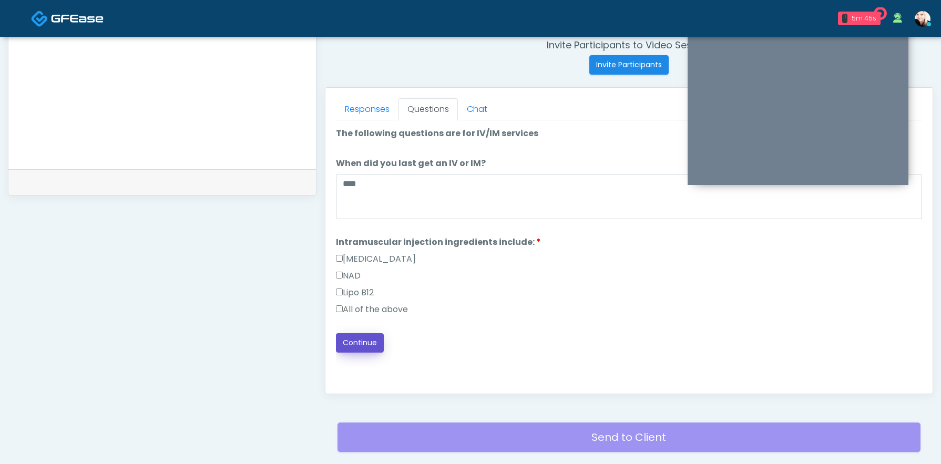
click at [354, 348] on button "Continue" at bounding box center [360, 342] width 48 height 19
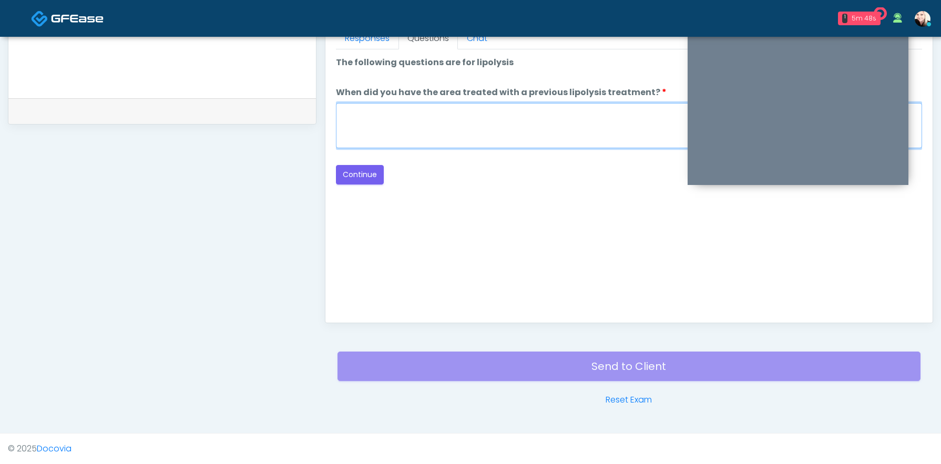
click at [492, 124] on textarea "When did you have the area treated with a previous lipolysis treatment?" at bounding box center [629, 125] width 586 height 45
type textarea "****"
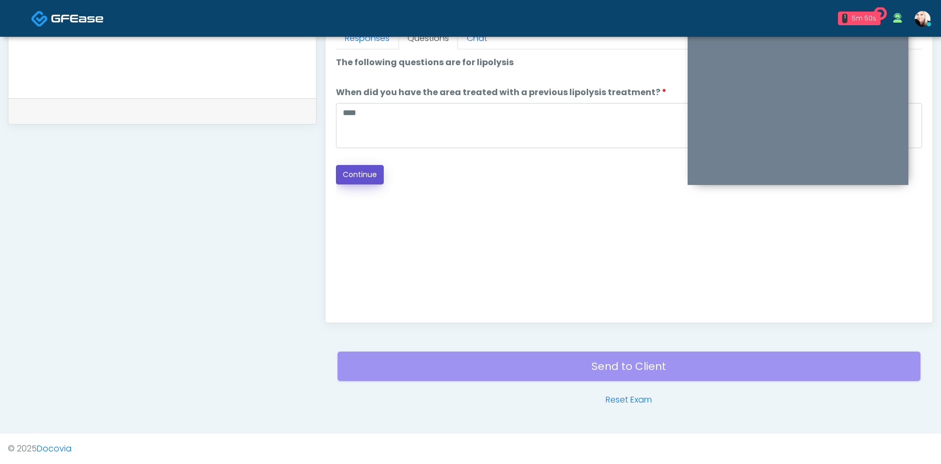
click at [357, 165] on button "Continue" at bounding box center [360, 174] width 48 height 19
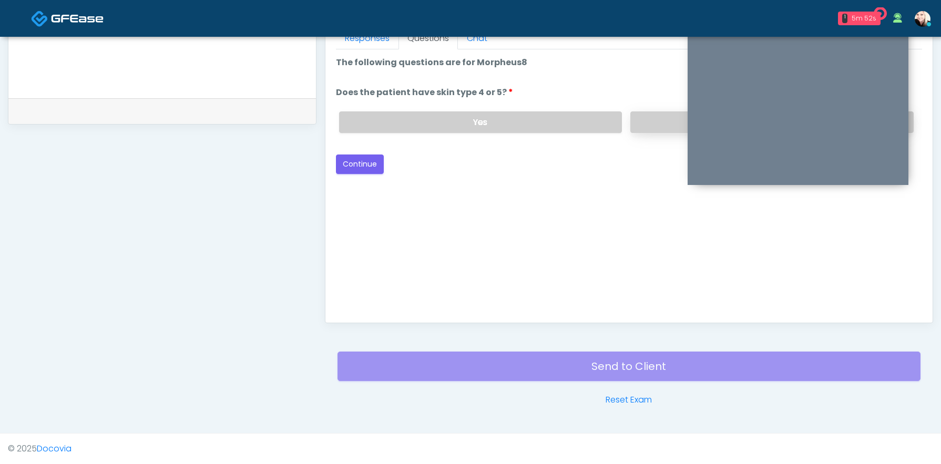
click at [636, 114] on label "No" at bounding box center [772, 122] width 283 height 22
click at [360, 163] on button "Continue" at bounding box center [360, 164] width 48 height 19
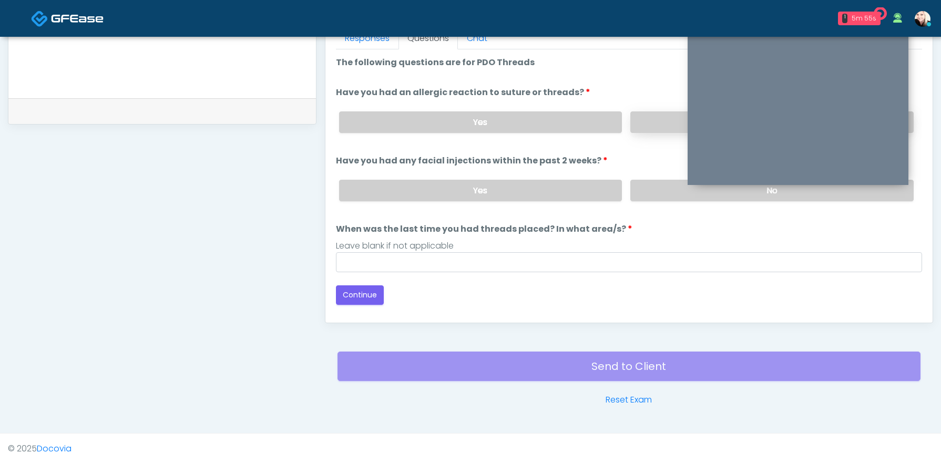
click at [643, 128] on label "No" at bounding box center [772, 122] width 283 height 22
click at [650, 205] on div "Yes No" at bounding box center [627, 190] width 592 height 38
click at [648, 197] on label "No" at bounding box center [772, 191] width 283 height 22
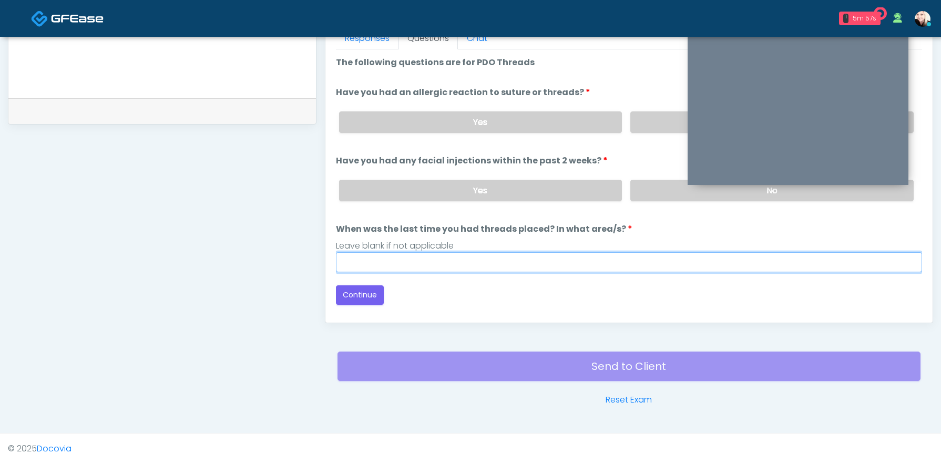
click at [537, 261] on input "When was the last time you had threads placed? In what area/s?" at bounding box center [629, 262] width 586 height 20
type input "****"
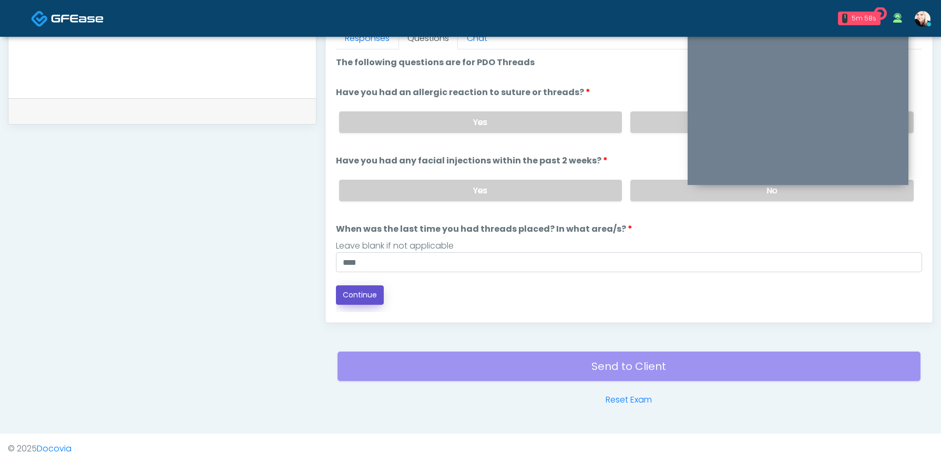
click at [347, 295] on button "Continue" at bounding box center [360, 295] width 48 height 19
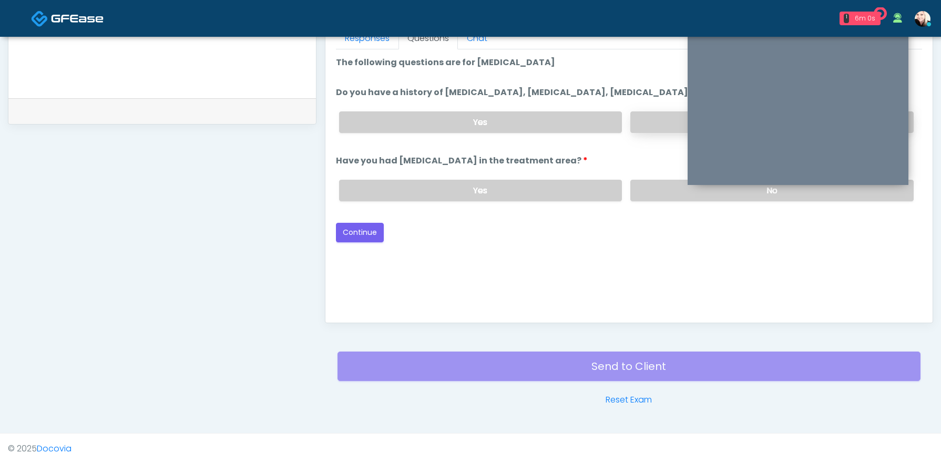
click at [648, 131] on label "No" at bounding box center [772, 122] width 283 height 22
click at [651, 201] on label "No" at bounding box center [772, 191] width 283 height 22
click at [347, 238] on button "Continue" at bounding box center [360, 232] width 48 height 19
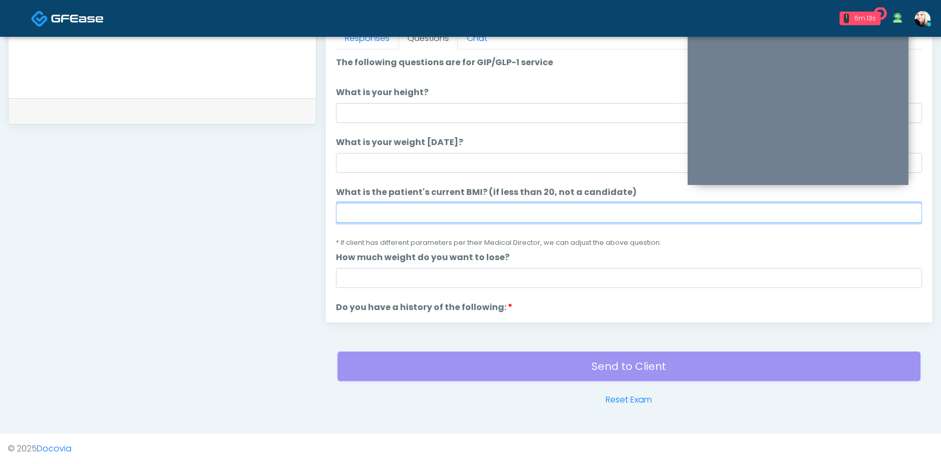
click at [407, 217] on input "What is the patient's current BMI? (if less than 20, not a candidate)" at bounding box center [629, 213] width 586 height 20
paste input "****"
type input "****"
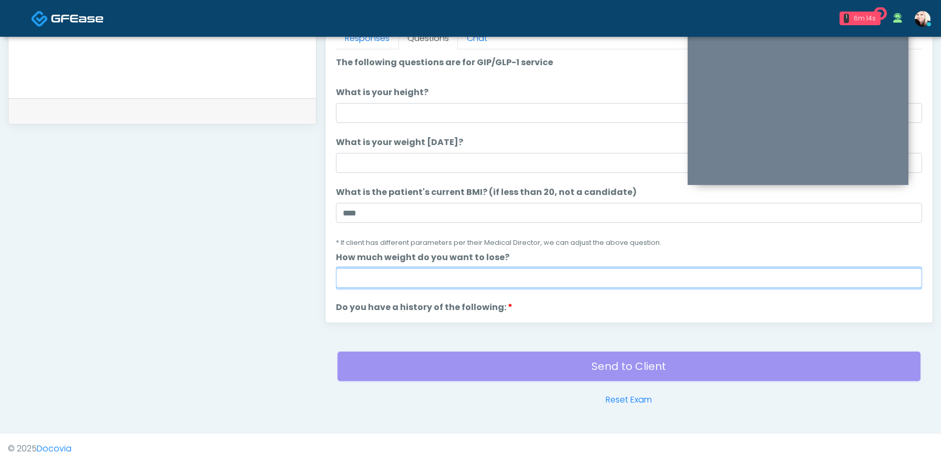
click at [358, 279] on input "How much weight do you want to lose?" at bounding box center [629, 278] width 586 height 20
type input "*"
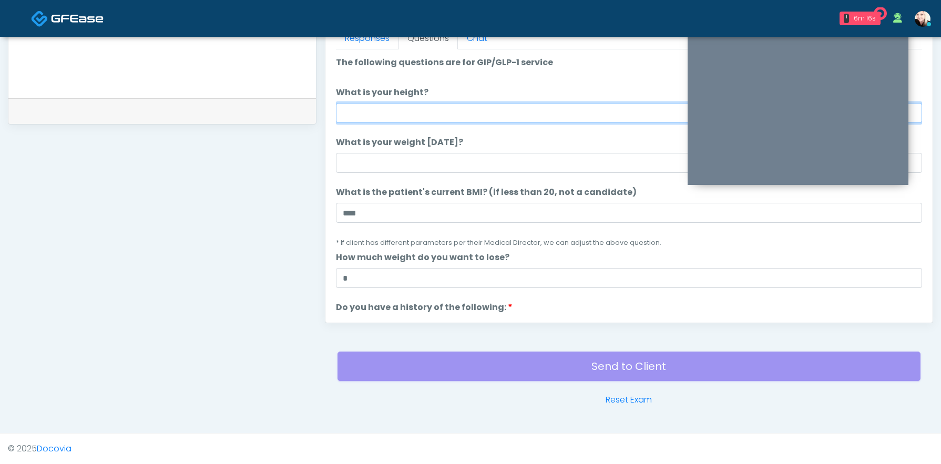
click at [375, 117] on input "What is your height?" at bounding box center [629, 113] width 586 height 20
type input "*"
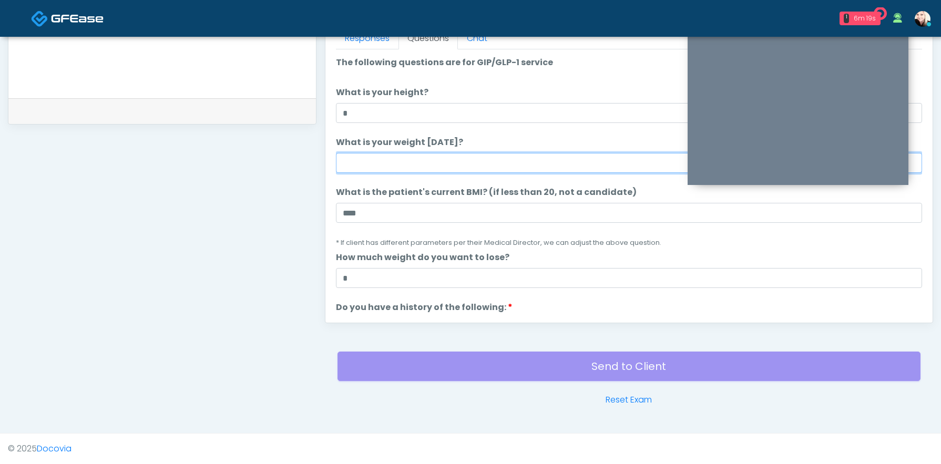
click at [366, 161] on input "What is your weight today?" at bounding box center [629, 163] width 586 height 20
type input "***"
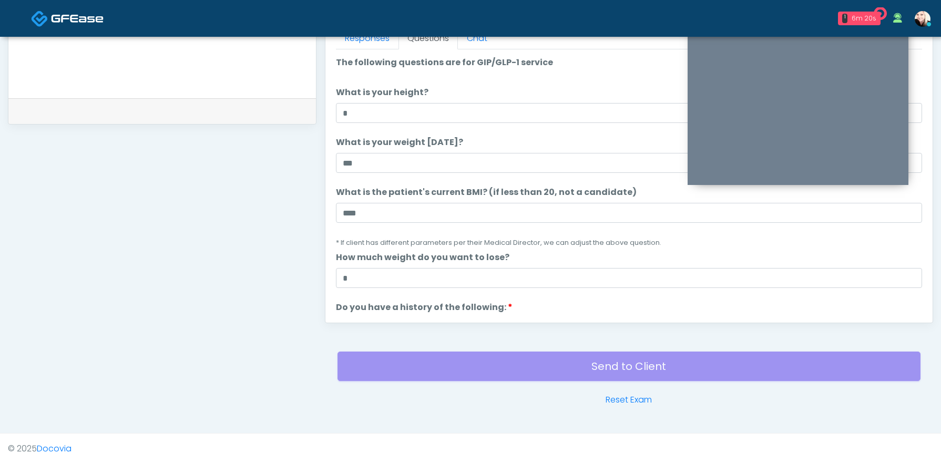
click at [362, 187] on label "What is the patient's current BMI? (if less than 20, not a candidate)" at bounding box center [486, 192] width 301 height 13
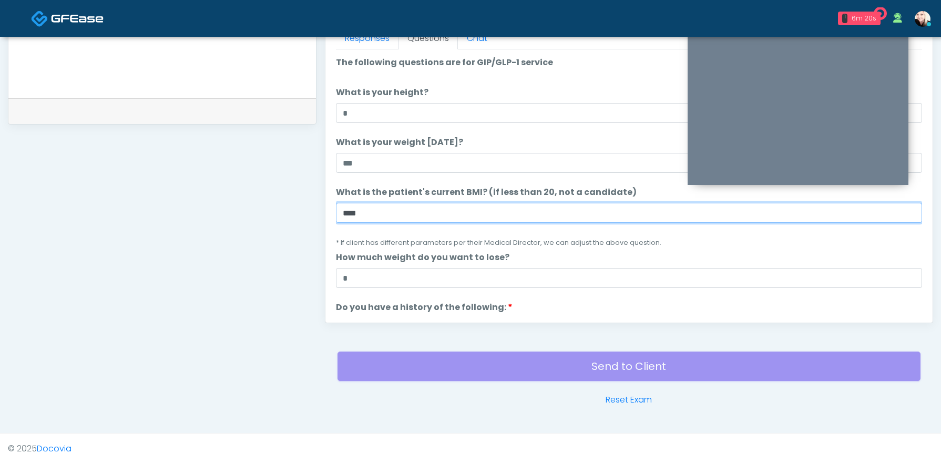
click at [362, 203] on input "****" at bounding box center [629, 213] width 586 height 20
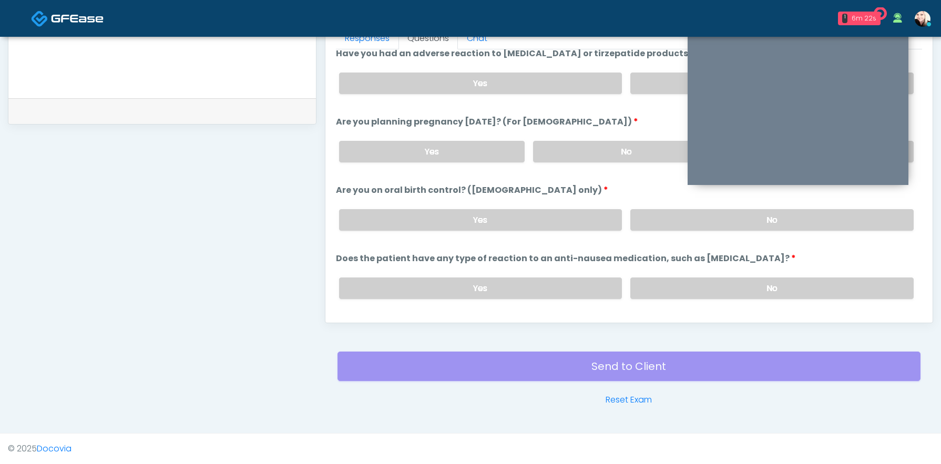
scroll to position [557, 0]
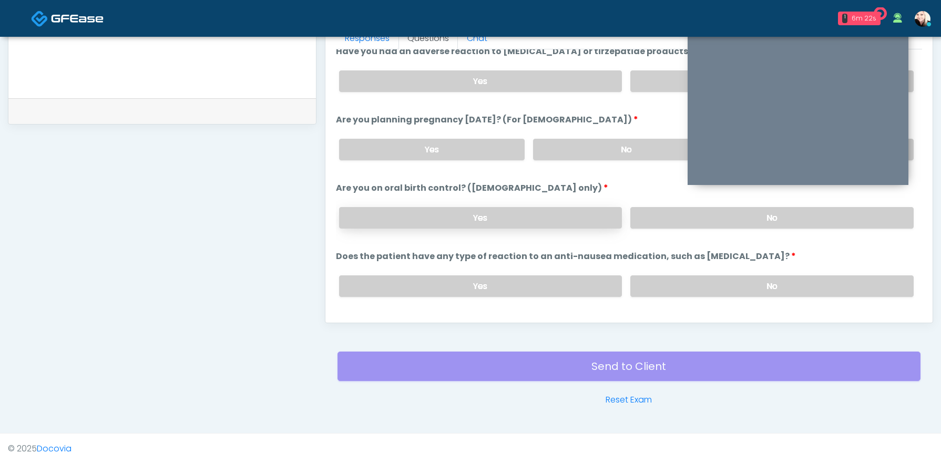
click at [444, 210] on label "Yes" at bounding box center [480, 218] width 283 height 22
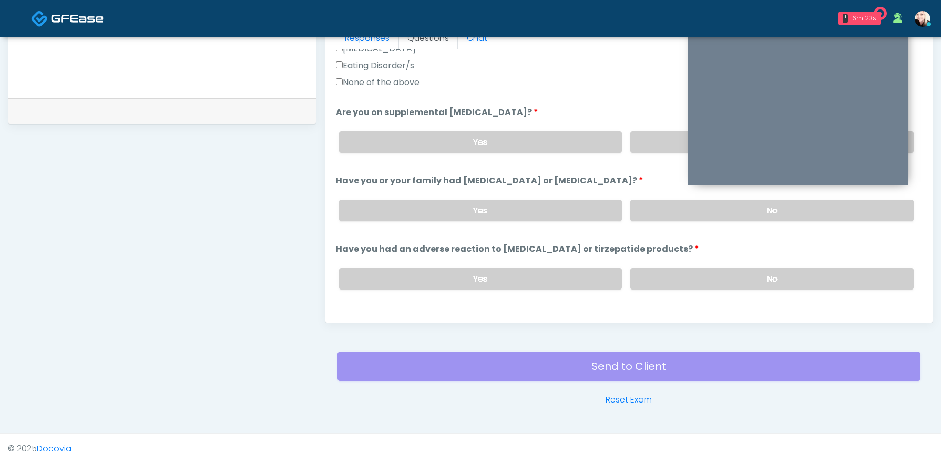
scroll to position [359, 0]
click at [638, 148] on label "No" at bounding box center [772, 143] width 283 height 22
click at [642, 224] on div "Yes No" at bounding box center [627, 211] width 592 height 38
click at [644, 209] on label "No" at bounding box center [772, 211] width 283 height 22
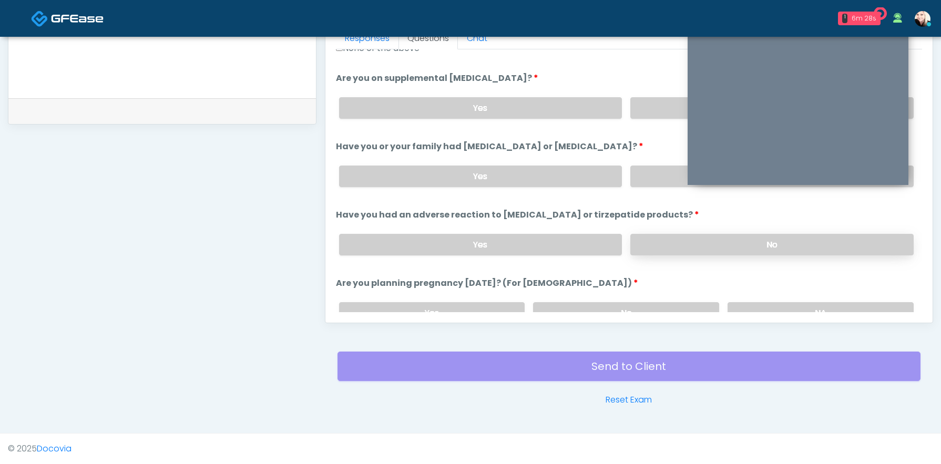
click at [639, 234] on label "No" at bounding box center [772, 245] width 283 height 22
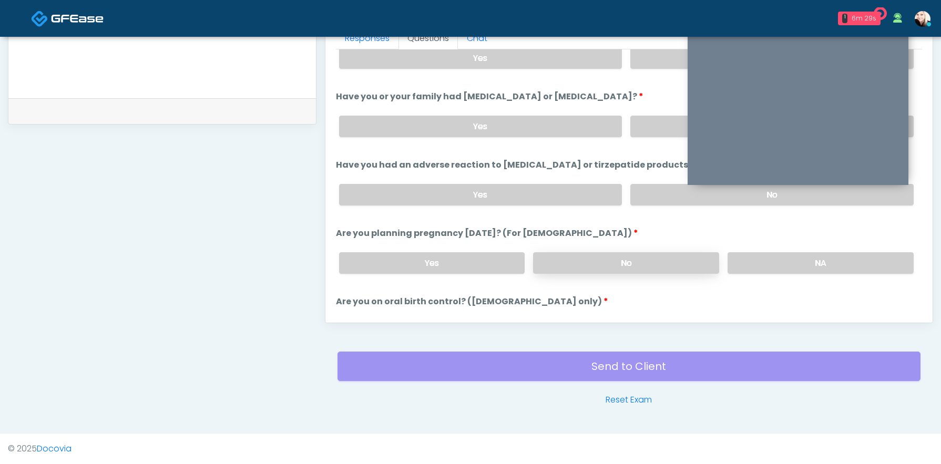
click at [622, 260] on label "No" at bounding box center [626, 263] width 186 height 22
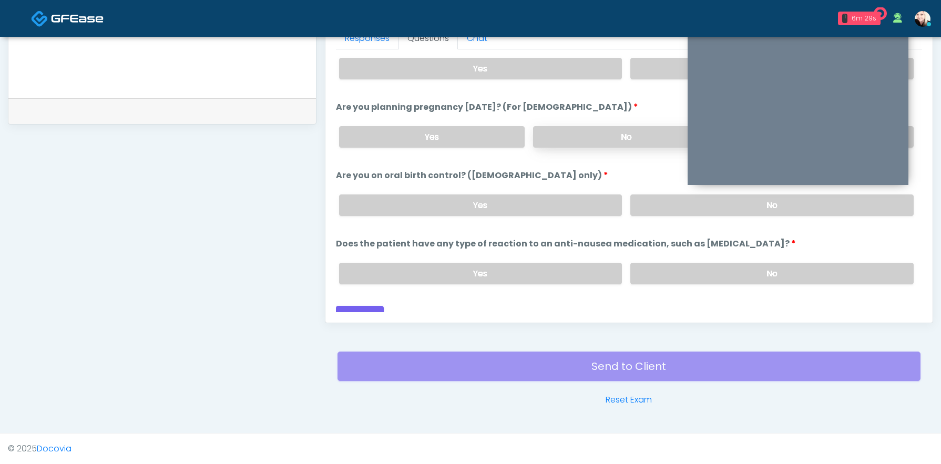
scroll to position [580, 0]
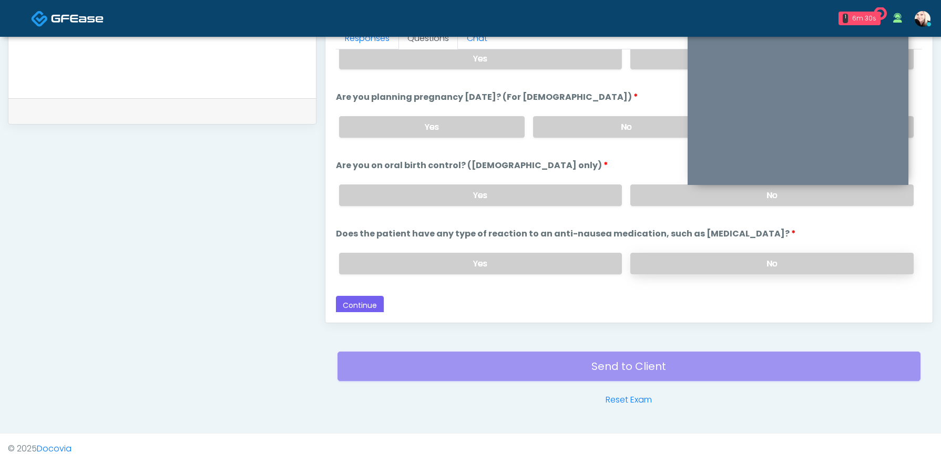
click at [647, 258] on label "No" at bounding box center [772, 264] width 283 height 22
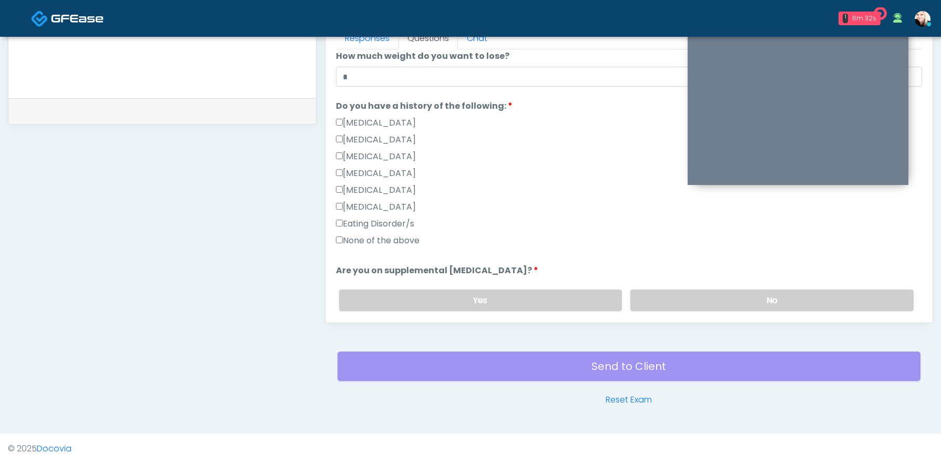
scroll to position [200, 0]
click at [352, 247] on label "None of the above" at bounding box center [378, 242] width 84 height 13
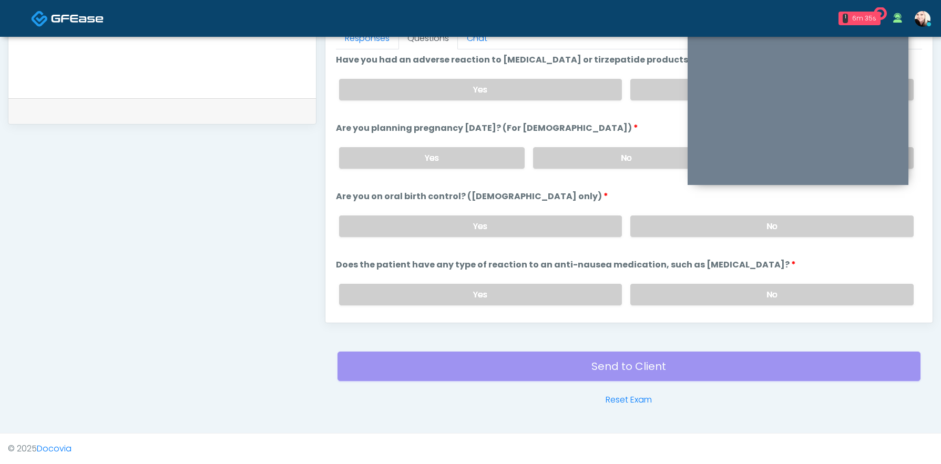
scroll to position [580, 0]
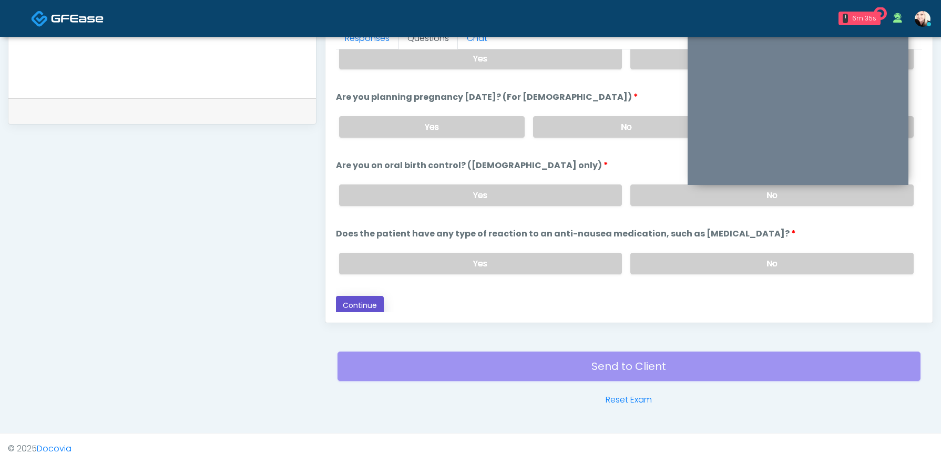
click at [375, 299] on button "Continue" at bounding box center [360, 305] width 48 height 19
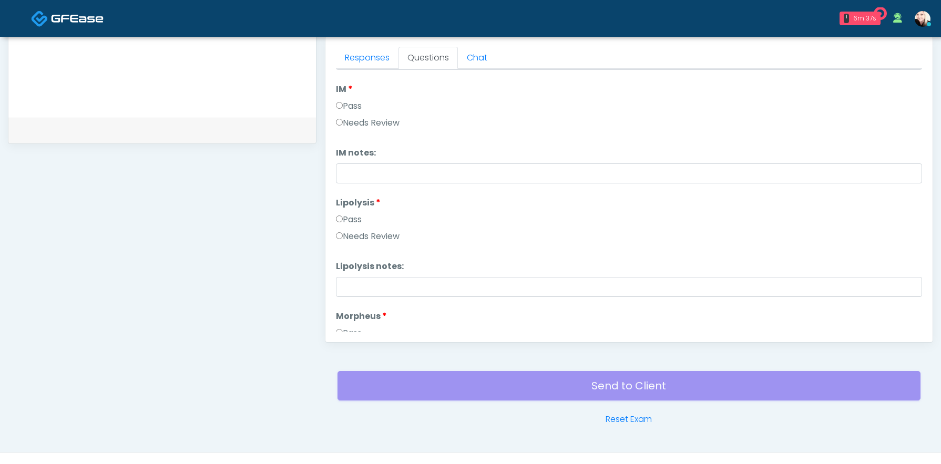
scroll to position [460, 0]
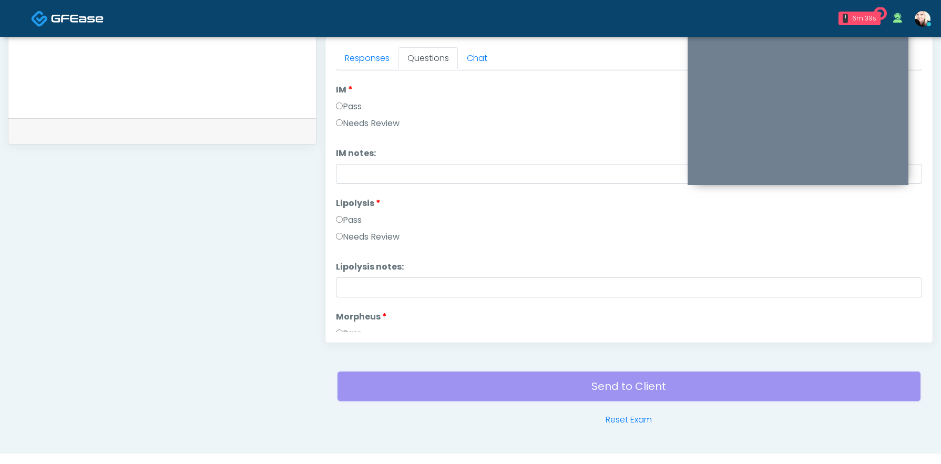
click at [337, 216] on label "Pass" at bounding box center [349, 220] width 26 height 13
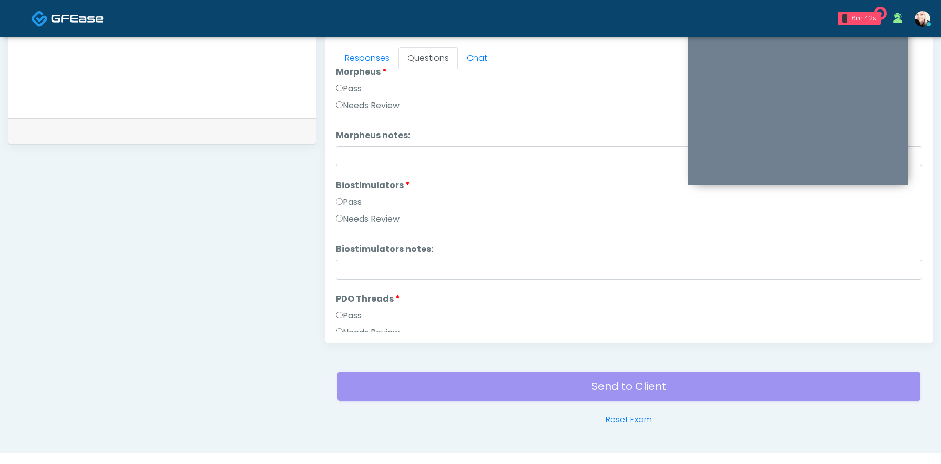
click at [342, 201] on label "Pass" at bounding box center [349, 202] width 26 height 13
click at [338, 195] on label "Pass" at bounding box center [349, 200] width 26 height 13
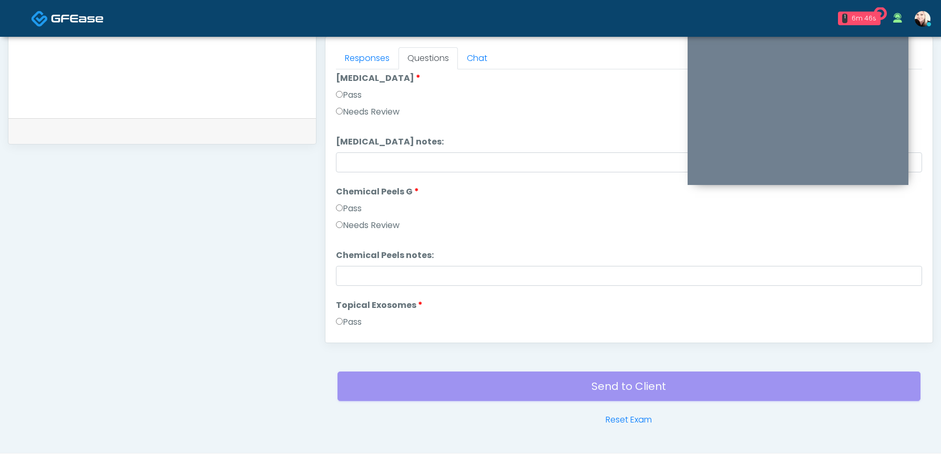
scroll to position [1274, 0]
click at [332, 314] on div "Responses Questions Chat Good Faith Exam Script Good Faith Exam Script INTRODUC…" at bounding box center [629, 190] width 607 height 306
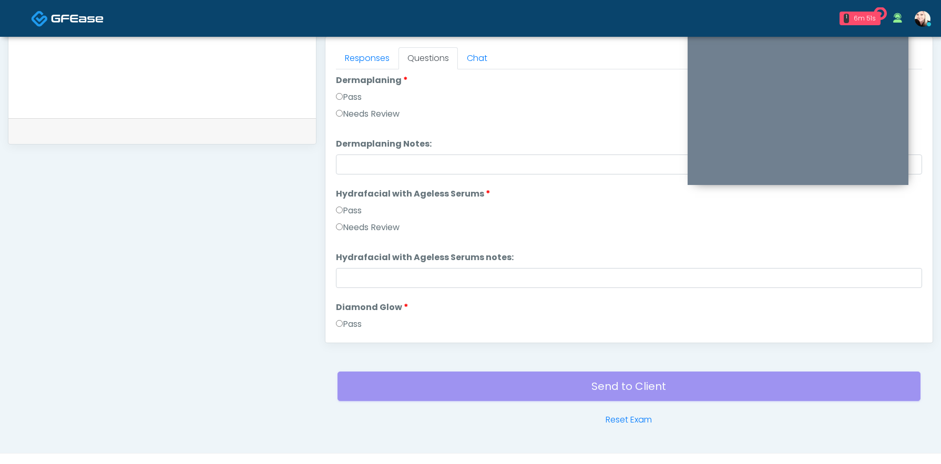
click at [345, 215] on label "Pass" at bounding box center [349, 211] width 26 height 13
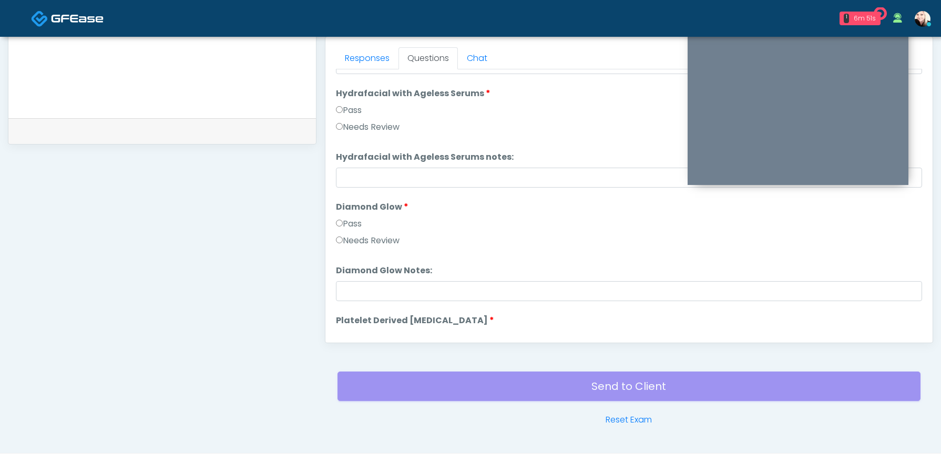
scroll to position [1714, 0]
click at [345, 214] on li "Diamond Glow Diamond Glow Pass Needs Review" at bounding box center [629, 224] width 586 height 50
click at [344, 219] on label "Pass" at bounding box center [349, 222] width 26 height 13
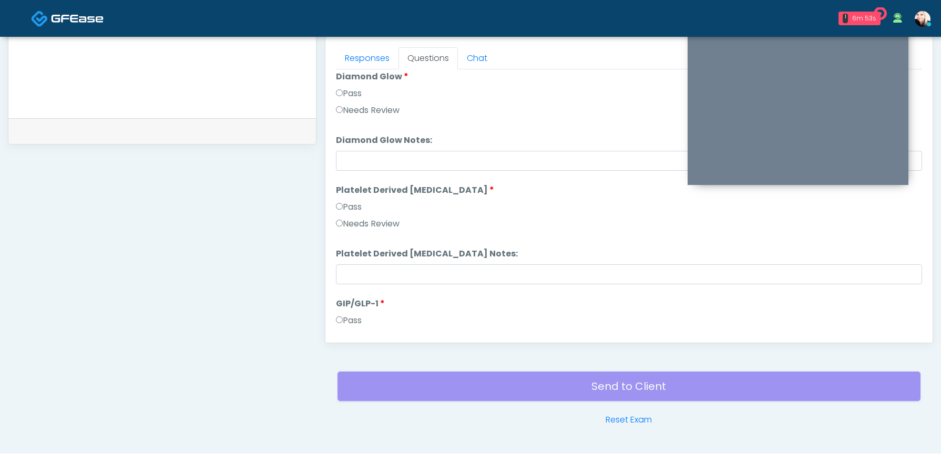
click at [346, 209] on label "Pass" at bounding box center [349, 207] width 26 height 13
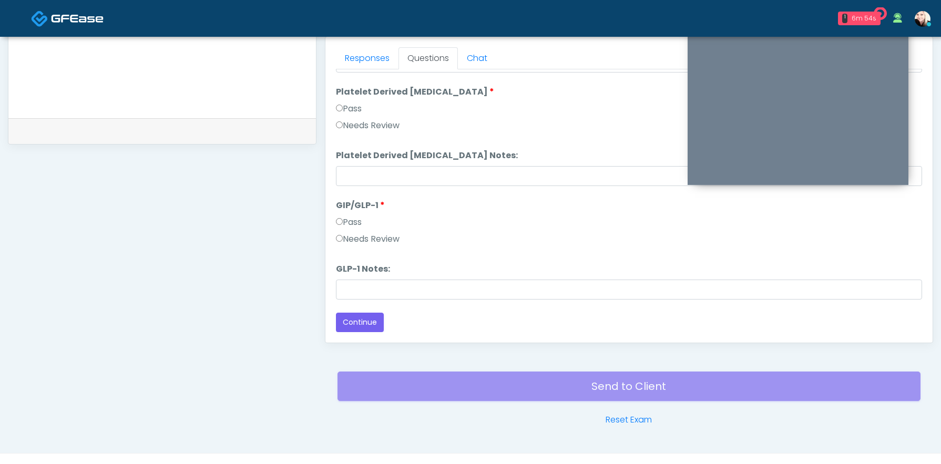
drag, startPoint x: 345, startPoint y: 210, endPoint x: 345, endPoint y: 225, distance: 15.3
click at [345, 215] on li "GIP/GLP-1 GIP/GLP-1 Pass Needs Review" at bounding box center [629, 224] width 586 height 50
click at [344, 226] on label "Pass" at bounding box center [349, 222] width 26 height 13
click at [342, 324] on button "Continue" at bounding box center [360, 322] width 48 height 19
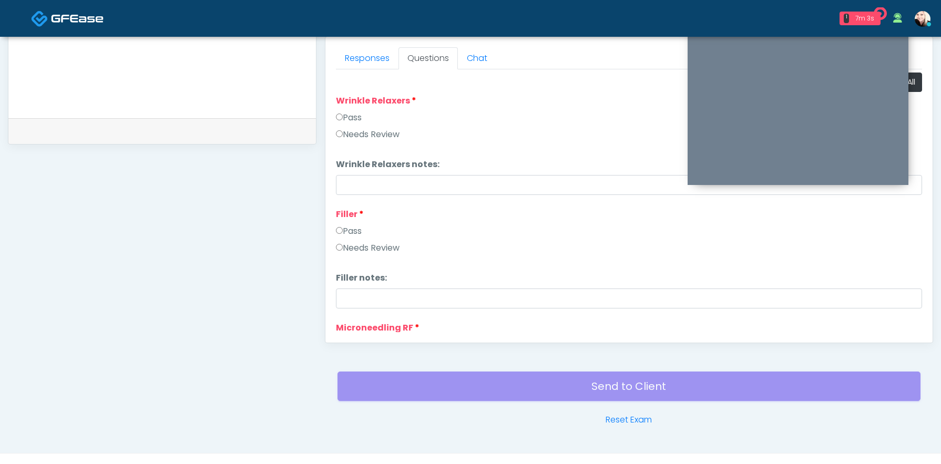
click at [338, 121] on label "Pass" at bounding box center [349, 117] width 26 height 13
click at [343, 226] on label "Pass" at bounding box center [349, 231] width 26 height 13
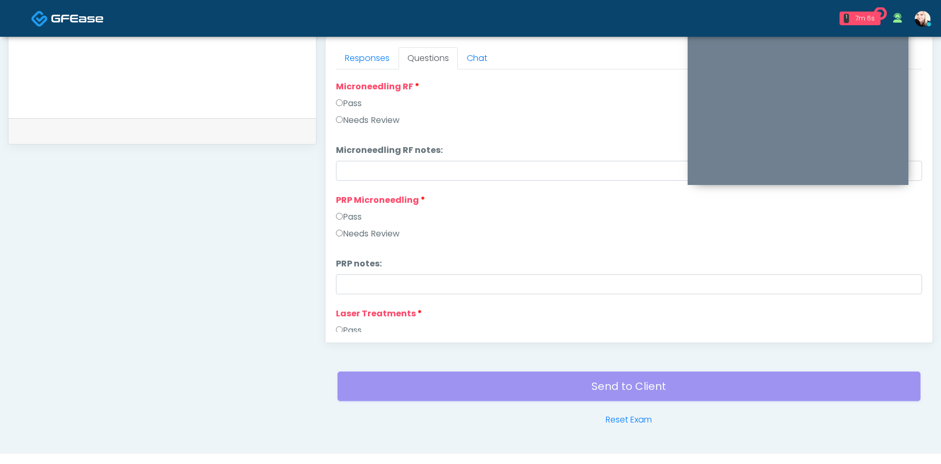
click at [343, 219] on label "Pass" at bounding box center [349, 217] width 26 height 13
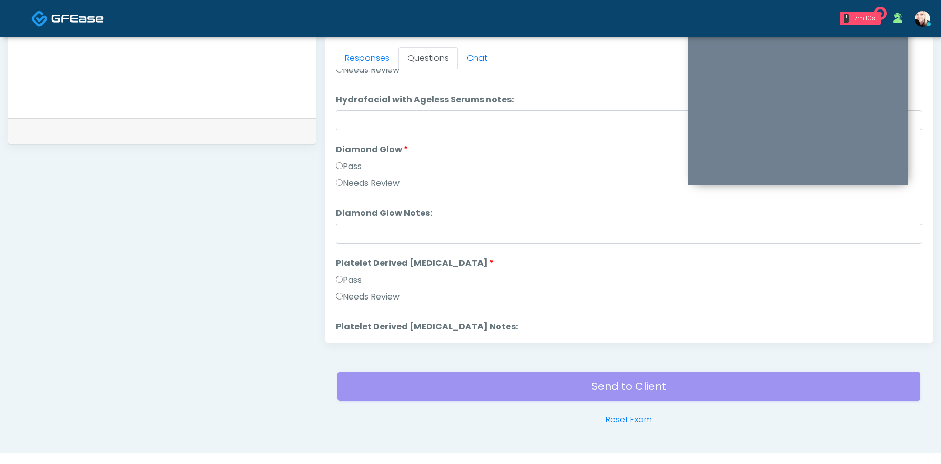
scroll to position [1941, 0]
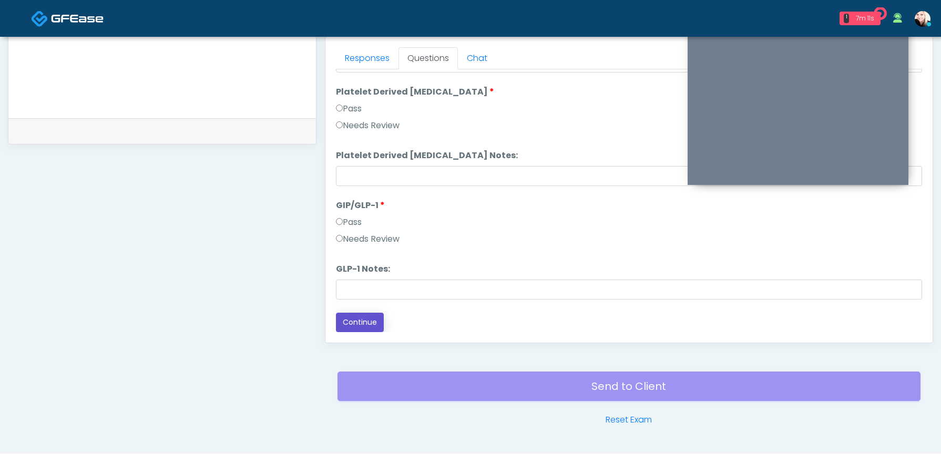
click at [355, 316] on button "Continue" at bounding box center [360, 322] width 48 height 19
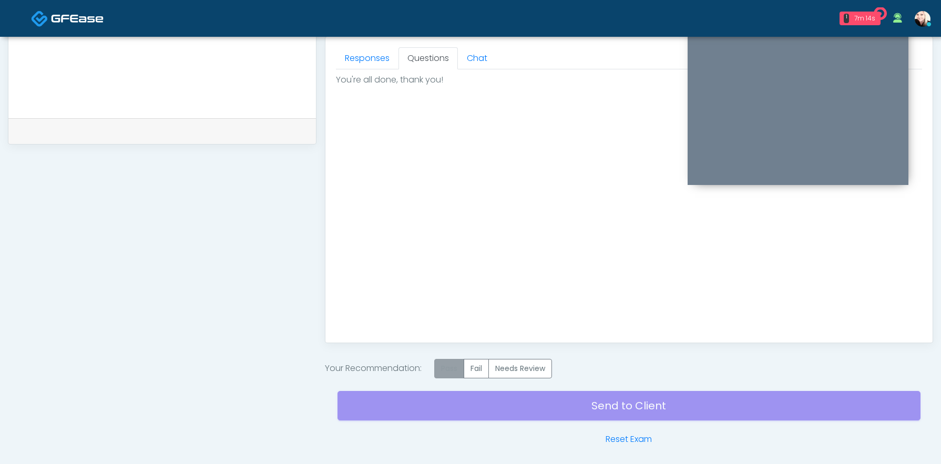
click at [448, 374] on label "Pass" at bounding box center [449, 368] width 30 height 19
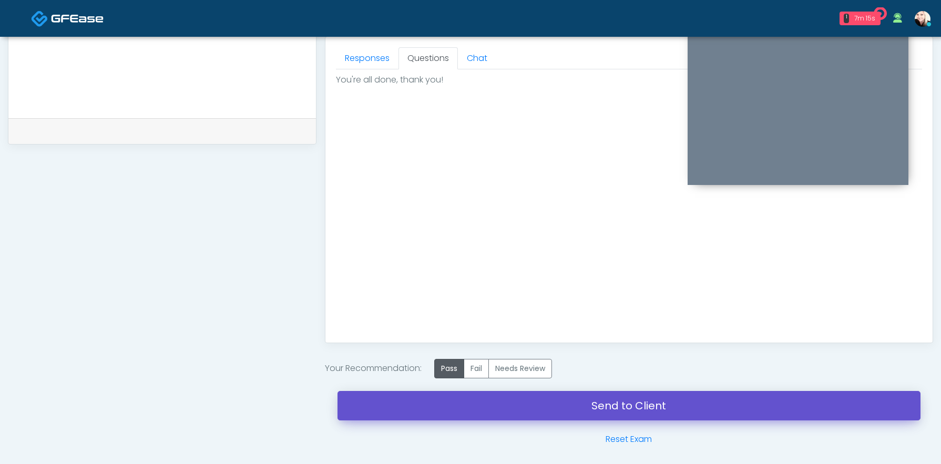
click at [586, 409] on link "Send to Client" at bounding box center [629, 405] width 583 height 29
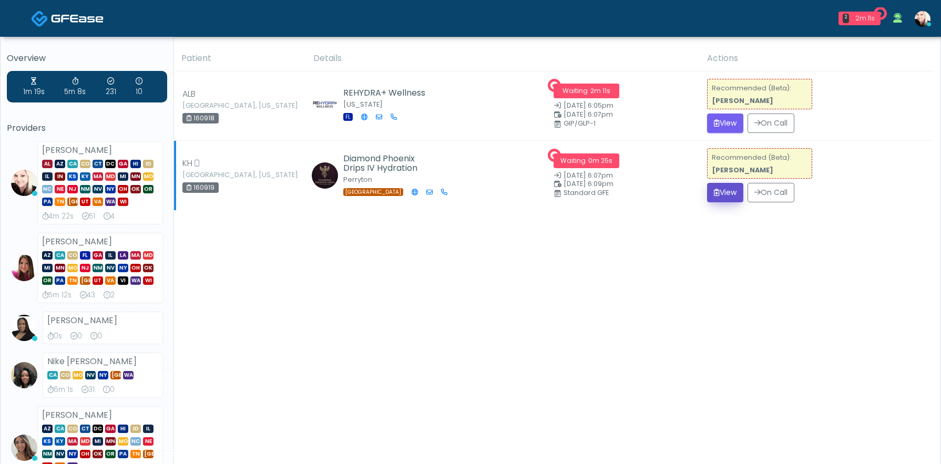
click at [714, 189] on icon "submit" at bounding box center [717, 192] width 6 height 7
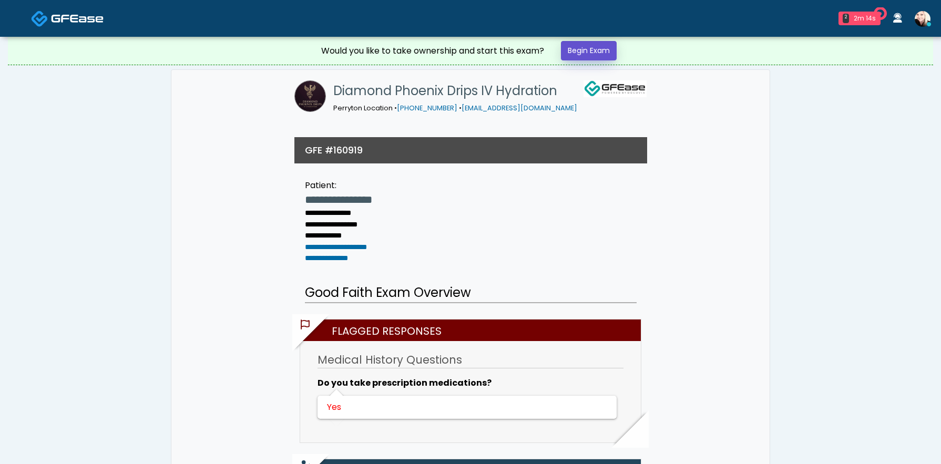
click at [569, 52] on link "Begin Exam" at bounding box center [589, 50] width 56 height 19
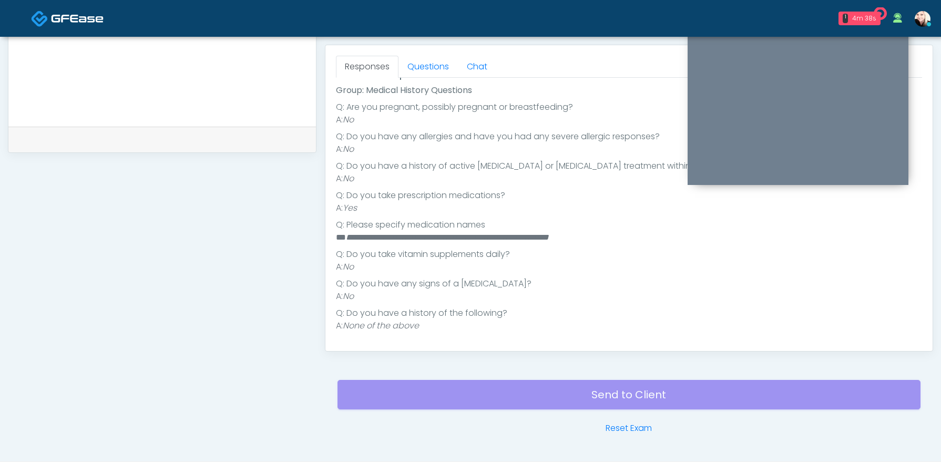
scroll to position [480, 0]
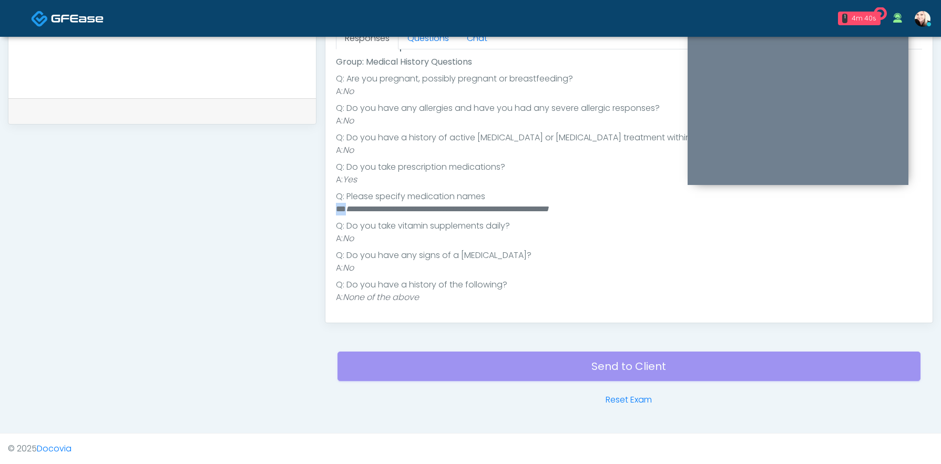
drag, startPoint x: 347, startPoint y: 207, endPoint x: 520, endPoint y: 201, distance: 173.6
click at [520, 201] on ul "**********" at bounding box center [629, 188] width 586 height 231
click at [520, 201] on li "Q: Please specify medication names" at bounding box center [629, 196] width 586 height 13
drag, startPoint x: 357, startPoint y: 207, endPoint x: 508, endPoint y: 204, distance: 151.5
click at [508, 205] on em "**********" at bounding box center [447, 209] width 203 height 8
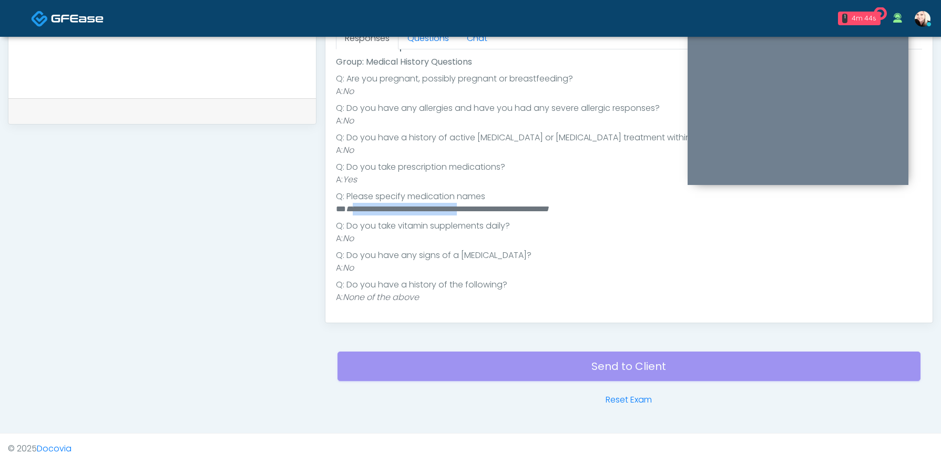
click at [508, 205] on em "**********" at bounding box center [447, 209] width 203 height 8
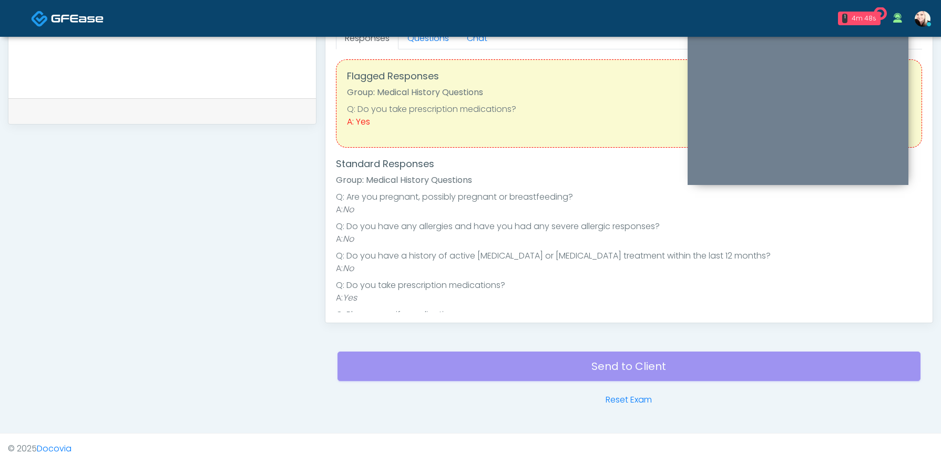
scroll to position [0, 0]
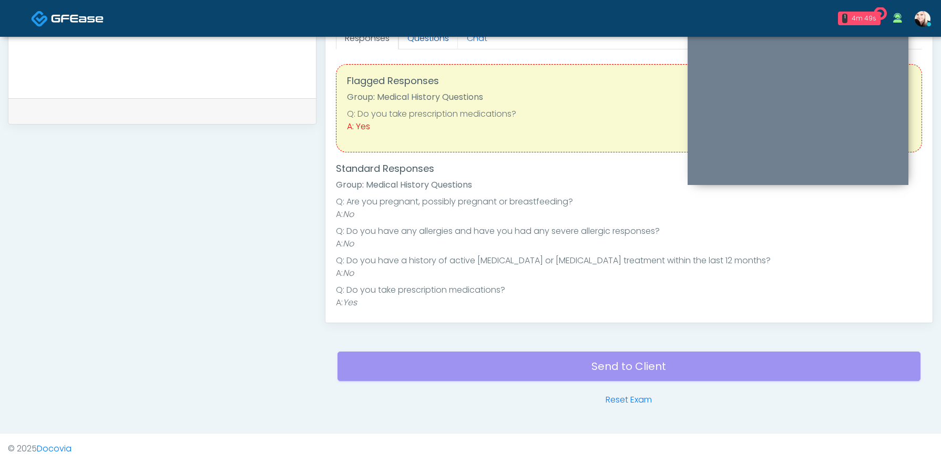
click at [409, 39] on link "Questions" at bounding box center [428, 38] width 59 height 22
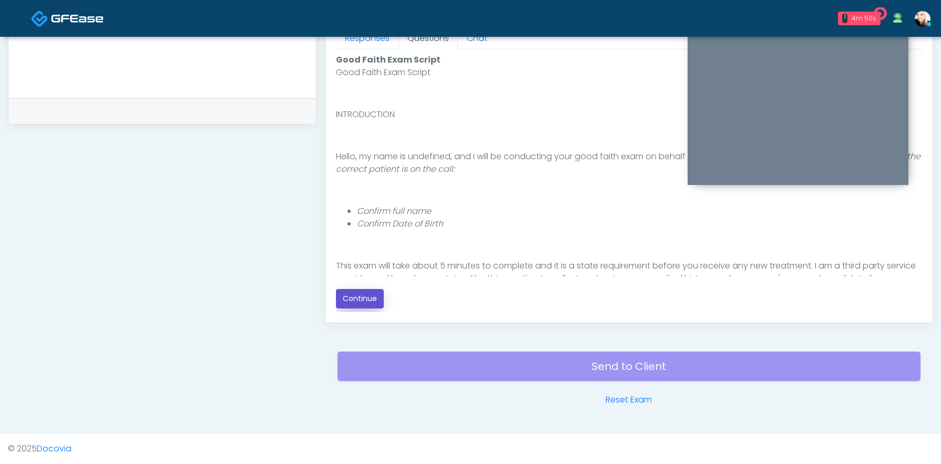
click at [361, 295] on button "Continue" at bounding box center [360, 298] width 48 height 19
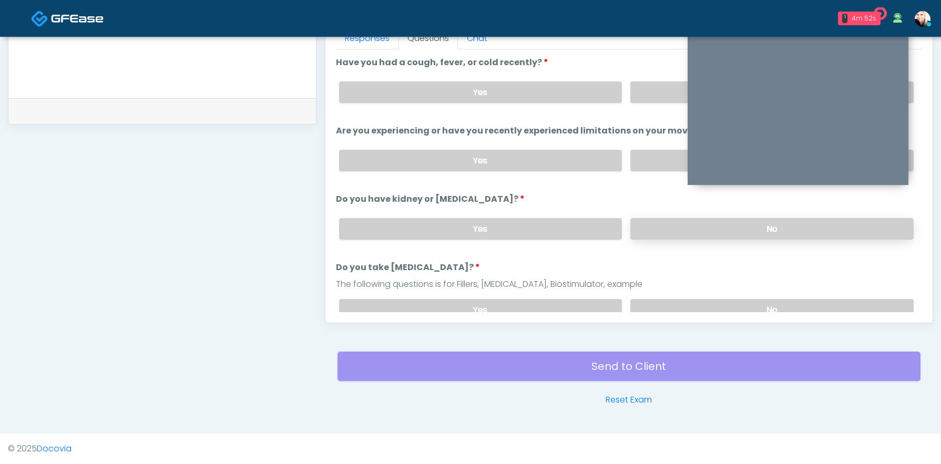
click at [726, 237] on label "No" at bounding box center [772, 229] width 283 height 22
click at [685, 303] on label "No" at bounding box center [772, 310] width 283 height 22
click at [669, 163] on label "No" at bounding box center [772, 161] width 283 height 22
click at [668, 85] on label "No" at bounding box center [772, 93] width 283 height 22
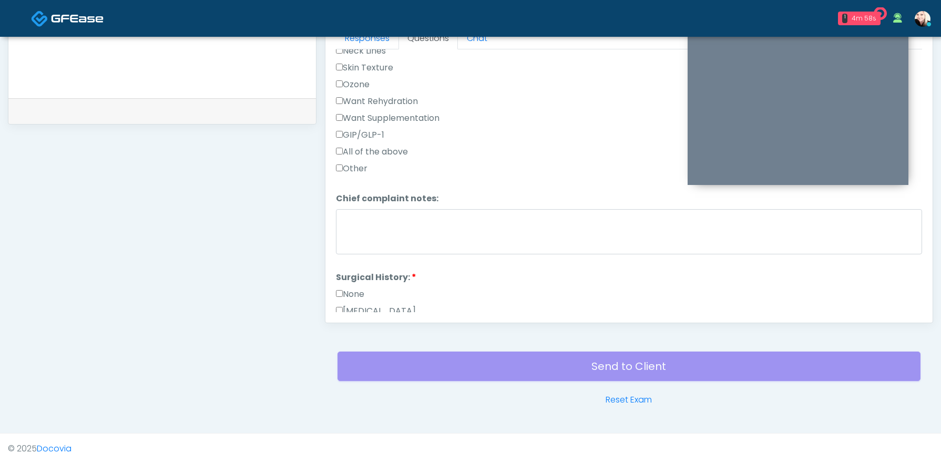
scroll to position [352, 0]
click at [339, 298] on div "None" at bounding box center [629, 293] width 586 height 17
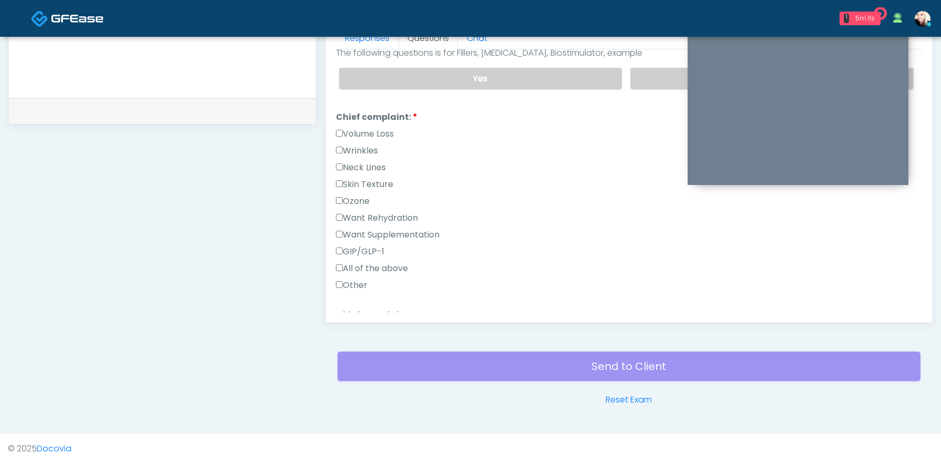
scroll to position [233, 0]
click at [343, 214] on label "Want Rehydration" at bounding box center [377, 216] width 82 height 13
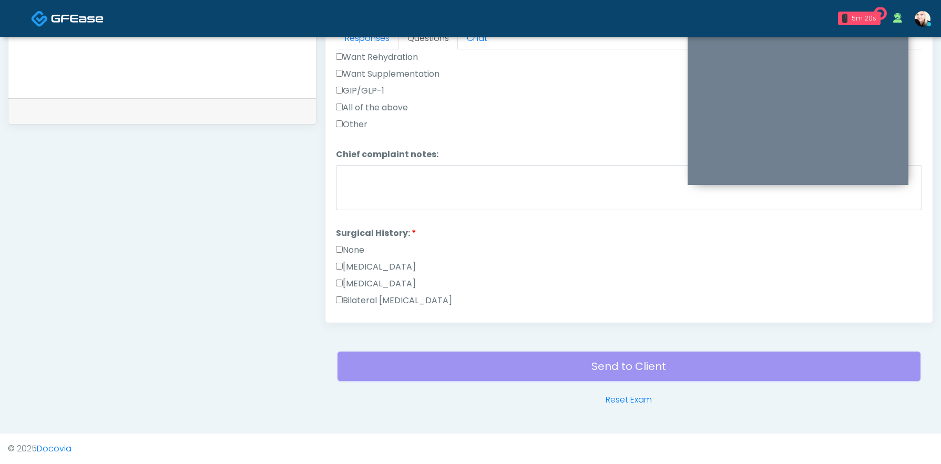
scroll to position [652, 0]
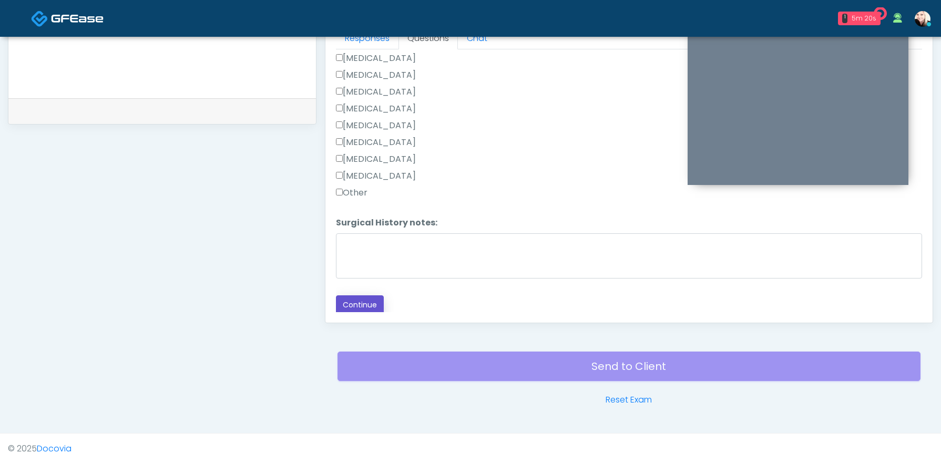
click at [359, 301] on button "Continue" at bounding box center [360, 305] width 48 height 19
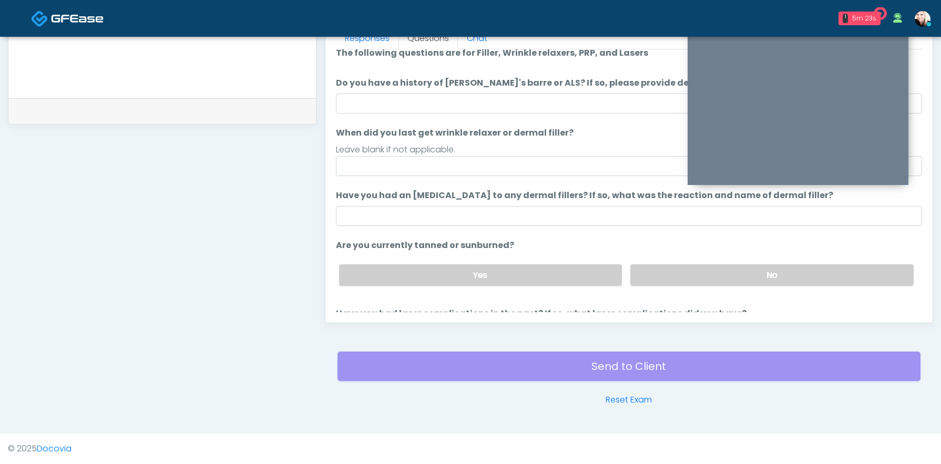
scroll to position [0, 0]
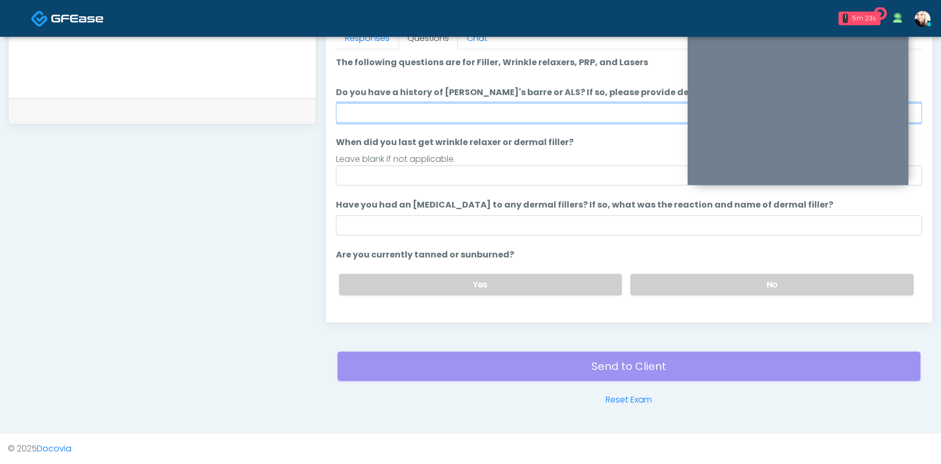
click at [420, 115] on input "Do you have a history of Guillain's barre or ALS? If so, please provide details." at bounding box center [629, 113] width 586 height 20
type input "****"
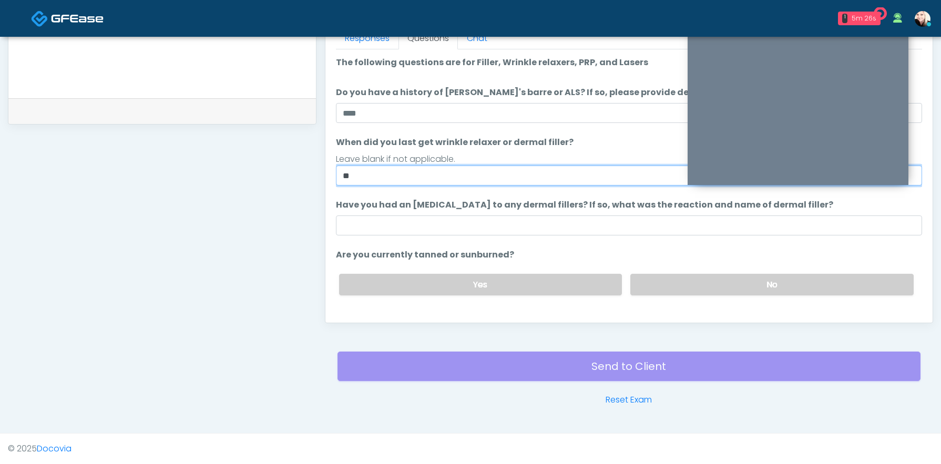
type input "*"
type input "****"
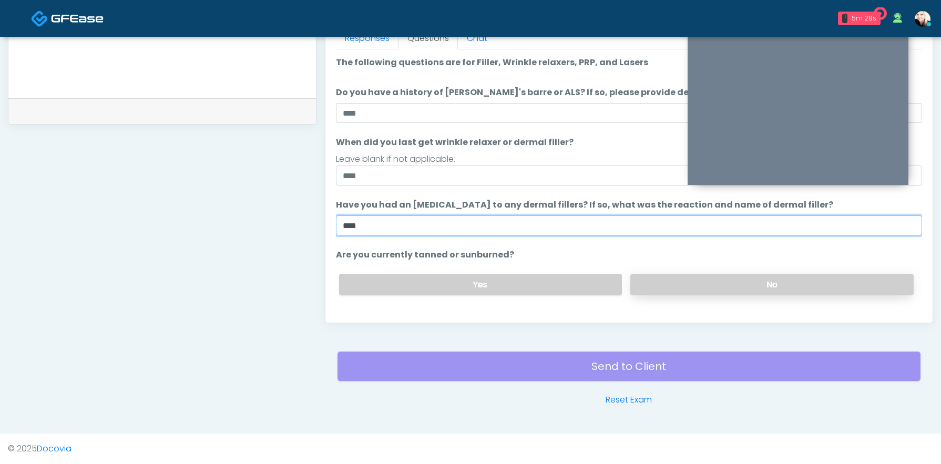
type input "****"
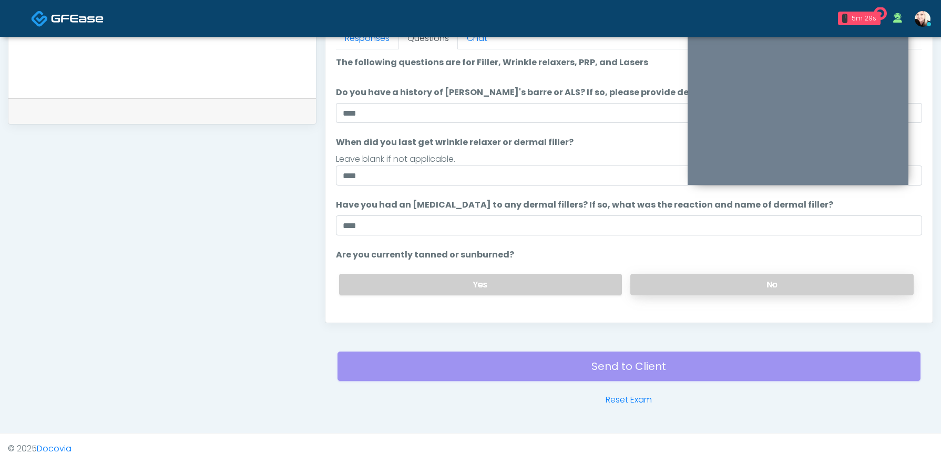
click at [767, 286] on label "No" at bounding box center [772, 285] width 283 height 22
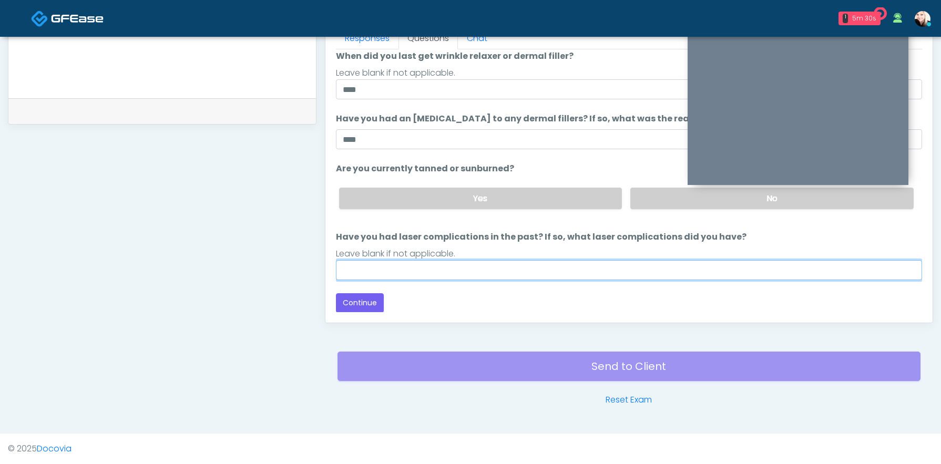
click at [513, 276] on input "Have you had laser complications in the past? If so, what laser complications d…" at bounding box center [629, 270] width 586 height 20
type input "****"
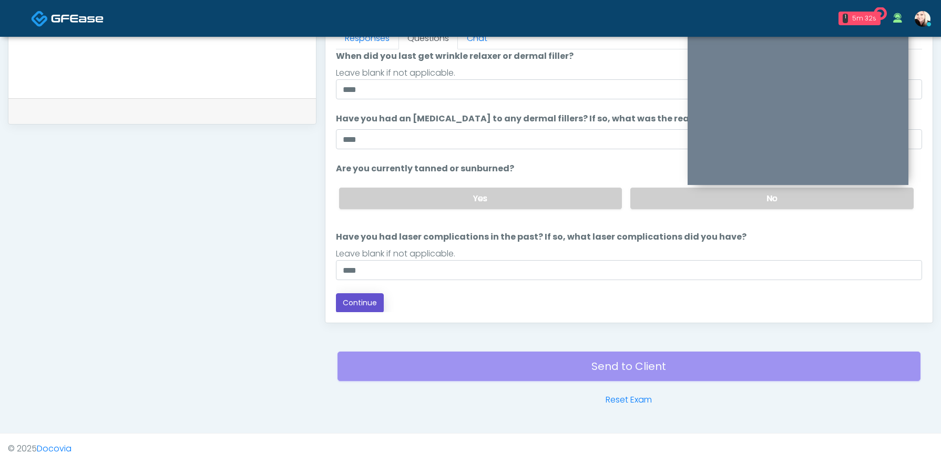
click at [367, 307] on button "Continue" at bounding box center [360, 302] width 48 height 19
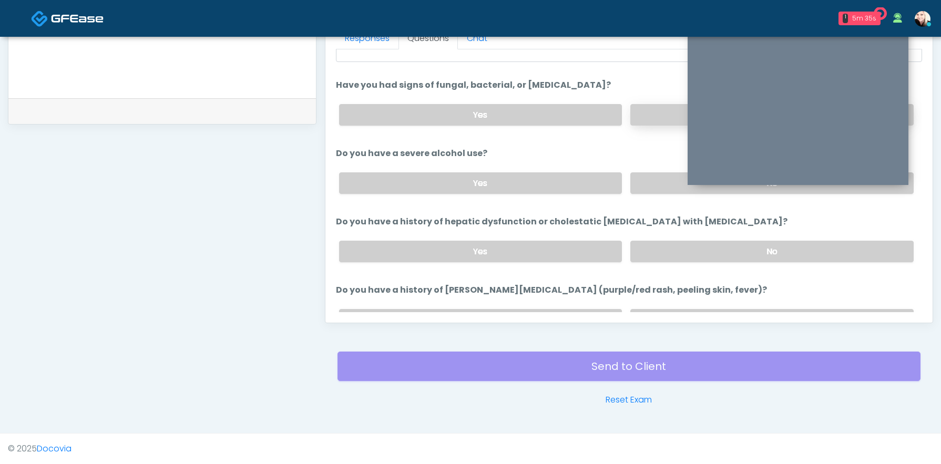
click at [649, 116] on label "No" at bounding box center [772, 115] width 283 height 22
click at [672, 188] on label "No" at bounding box center [772, 183] width 283 height 22
click at [661, 252] on label "No" at bounding box center [772, 252] width 283 height 22
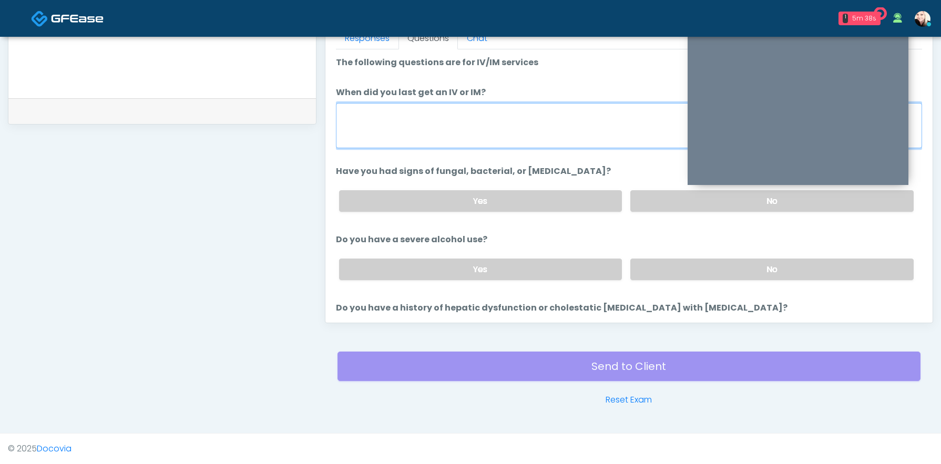
click at [484, 122] on textarea "When did you last get an IV or IM?" at bounding box center [629, 125] width 586 height 45
type textarea "*"
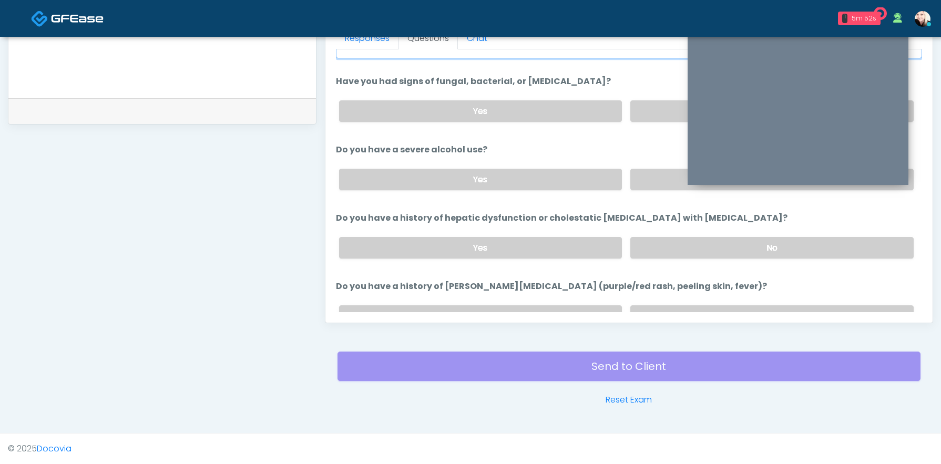
scroll to position [90, 0]
type textarea "**********"
drag, startPoint x: 337, startPoint y: 145, endPoint x: 488, endPoint y: 145, distance: 150.9
click at [488, 145] on li "Do you have a severe alcohol use? Do you have a severe alcohol use? Yes No" at bounding box center [629, 170] width 586 height 55
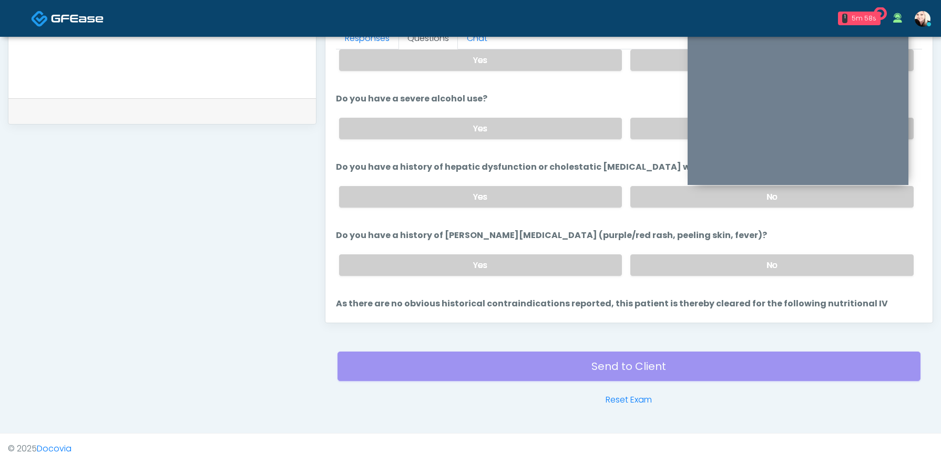
scroll to position [142, 0]
drag, startPoint x: 424, startPoint y: 168, endPoint x: 586, endPoint y: 175, distance: 162.7
click at [586, 175] on li "Do you have a history of hepatic dysfunction or cholestatic jaundice with Azith…" at bounding box center [629, 187] width 586 height 55
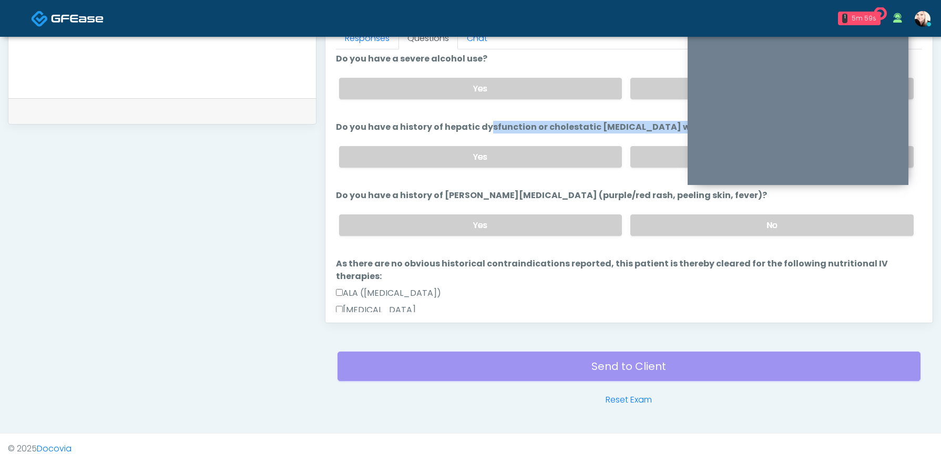
scroll to position [192, 0]
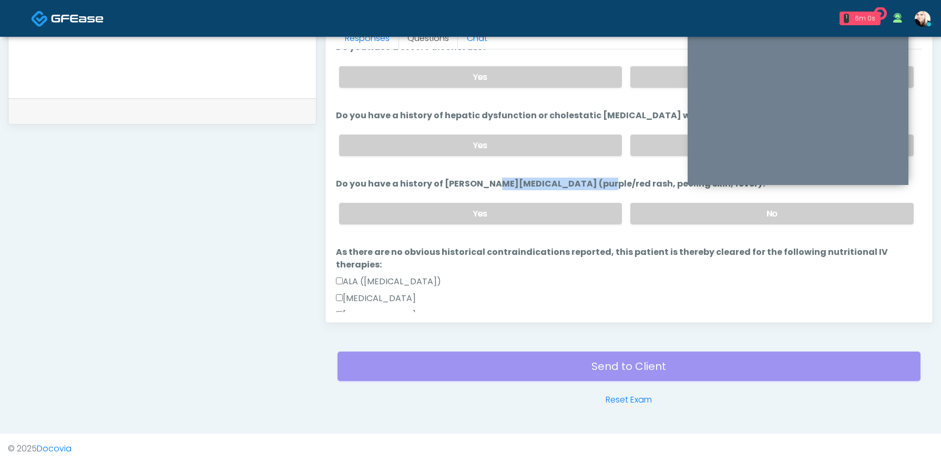
drag, startPoint x: 423, startPoint y: 176, endPoint x: 525, endPoint y: 177, distance: 101.5
click at [525, 178] on label "Do you have a history of Stevens-Johnson syndrome (purple/red rash, peeling ski…" at bounding box center [551, 184] width 431 height 13
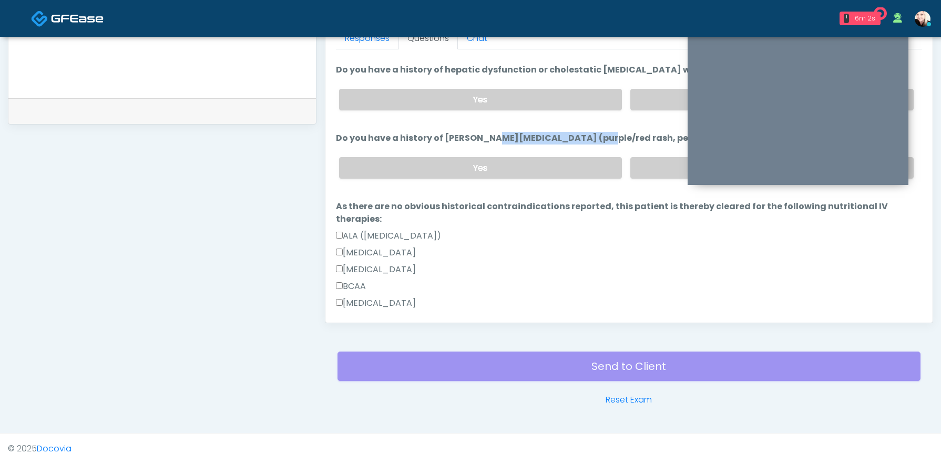
scroll to position [248, 0]
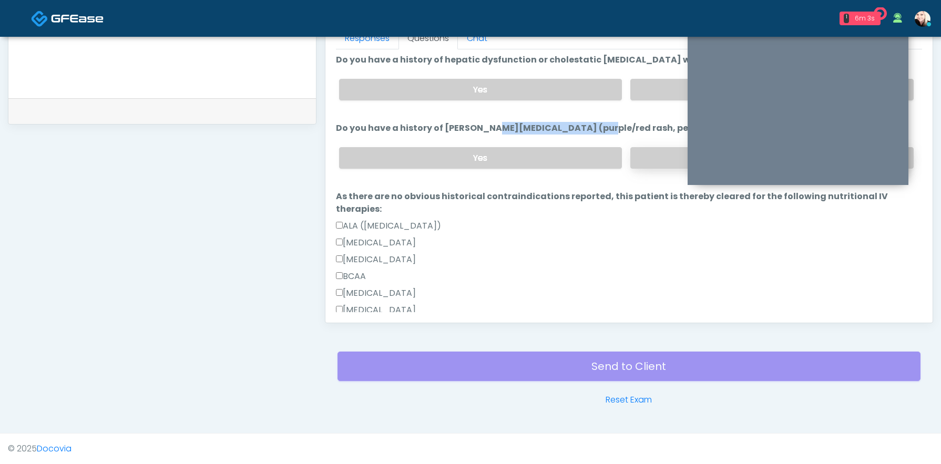
click at [672, 165] on label "No" at bounding box center [772, 158] width 283 height 22
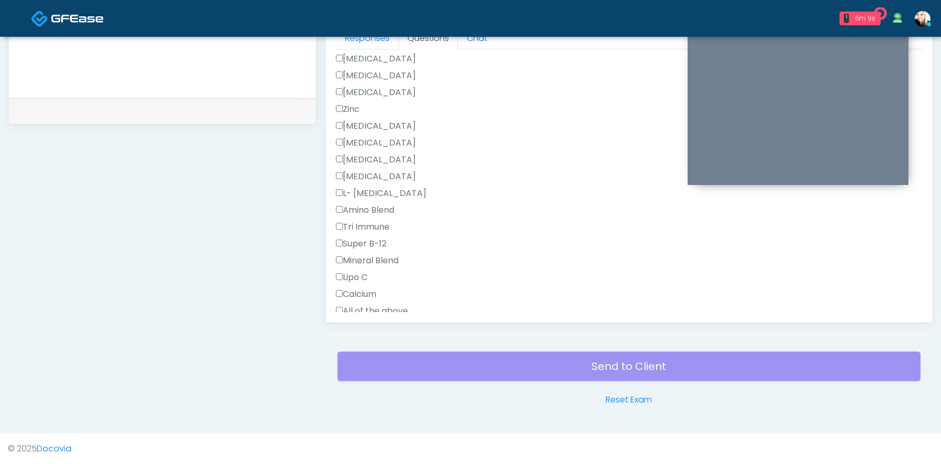
scroll to position [1432, 0]
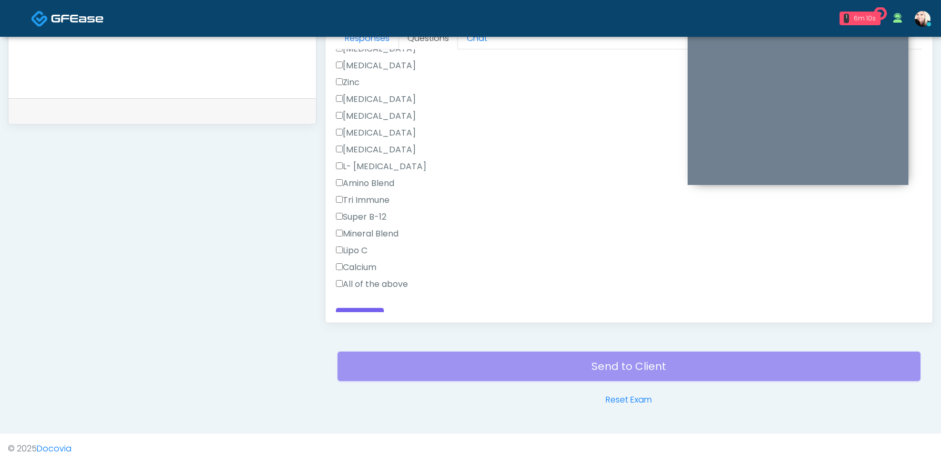
click at [366, 315] on div "Responses Questions Chat Good Faith Exam Script Good Faith Exam Script INTRODUC…" at bounding box center [629, 170] width 607 height 306
click at [366, 308] on button "Continue" at bounding box center [360, 317] width 48 height 19
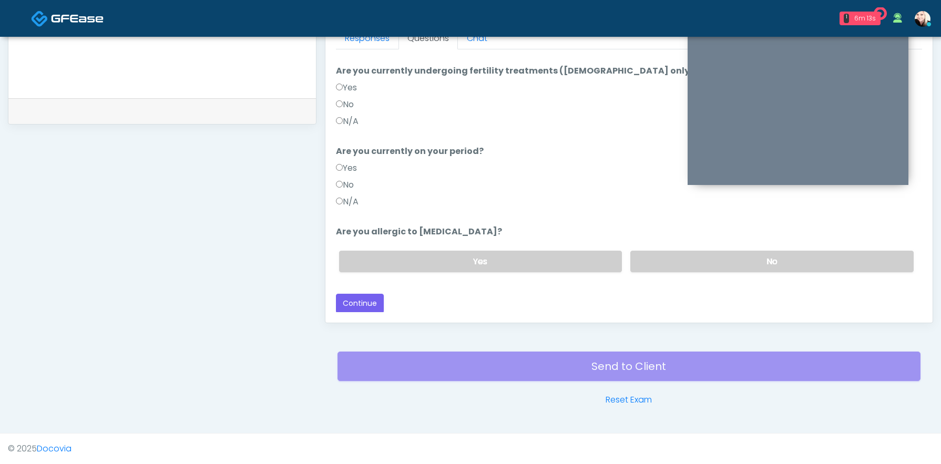
scroll to position [0, 0]
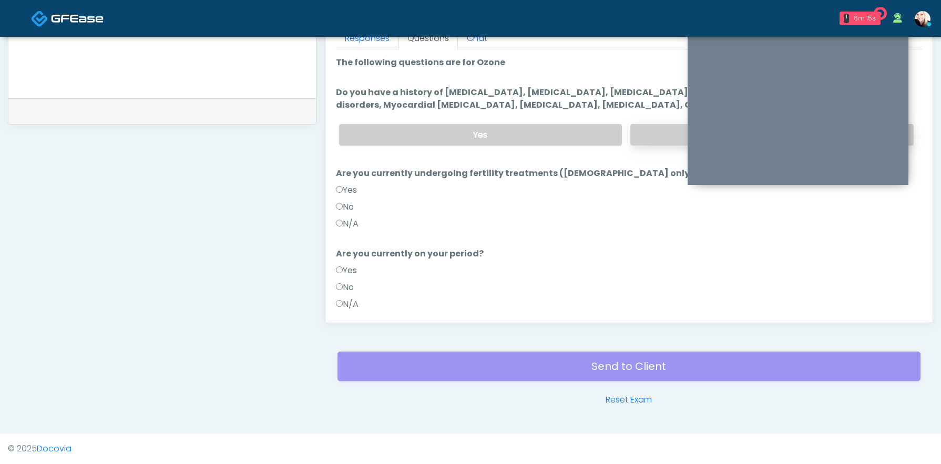
click at [658, 127] on label "No" at bounding box center [772, 135] width 283 height 22
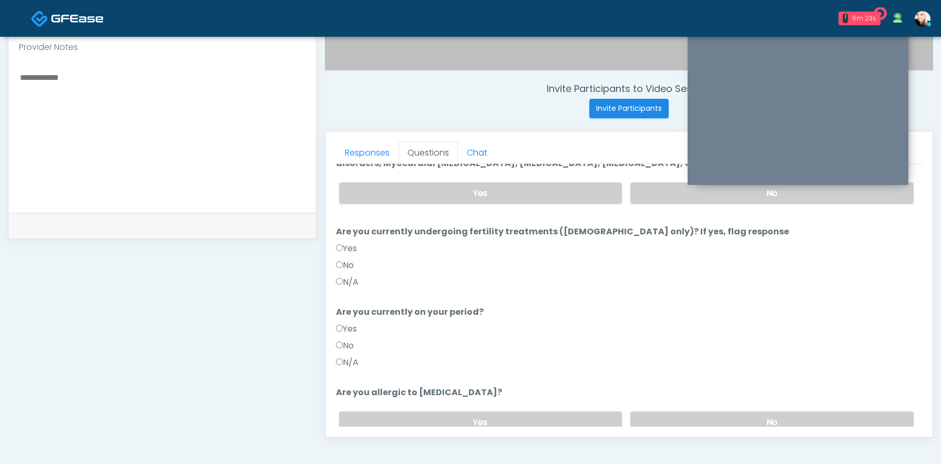
scroll to position [103, 0]
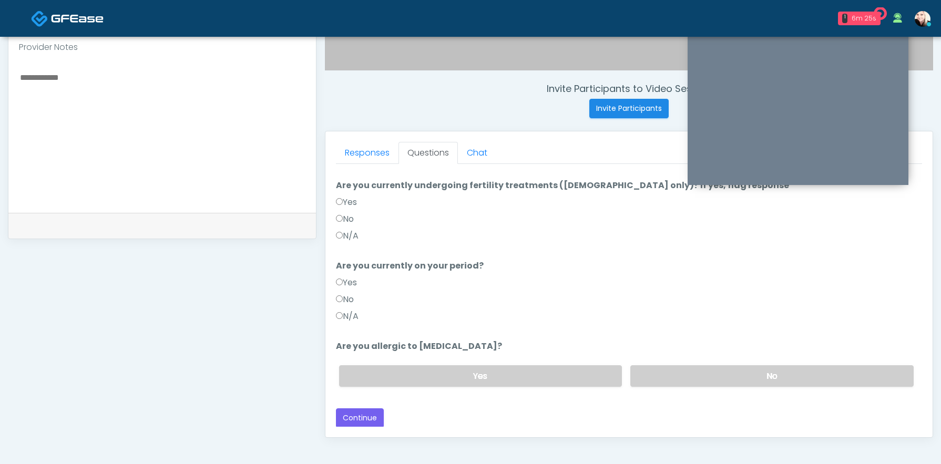
click at [343, 237] on label "N/A" at bounding box center [347, 236] width 23 height 13
click at [732, 384] on label "No" at bounding box center [772, 377] width 283 height 22
click at [359, 424] on button "Continue" at bounding box center [360, 418] width 48 height 19
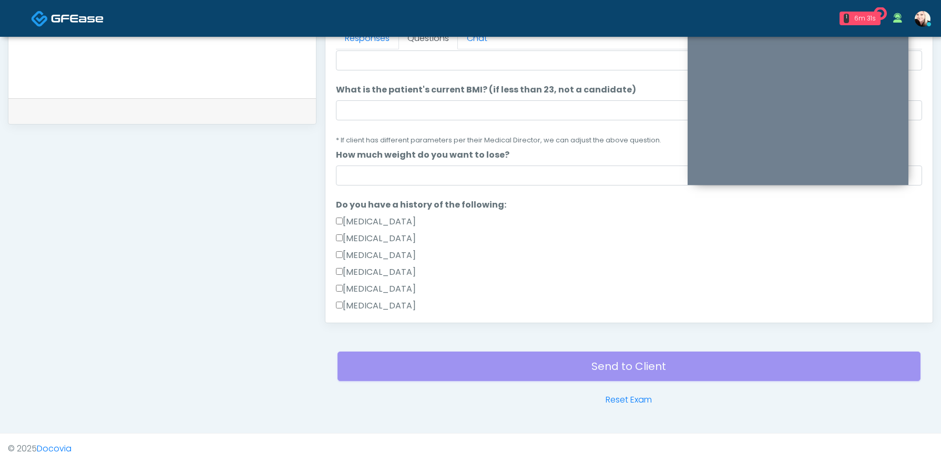
scroll to position [0, 0]
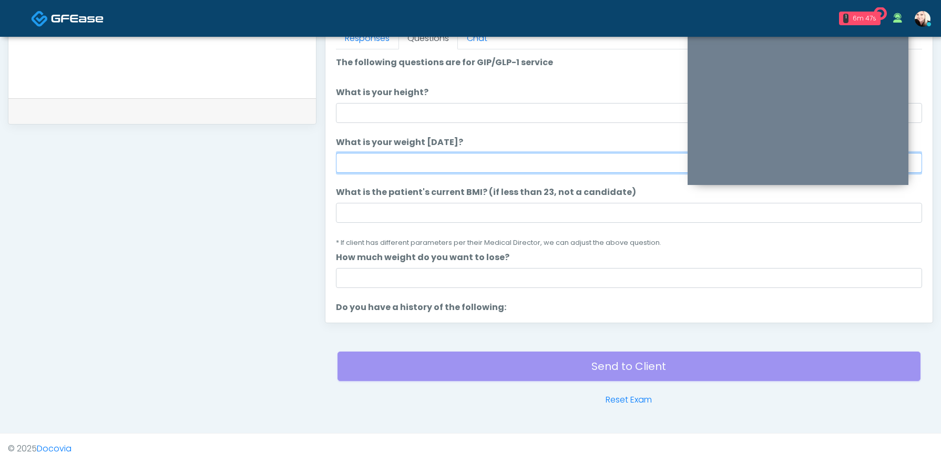
click at [419, 165] on input "What is your weight today?" at bounding box center [629, 163] width 586 height 20
paste input "****"
type input "****"
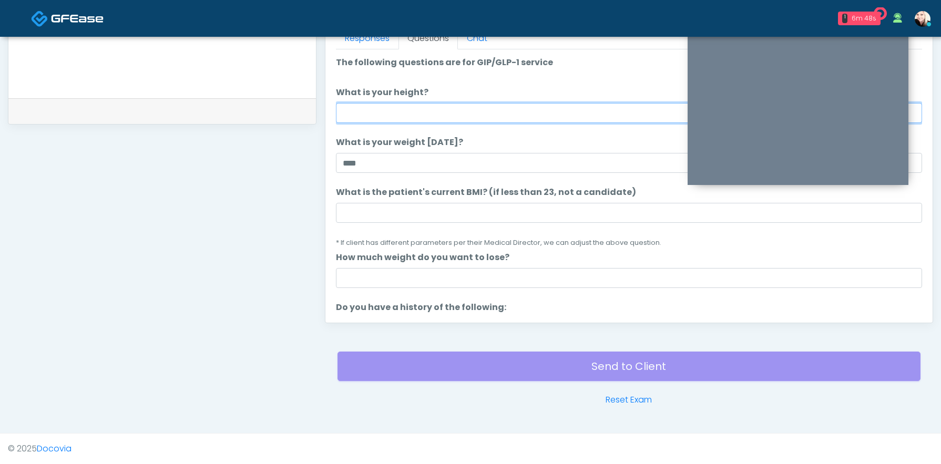
click at [399, 118] on input "What is your height?" at bounding box center [629, 113] width 586 height 20
type input "*****"
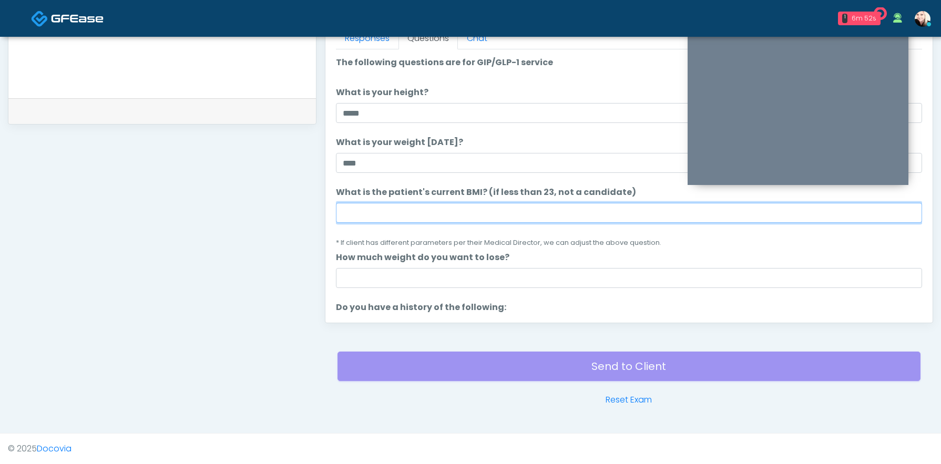
paste input "****"
type input "****"
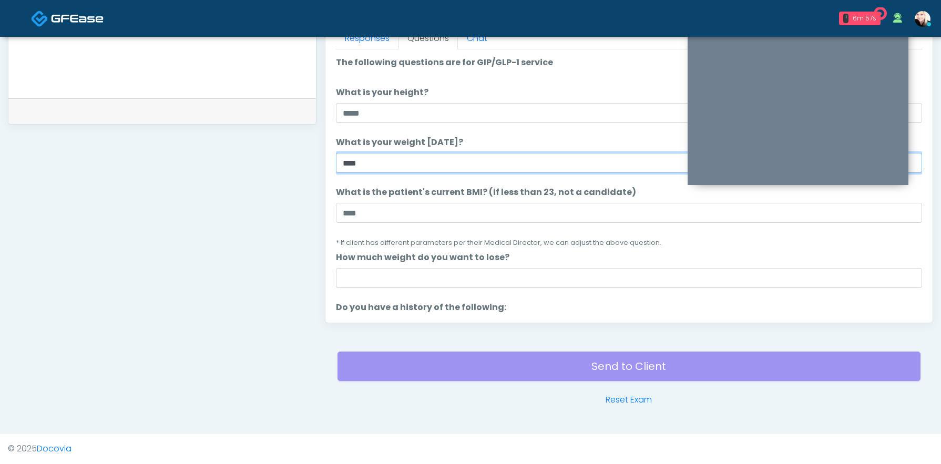
drag, startPoint x: 367, startPoint y: 161, endPoint x: 305, endPoint y: 159, distance: 61.6
click at [305, 159] on div "**********" at bounding box center [471, 6] width 926 height 802
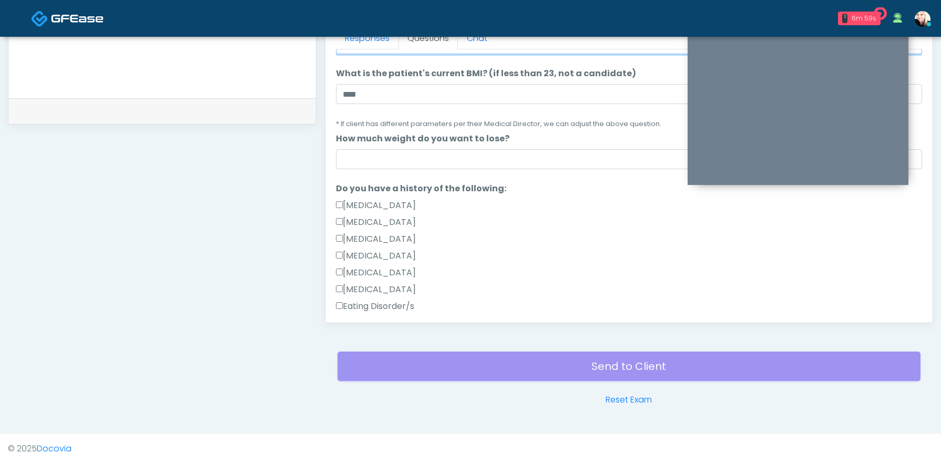
scroll to position [120, 0]
type input "***"
click at [396, 159] on input "How much weight do you want to lose?" at bounding box center [629, 158] width 586 height 20
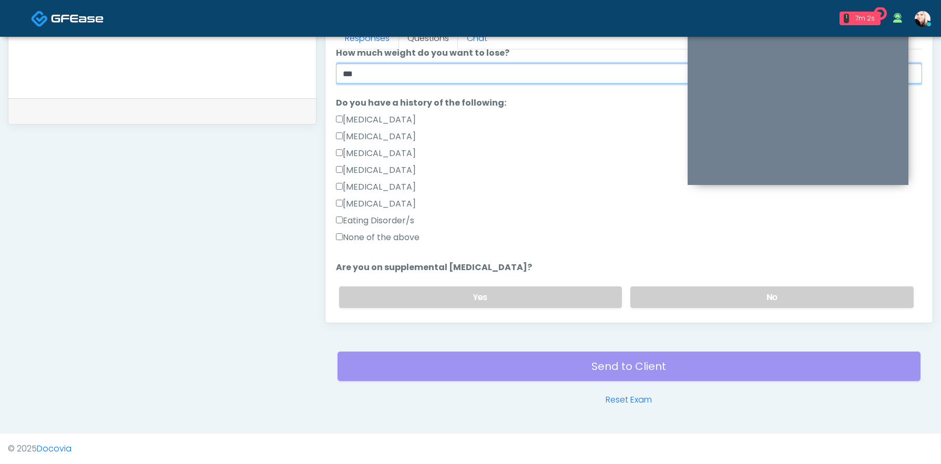
scroll to position [213, 0]
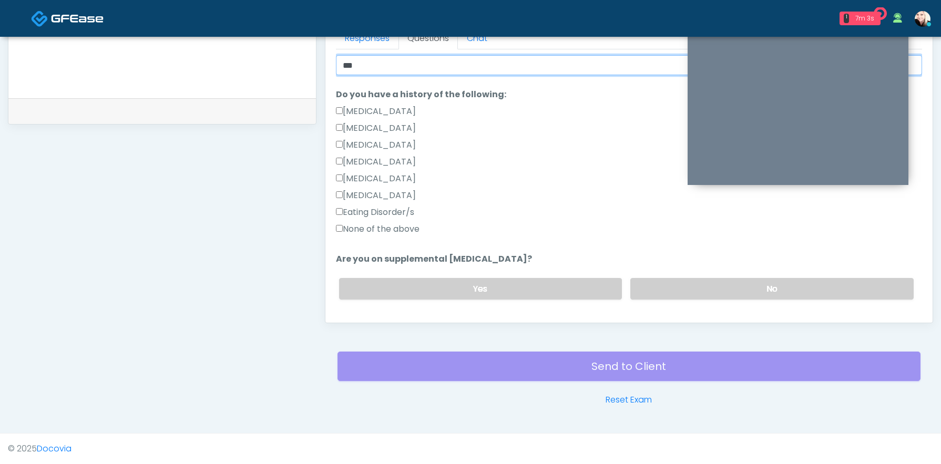
type input "***"
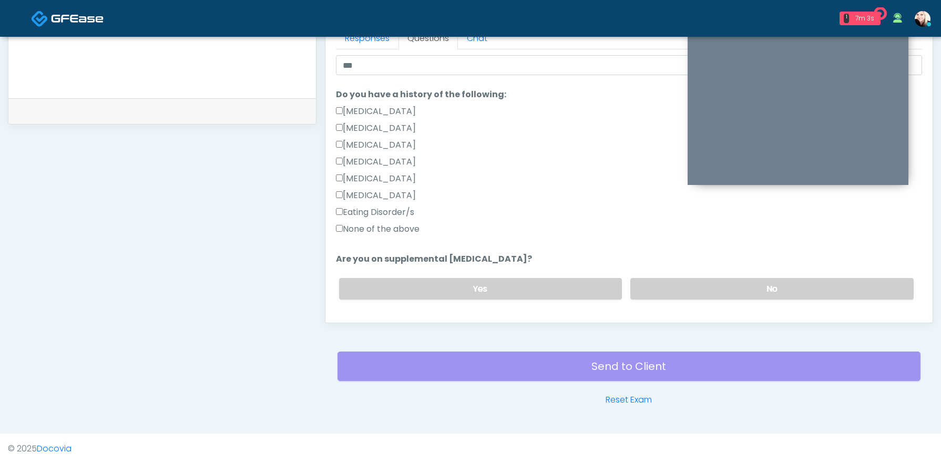
click at [360, 228] on label "None of the above" at bounding box center [378, 229] width 84 height 13
click at [663, 278] on label "No" at bounding box center [772, 289] width 283 height 22
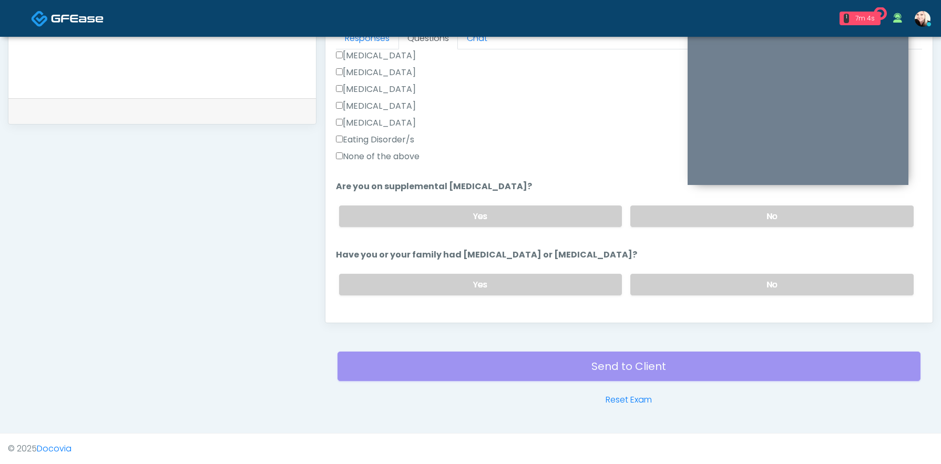
click at [672, 266] on div "Yes No" at bounding box center [627, 285] width 592 height 38
click at [667, 284] on label "No" at bounding box center [772, 285] width 283 height 22
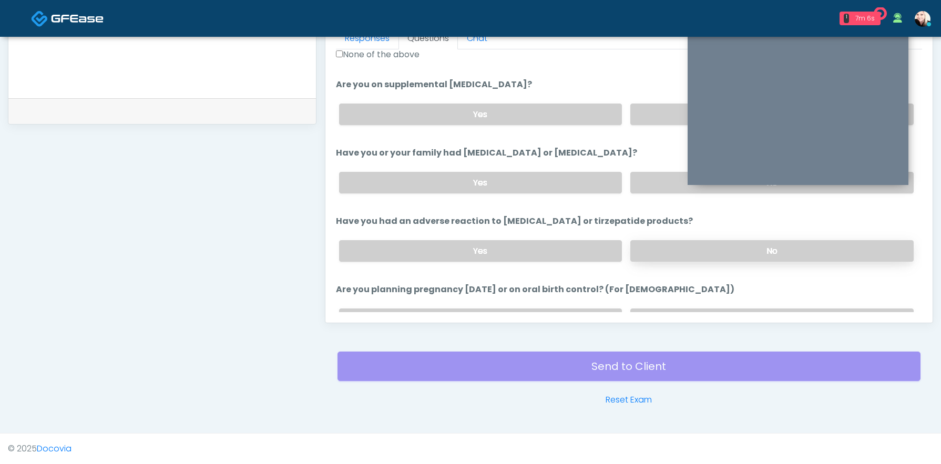
click at [671, 255] on label "No" at bounding box center [772, 251] width 283 height 22
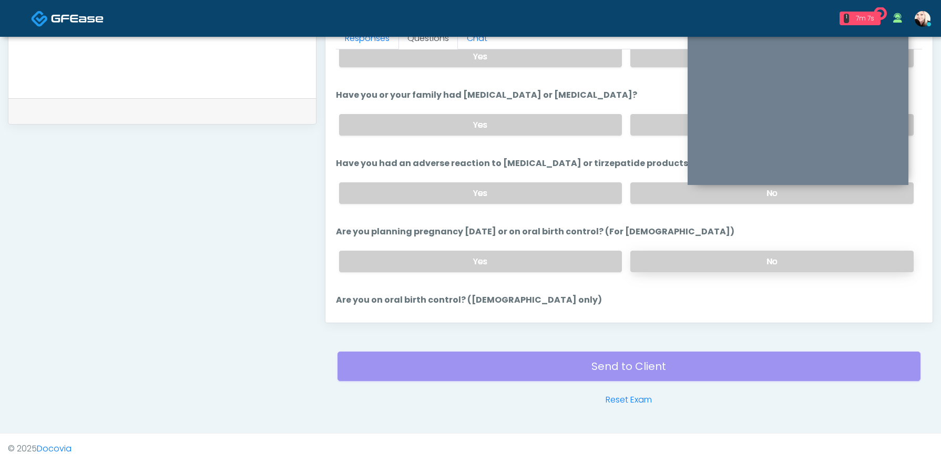
click at [671, 256] on label "No" at bounding box center [772, 262] width 283 height 22
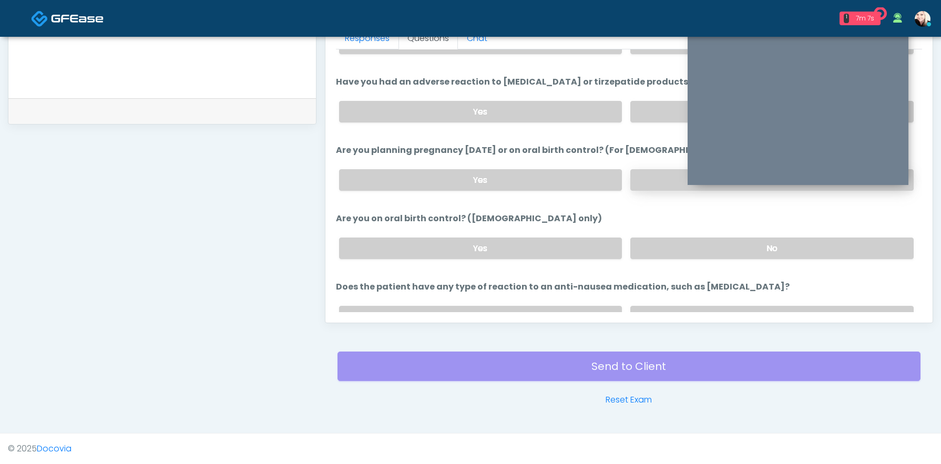
scroll to position [530, 0]
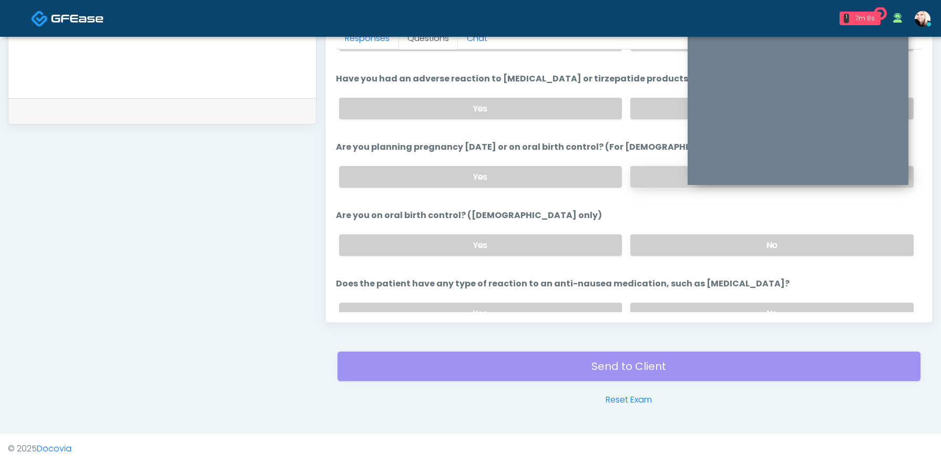
click at [671, 256] on div "Yes No" at bounding box center [627, 245] width 592 height 38
click at [671, 247] on label "No" at bounding box center [772, 246] width 283 height 22
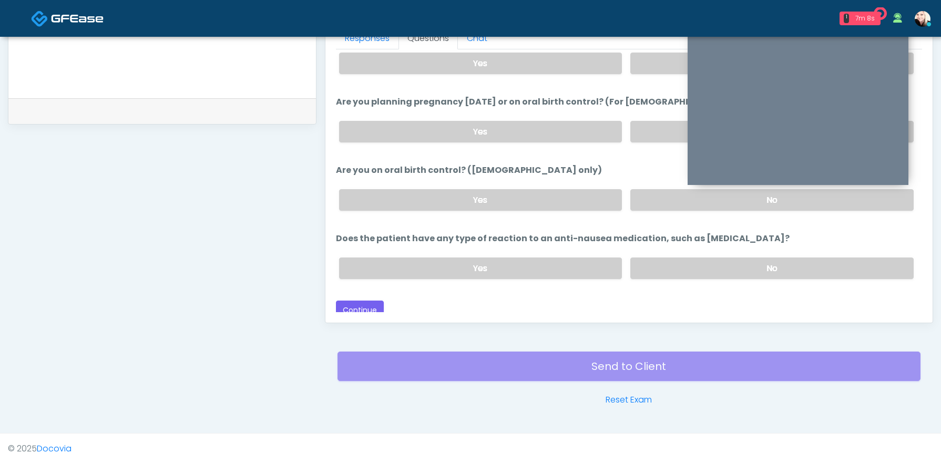
scroll to position [576, 0]
click at [671, 260] on label "No" at bounding box center [772, 268] width 283 height 22
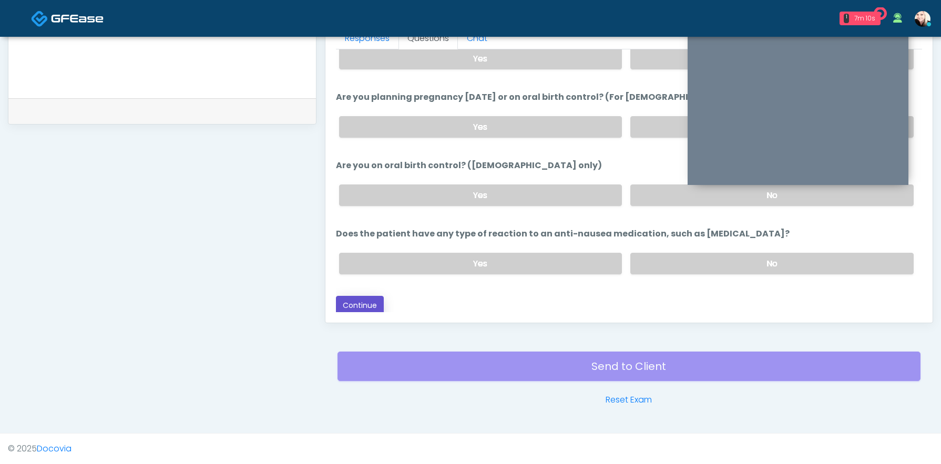
click at [359, 296] on button "Continue" at bounding box center [360, 305] width 48 height 19
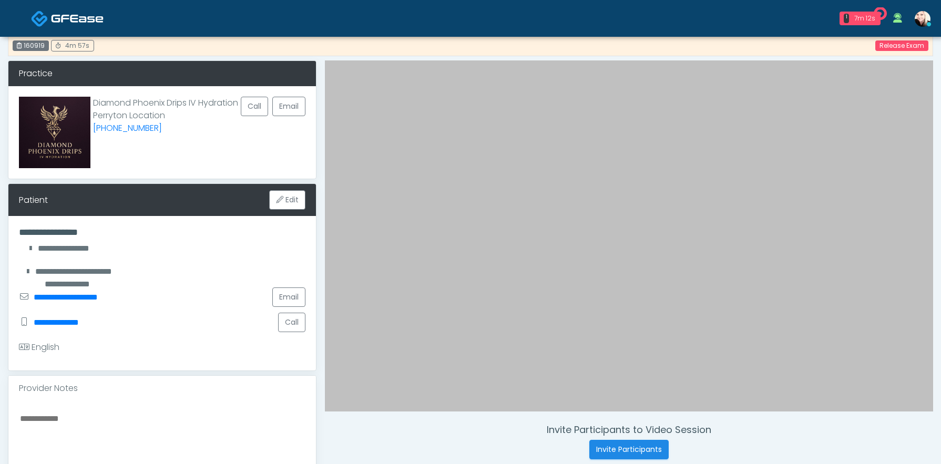
scroll to position [435, 0]
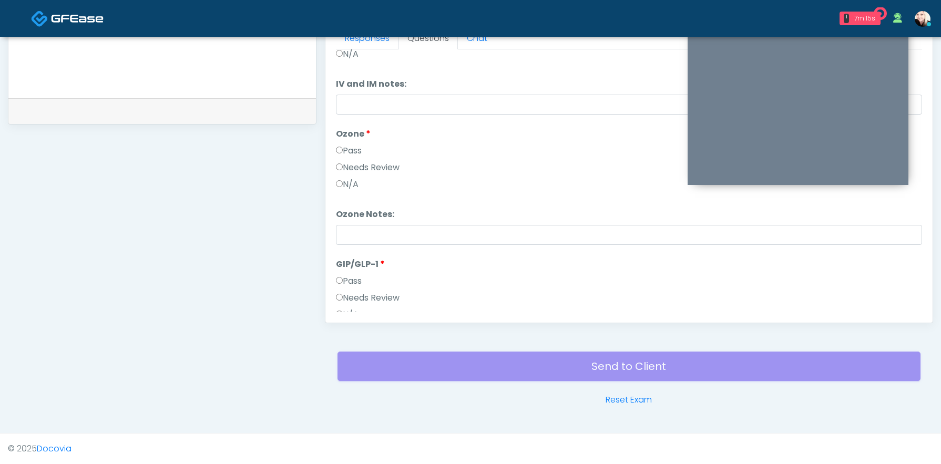
click at [342, 147] on label "Pass" at bounding box center [349, 151] width 26 height 13
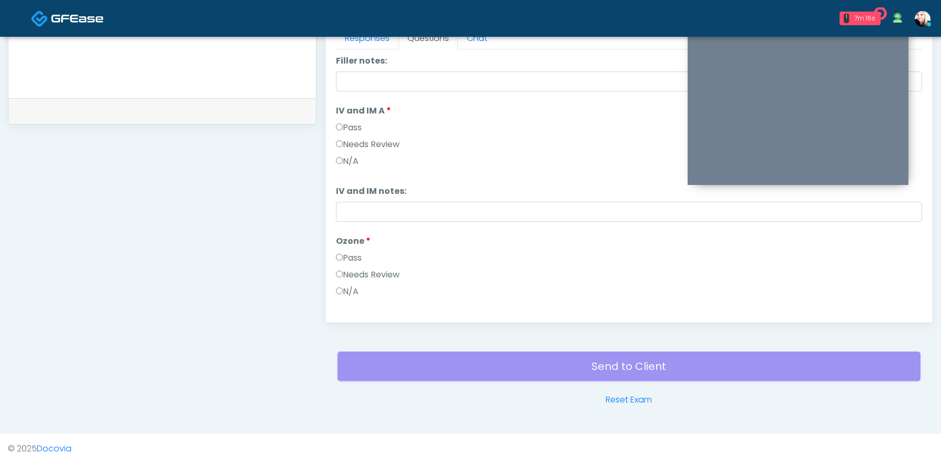
click at [347, 125] on label "Pass" at bounding box center [349, 127] width 26 height 13
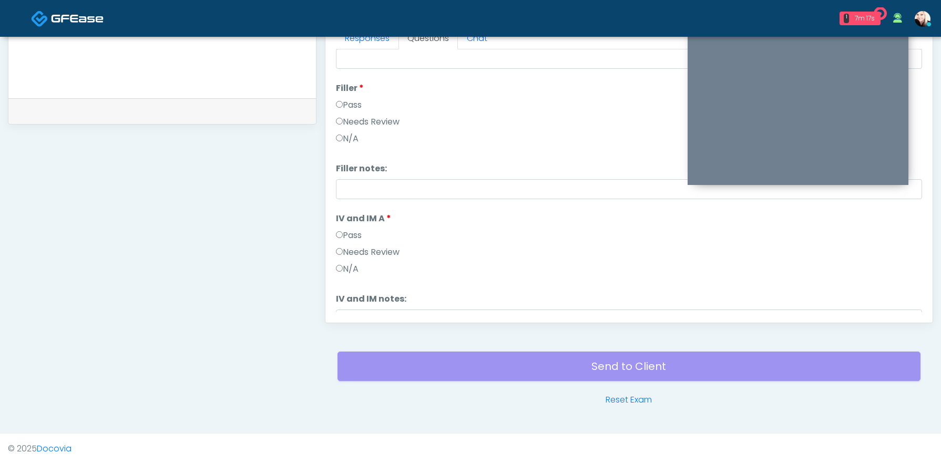
scroll to position [117, 0]
click at [348, 111] on label "Pass" at bounding box center [349, 112] width 26 height 13
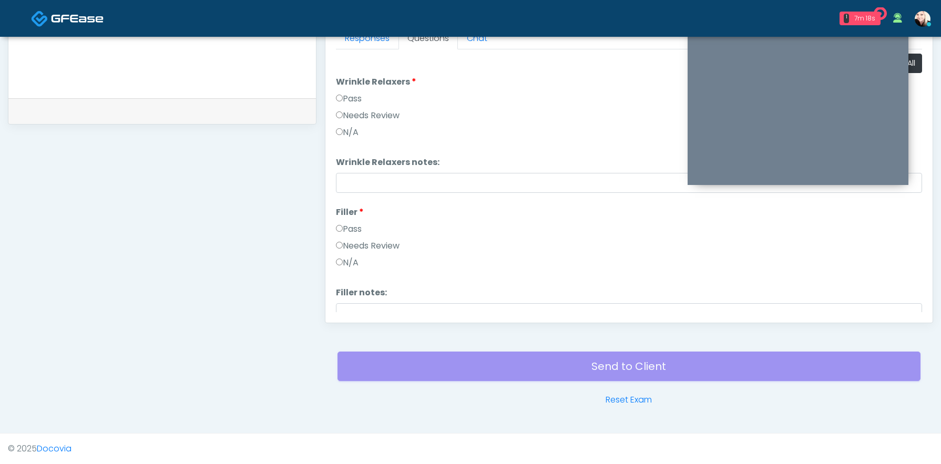
scroll to position [1, 0]
click at [348, 111] on label "Needs Review" at bounding box center [368, 114] width 64 height 13
click at [348, 99] on label "Pass" at bounding box center [349, 98] width 26 height 13
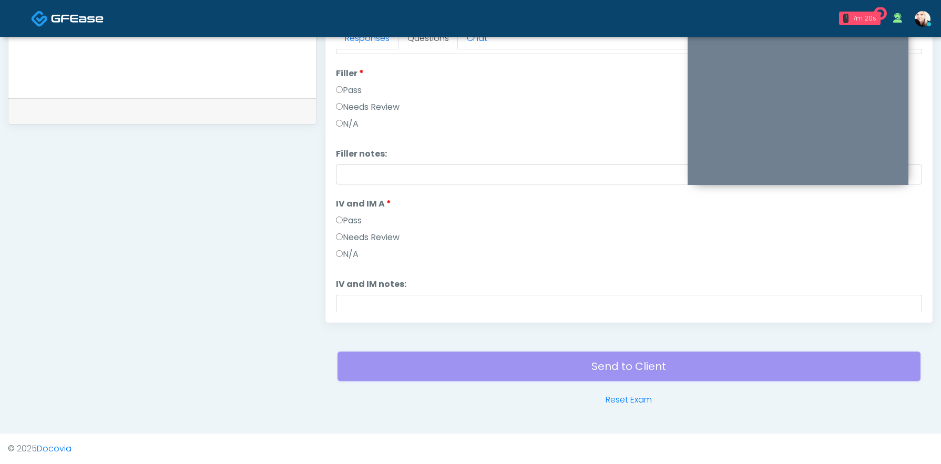
scroll to position [435, 0]
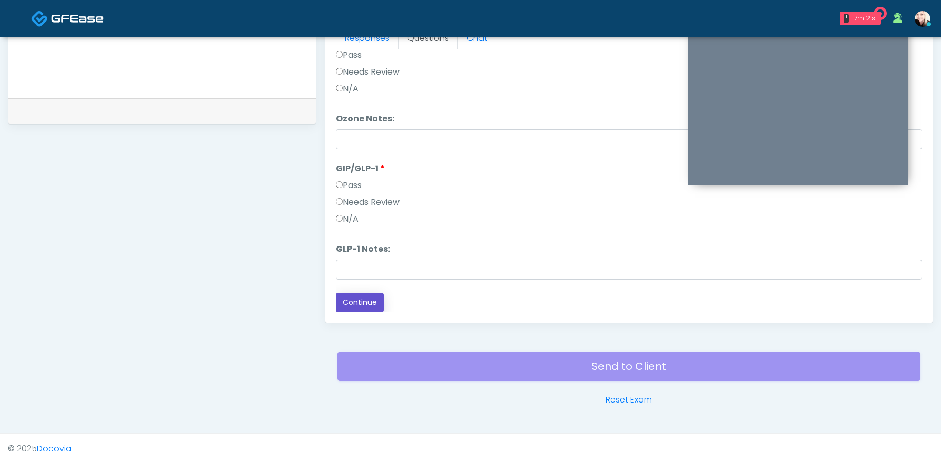
click at [360, 308] on button "Continue" at bounding box center [360, 302] width 48 height 19
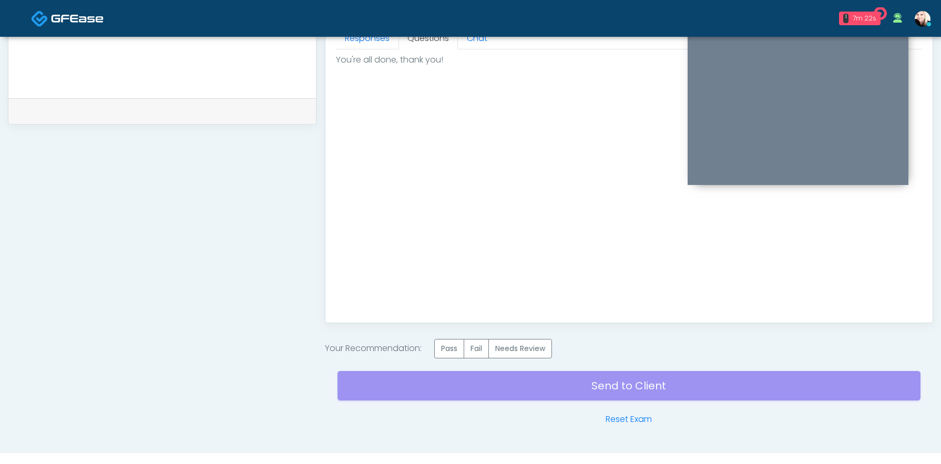
scroll to position [0, 0]
click at [455, 362] on div "Send to Client Reset Exam" at bounding box center [629, 392] width 583 height 67
click at [455, 359] on div "Send to Client Reset Exam" at bounding box center [629, 392] width 583 height 67
click at [455, 352] on label "Pass" at bounding box center [449, 348] width 30 height 19
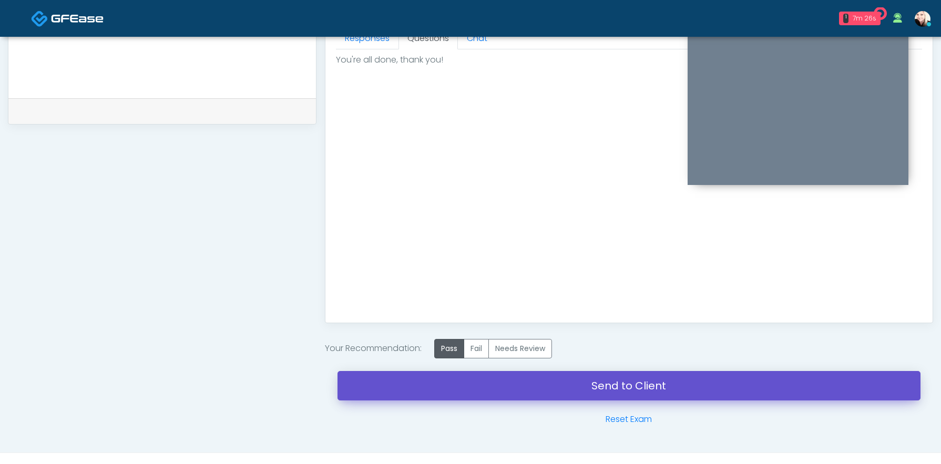
click at [565, 389] on link "Send to Client" at bounding box center [629, 385] width 583 height 29
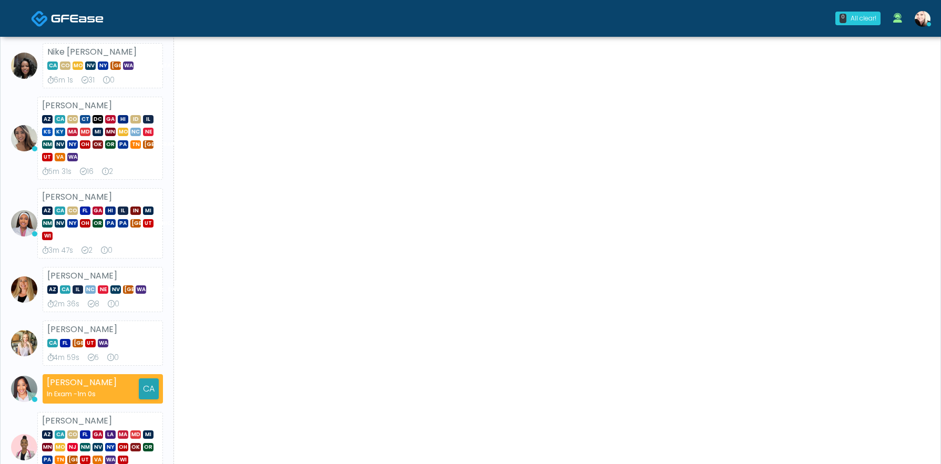
scroll to position [315, 0]
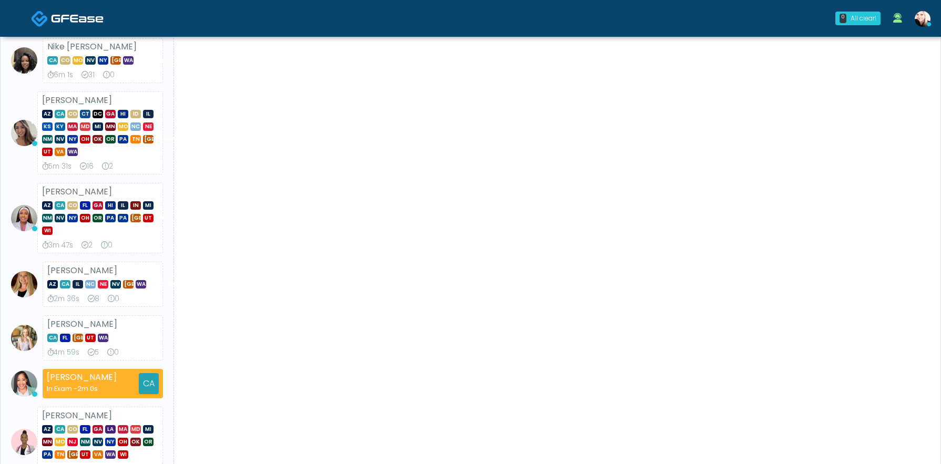
click at [924, 21] on img at bounding box center [923, 19] width 16 height 16
click at [928, 21] on img at bounding box center [923, 19] width 16 height 16
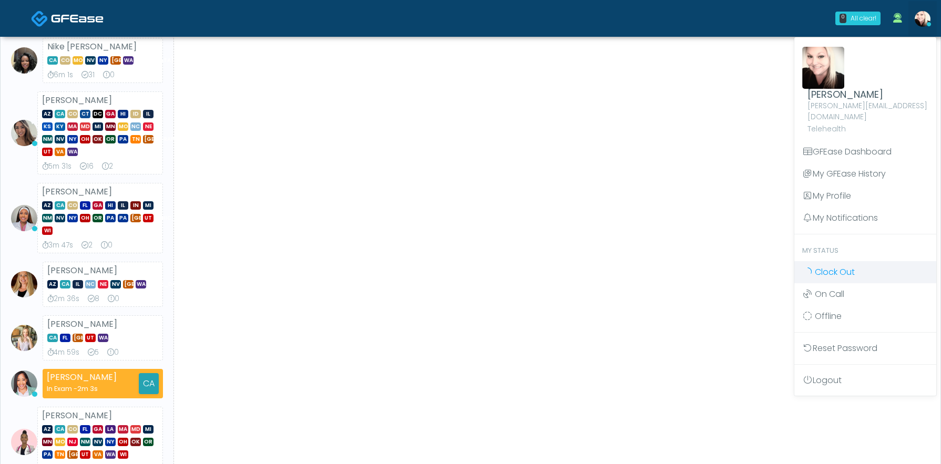
click at [827, 266] on span "Clock Out" at bounding box center [835, 272] width 40 height 12
